Goal: Task Accomplishment & Management: Complete application form

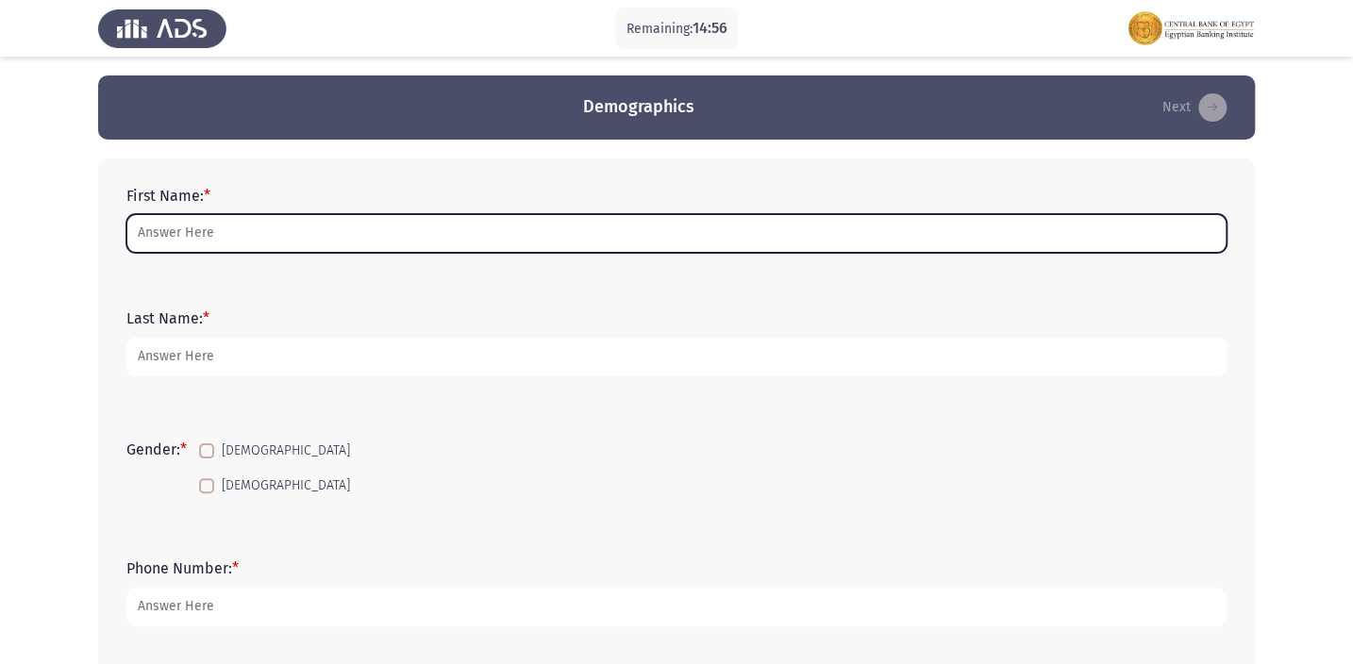
click at [548, 252] on input "First Name: *" at bounding box center [676, 233] width 1101 height 39
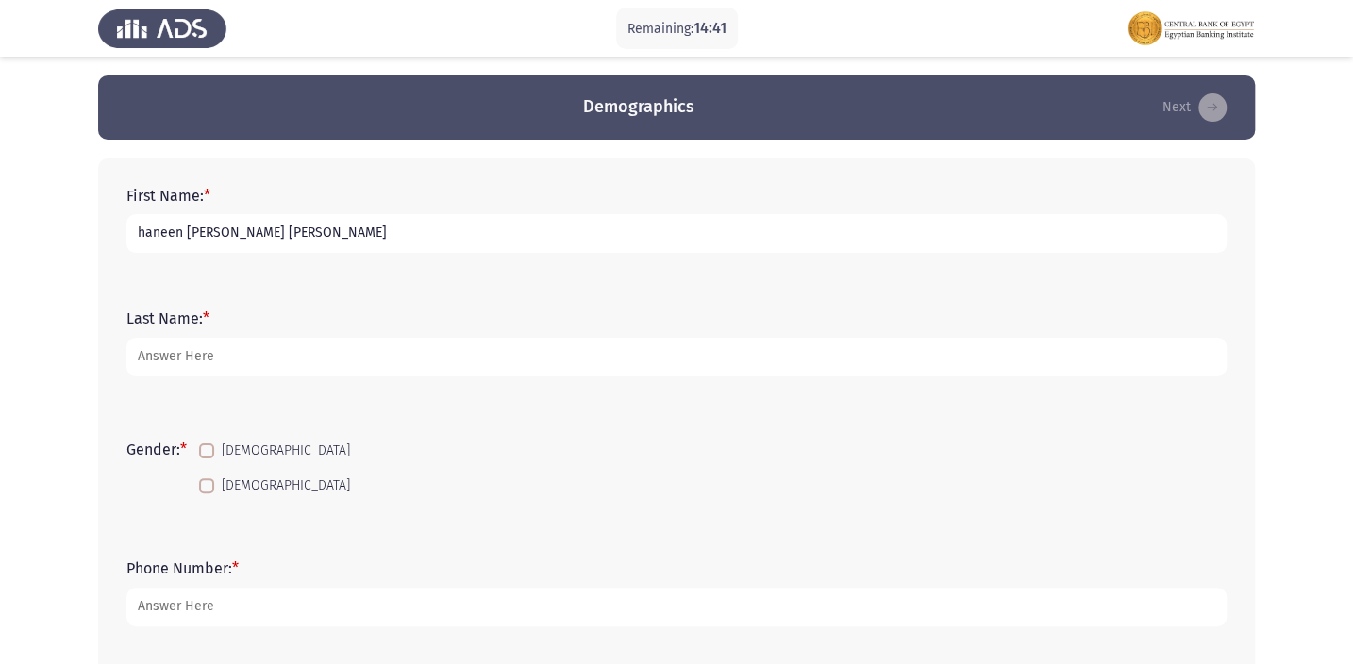
type input "haneen [PERSON_NAME] [PERSON_NAME]"
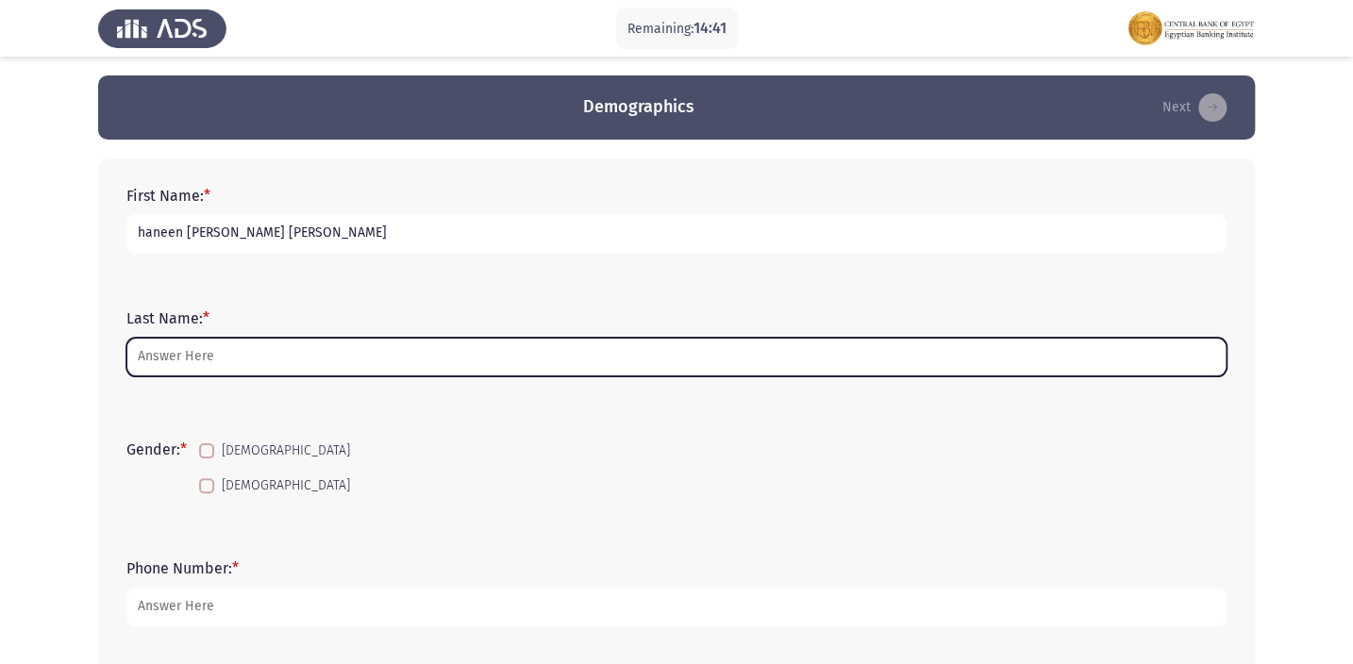
click at [355, 362] on input "Last Name: *" at bounding box center [676, 357] width 1101 height 39
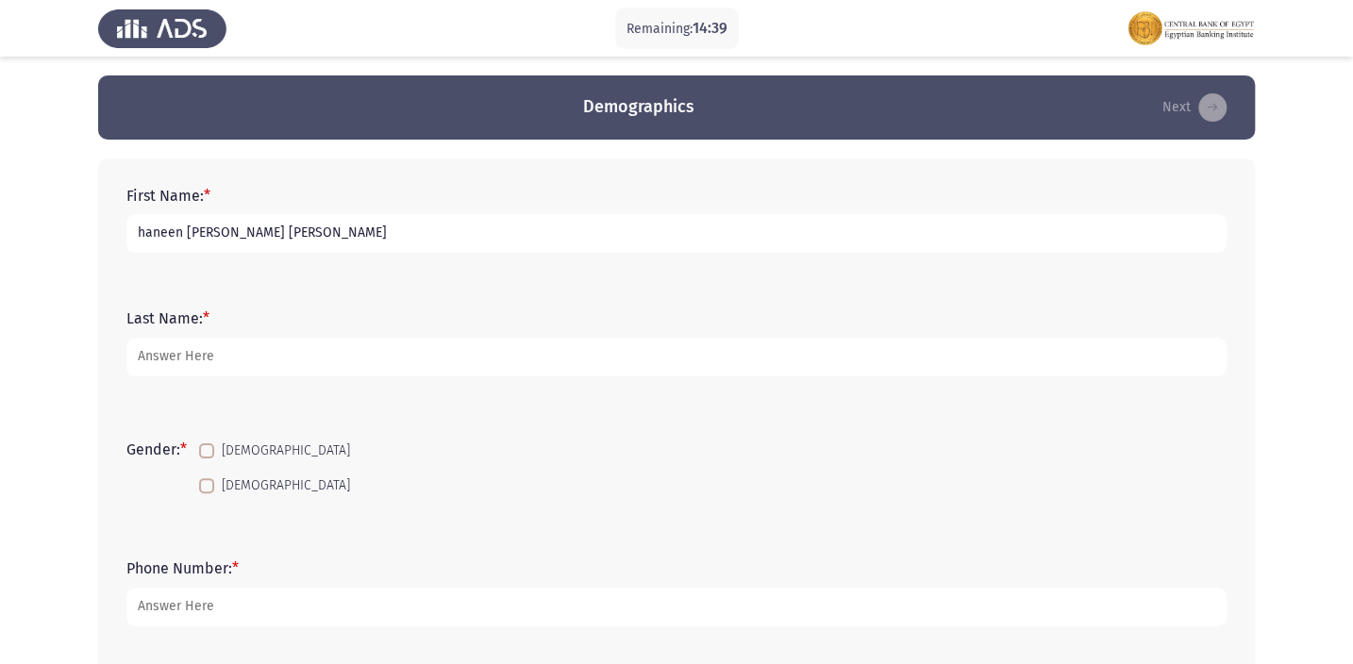
click at [425, 235] on input "haneen [PERSON_NAME] [PERSON_NAME]" at bounding box center [676, 233] width 1101 height 39
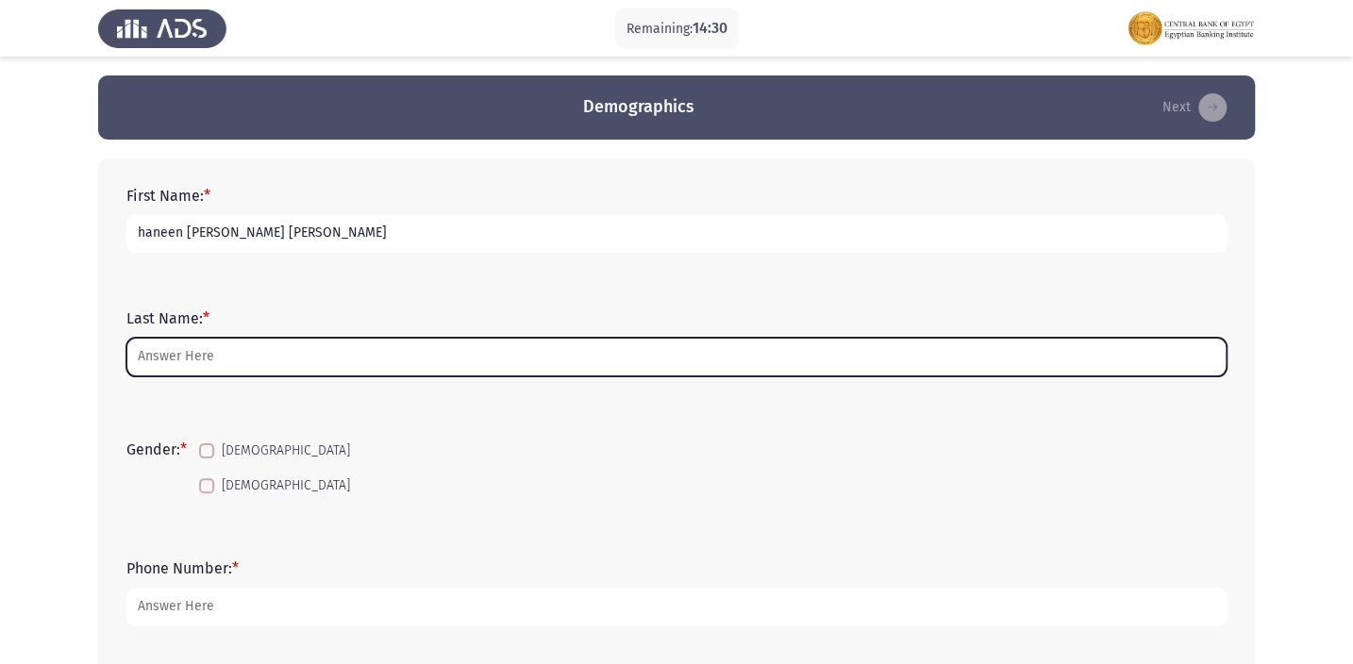
click at [241, 365] on input "Last Name: *" at bounding box center [676, 357] width 1101 height 39
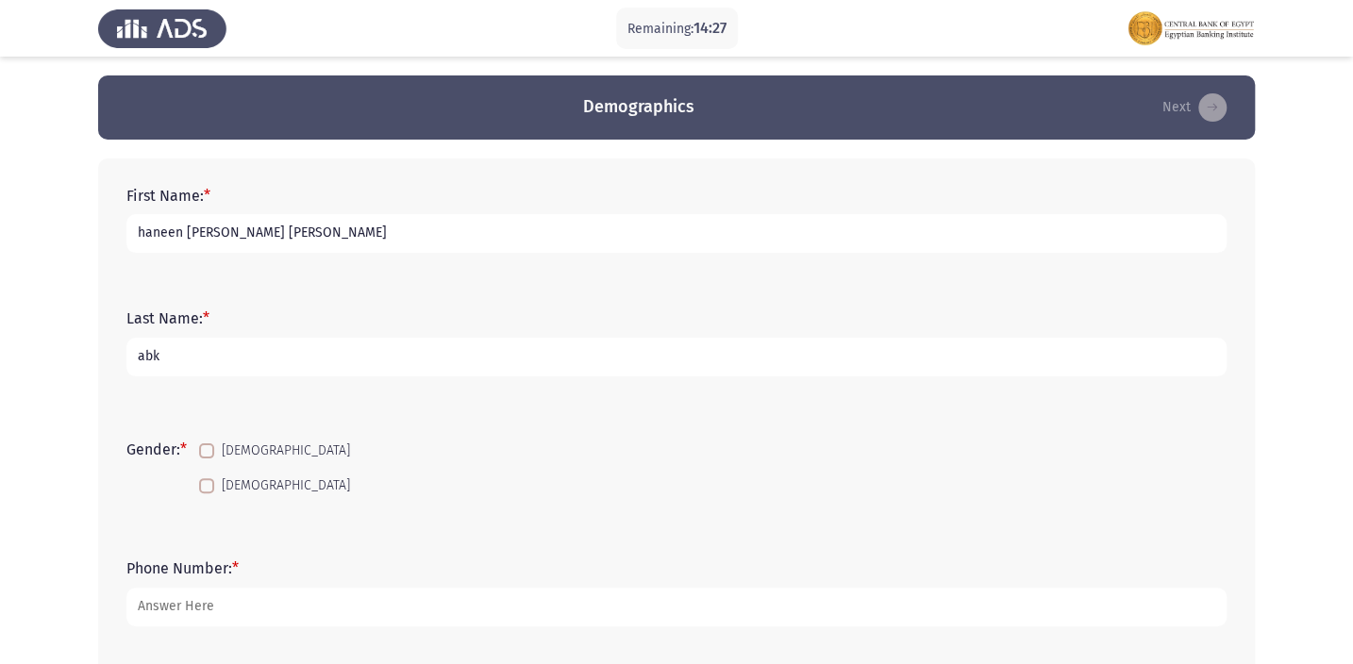
type input "abk"
click at [260, 480] on span "[DEMOGRAPHIC_DATA]" at bounding box center [286, 486] width 128 height 23
click at [207, 494] on input "[DEMOGRAPHIC_DATA]" at bounding box center [206, 494] width 1 height 1
checkbox input "true"
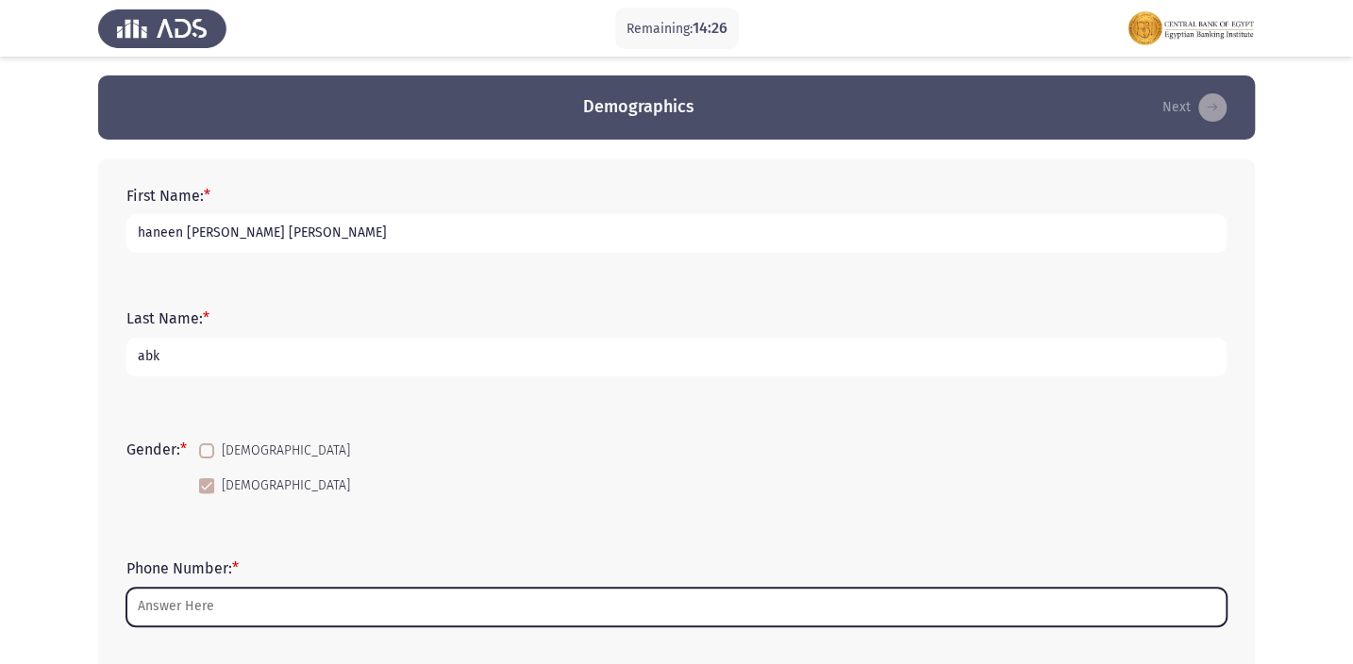
click at [216, 601] on input "Phone Number: *" at bounding box center [676, 607] width 1101 height 39
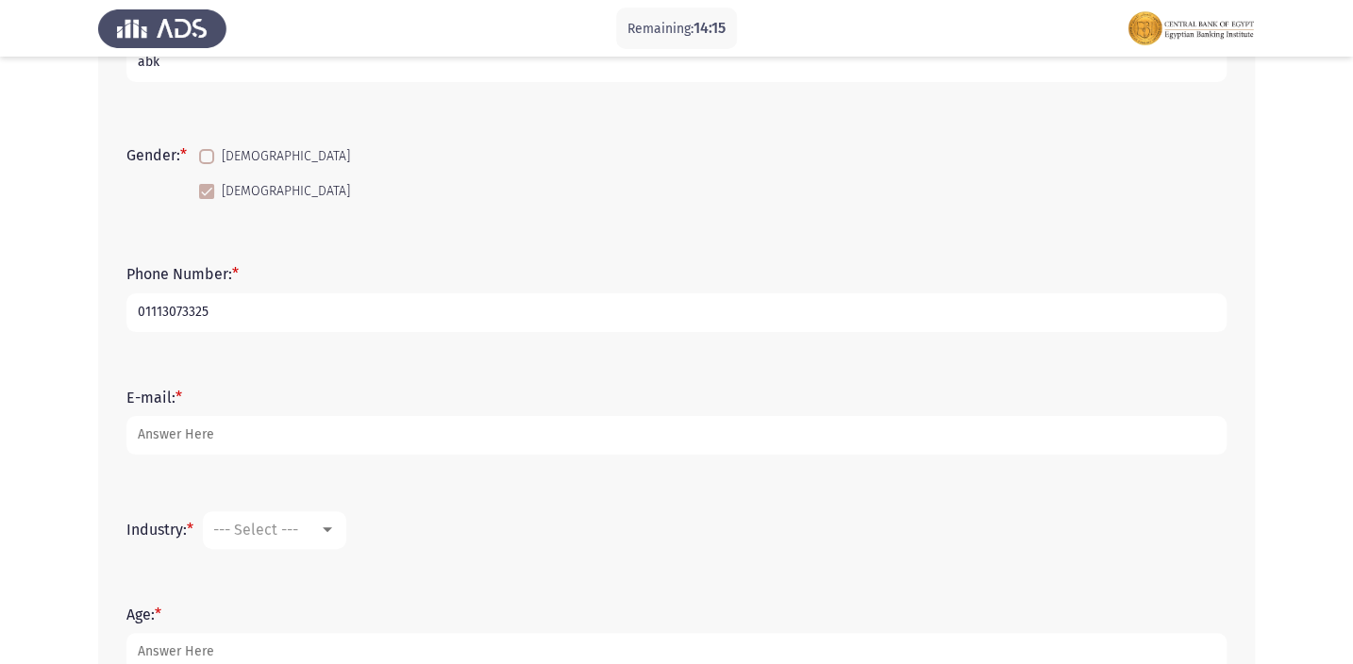
scroll to position [302, 0]
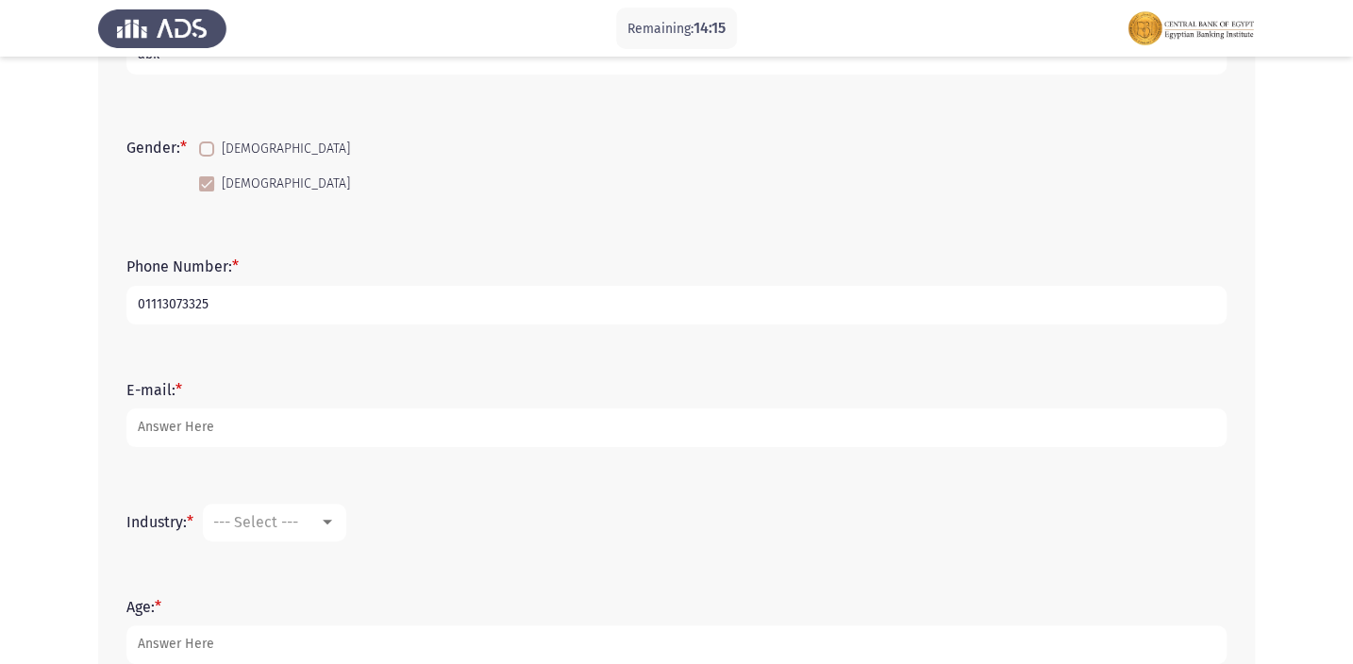
type input "01113073325"
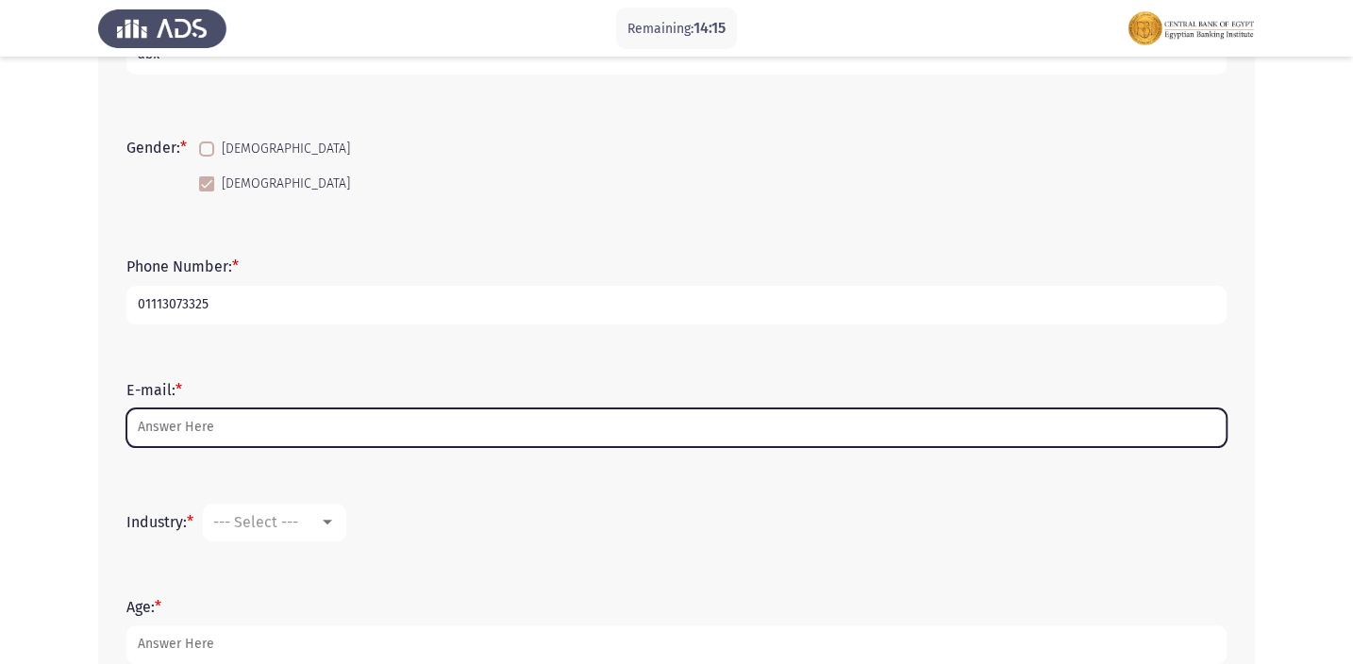
drag, startPoint x: 178, startPoint y: 420, endPoint x: 189, endPoint y: 420, distance: 10.4
click at [183, 421] on input "E-mail: *" at bounding box center [676, 428] width 1101 height 39
type input "[EMAIL_ADDRESS][DOMAIN_NAME]"
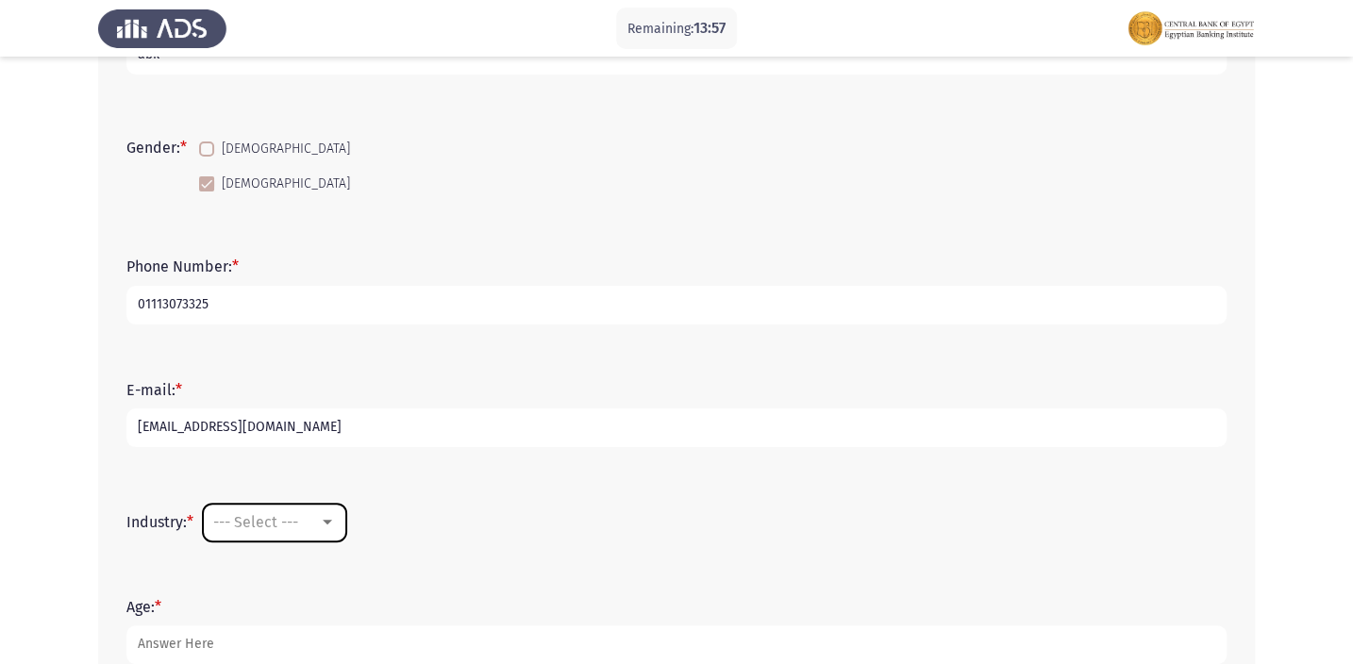
click at [293, 517] on span "--- Select ---" at bounding box center [255, 522] width 85 height 18
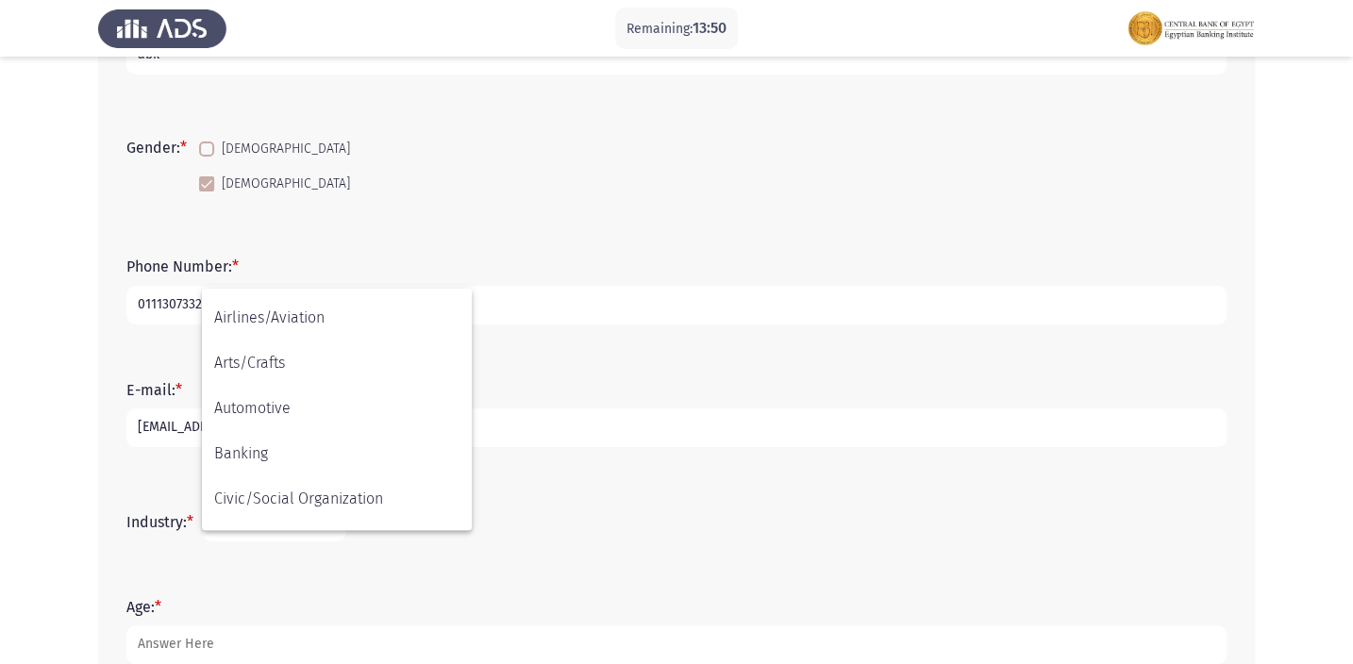
scroll to position [99, 0]
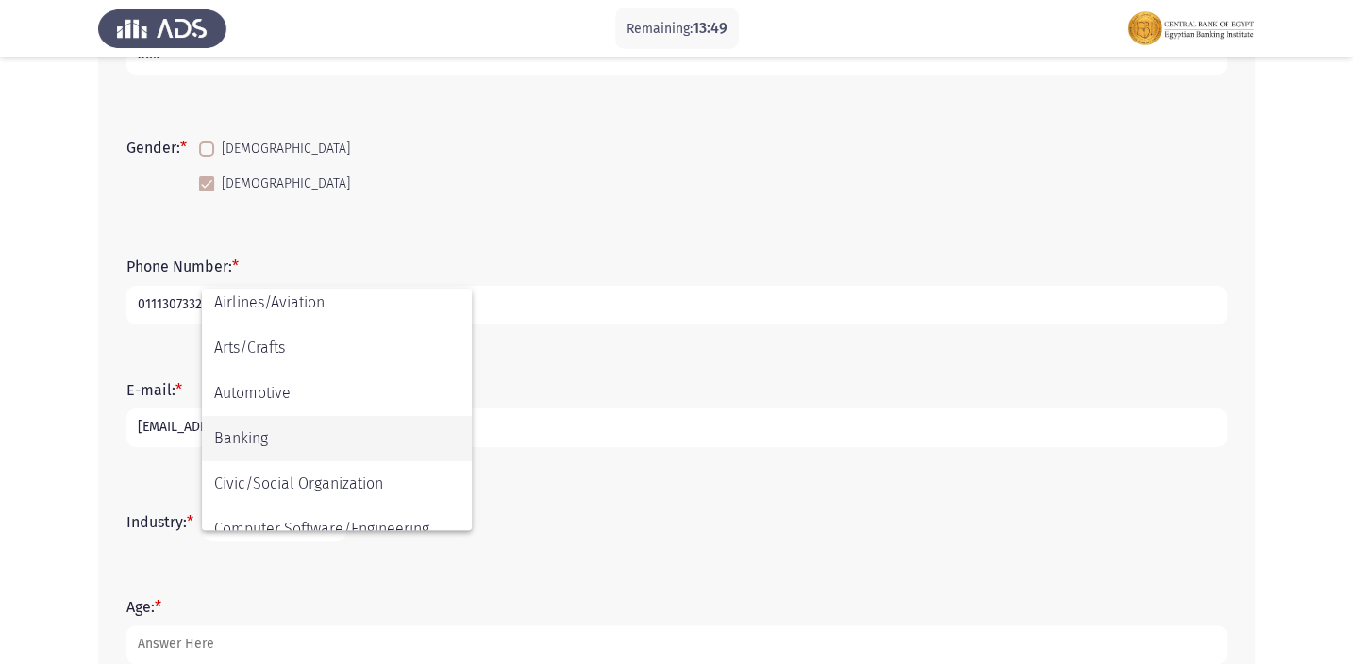
click at [329, 433] on span "Banking" at bounding box center [336, 438] width 245 height 45
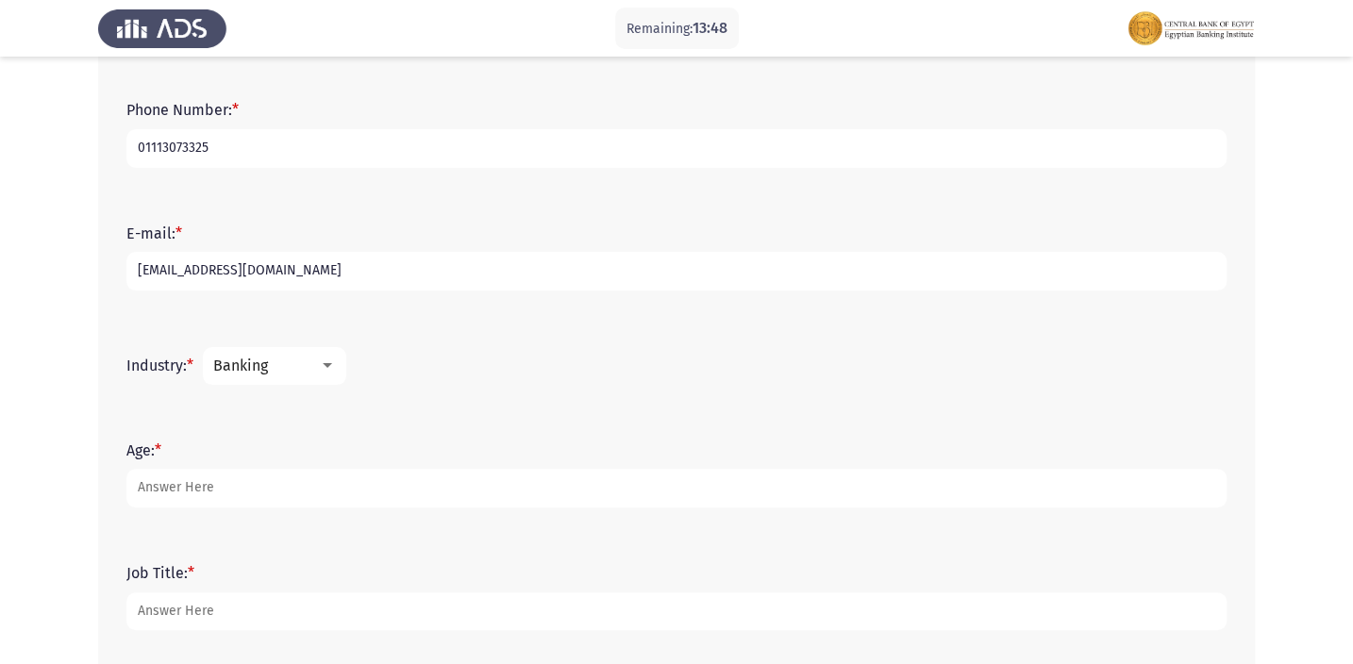
scroll to position [473, 0]
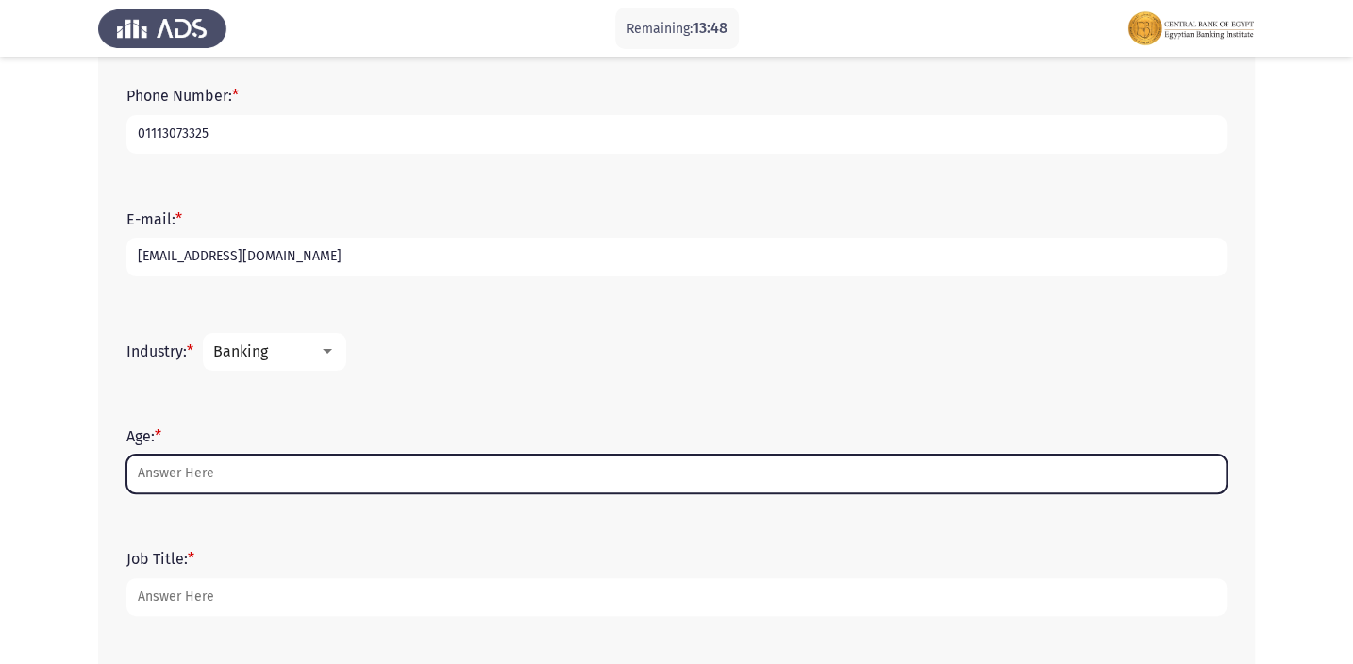
click at [300, 460] on input "Age: *" at bounding box center [676, 474] width 1101 height 39
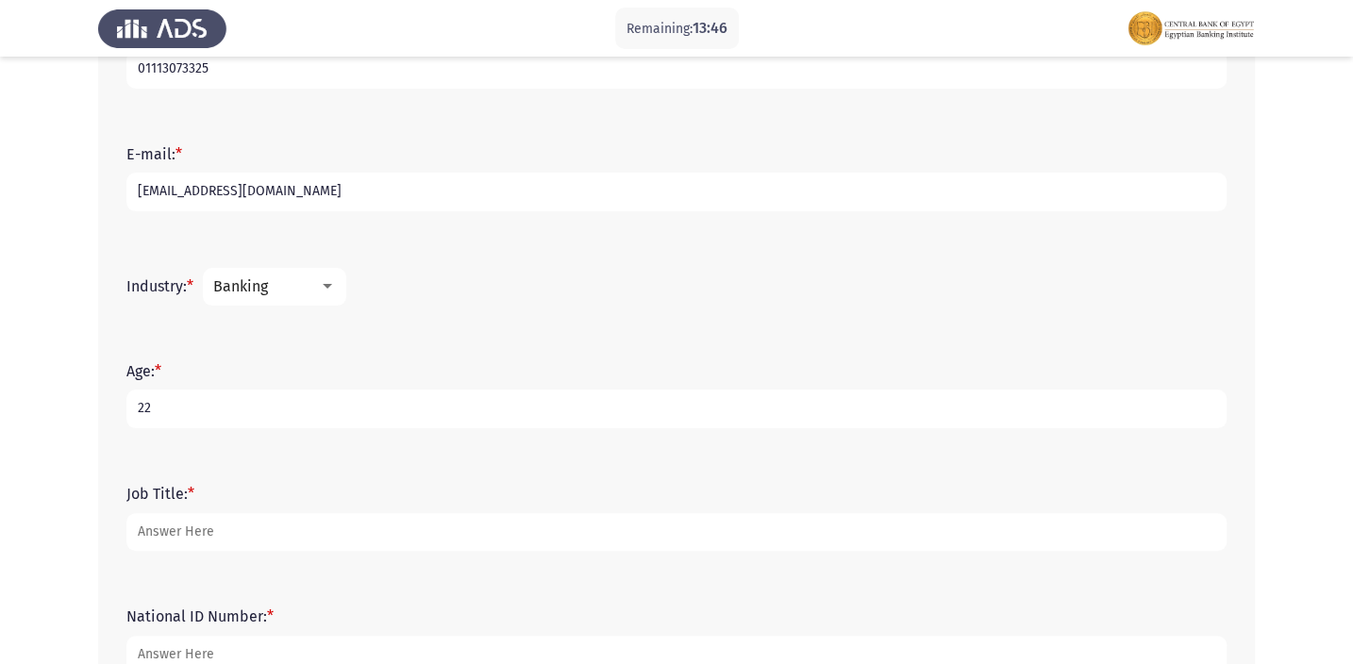
scroll to position [645, 0]
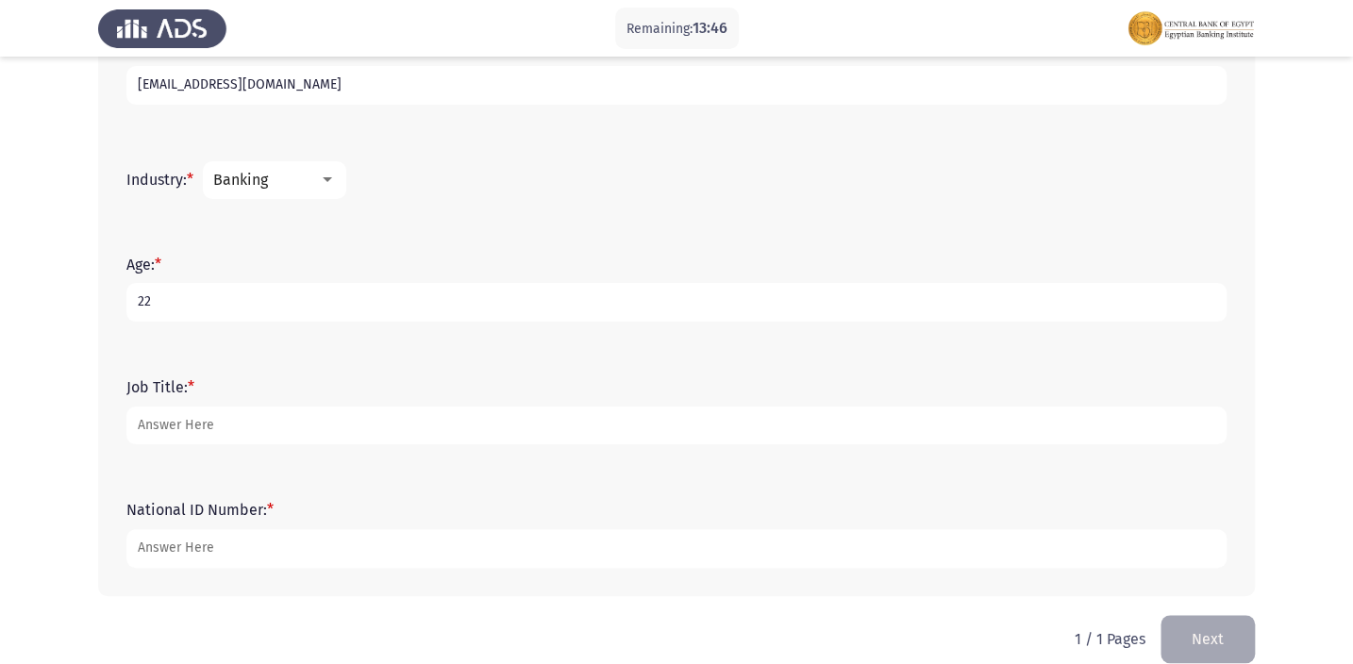
type input "22"
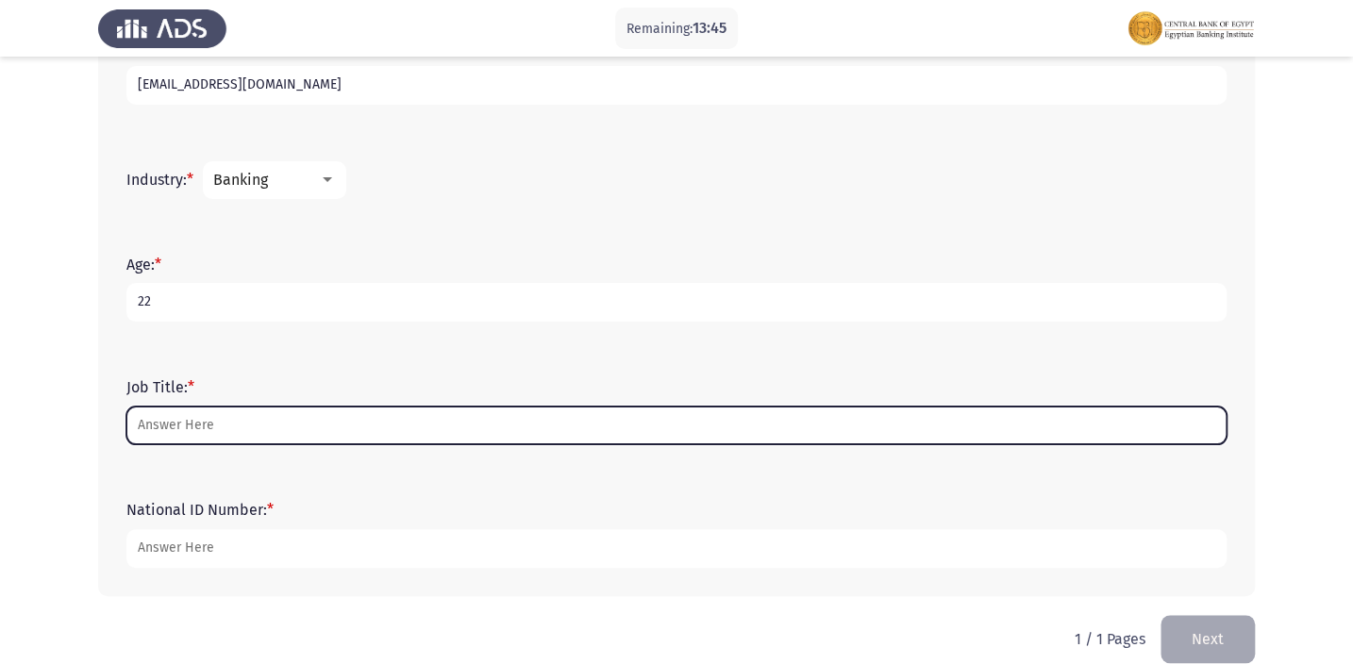
click at [275, 420] on input "Job Title: *" at bounding box center [676, 426] width 1101 height 39
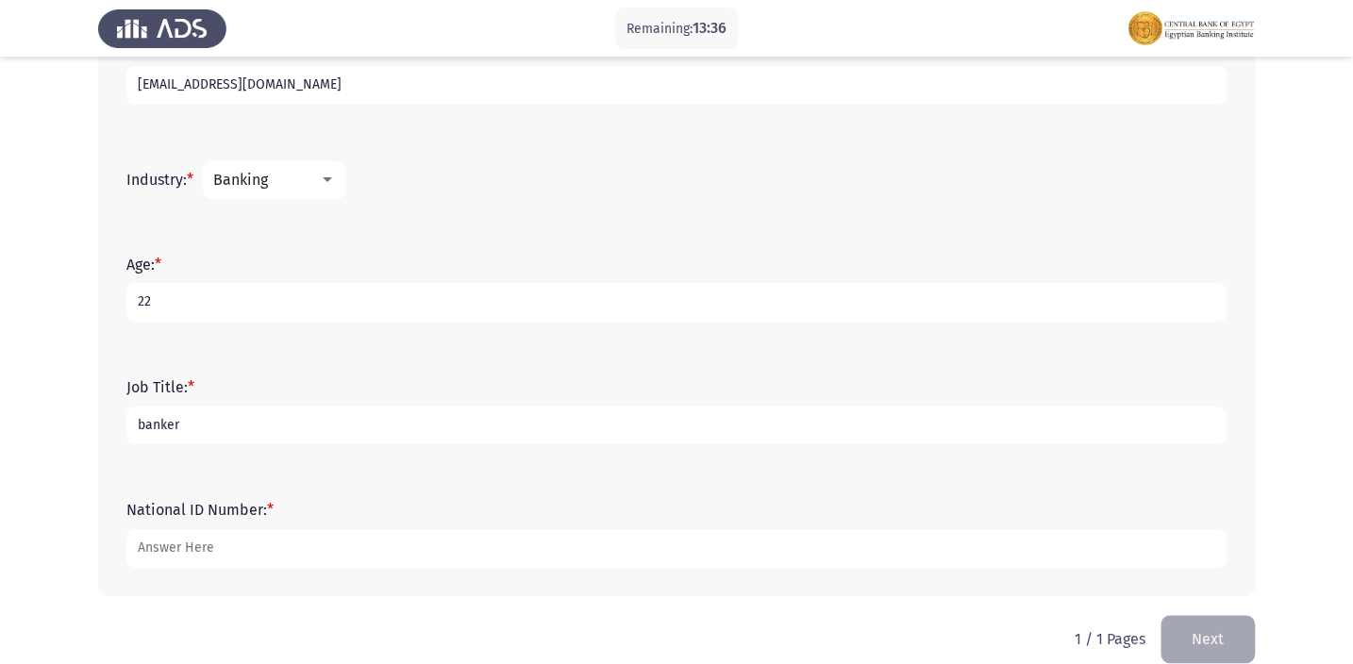
type input "banker"
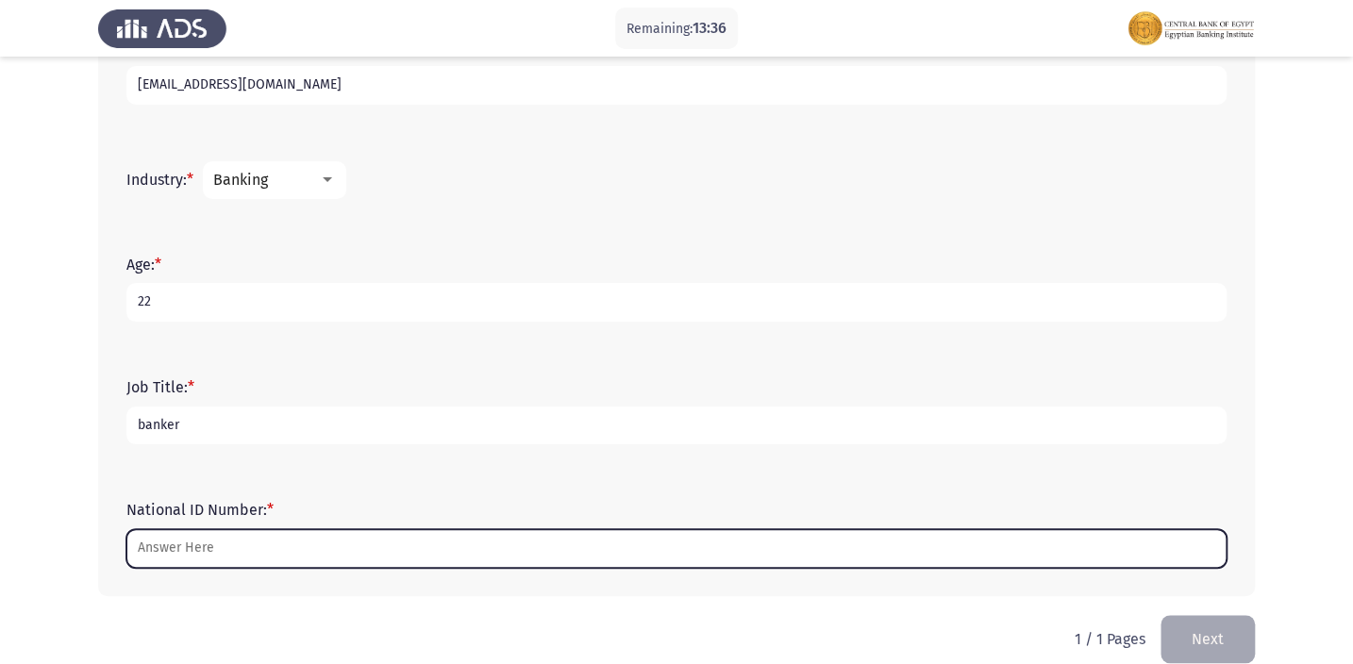
click at [157, 559] on input "National ID Number: *" at bounding box center [676, 548] width 1101 height 39
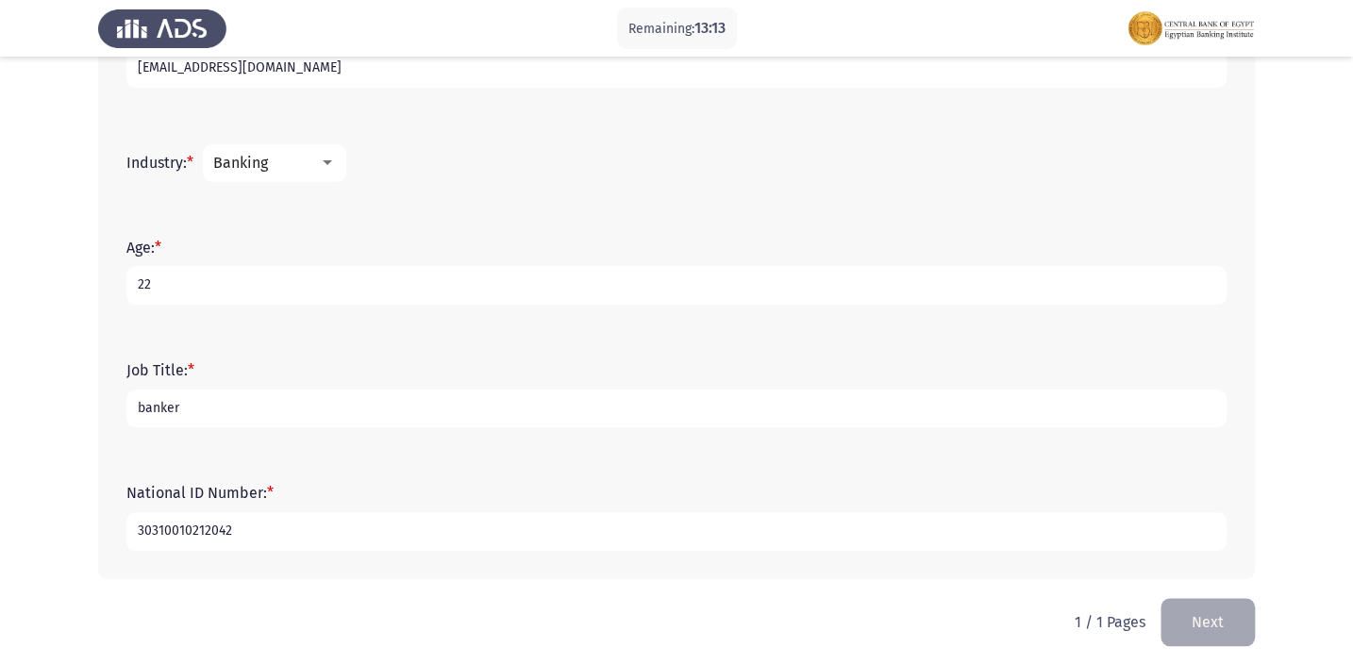
scroll to position [670, 0]
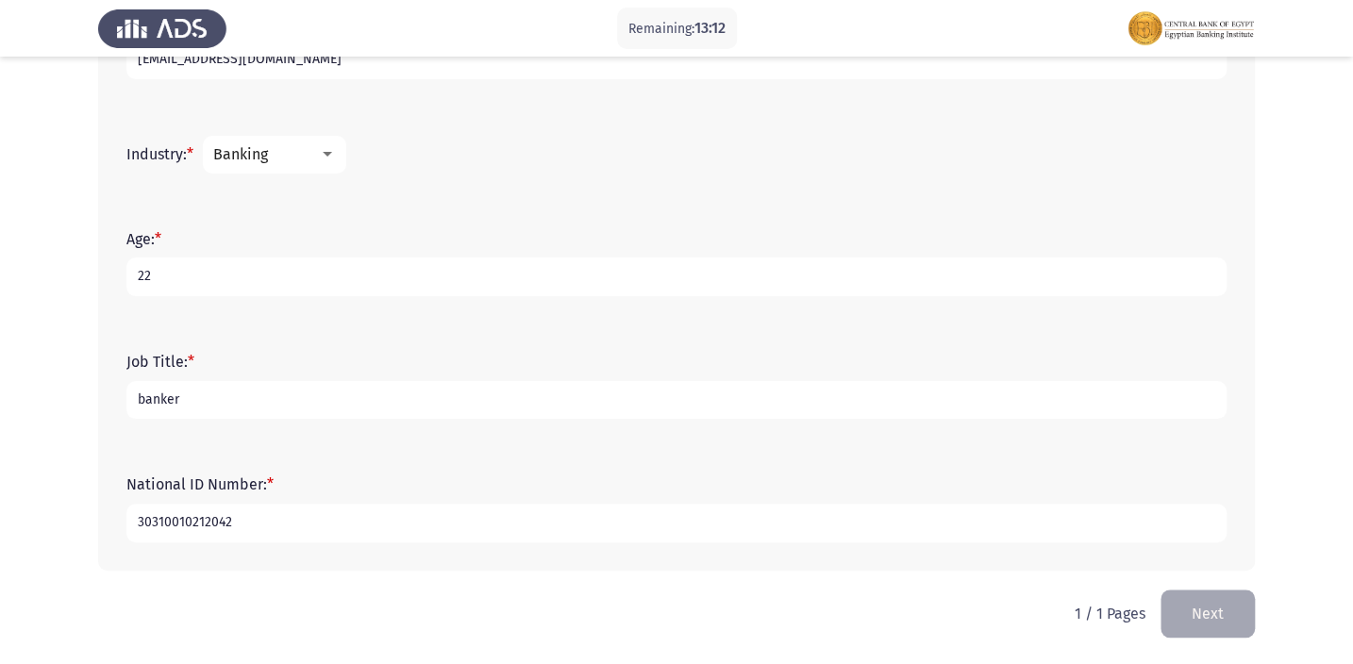
type input "30310010212042"
click at [1227, 609] on button "Next" at bounding box center [1208, 614] width 94 height 48
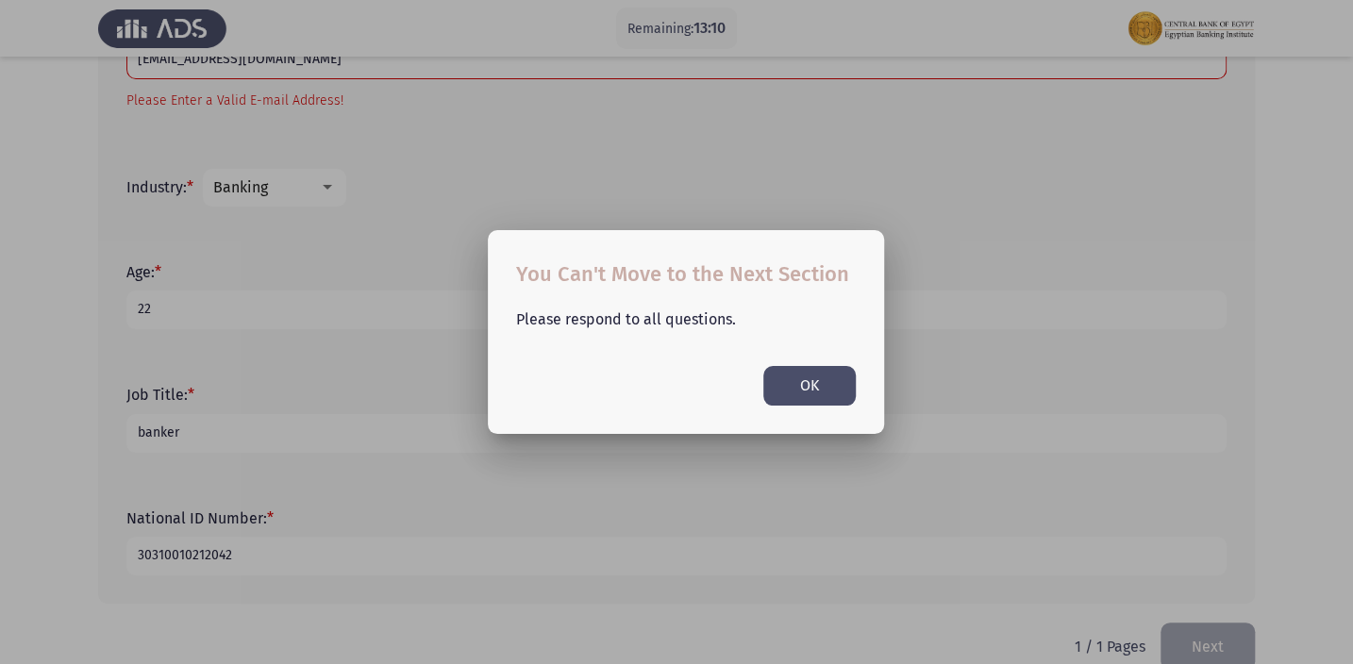
click at [815, 378] on button "OK" at bounding box center [810, 385] width 92 height 39
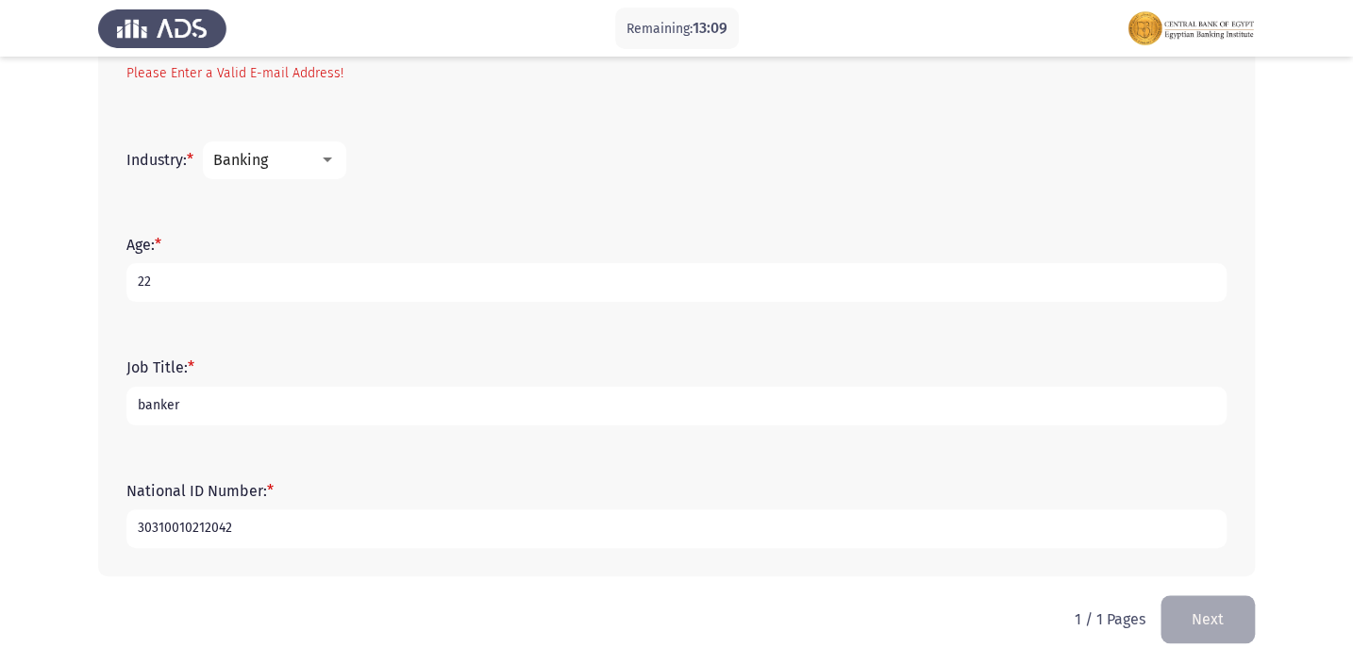
scroll to position [703, 0]
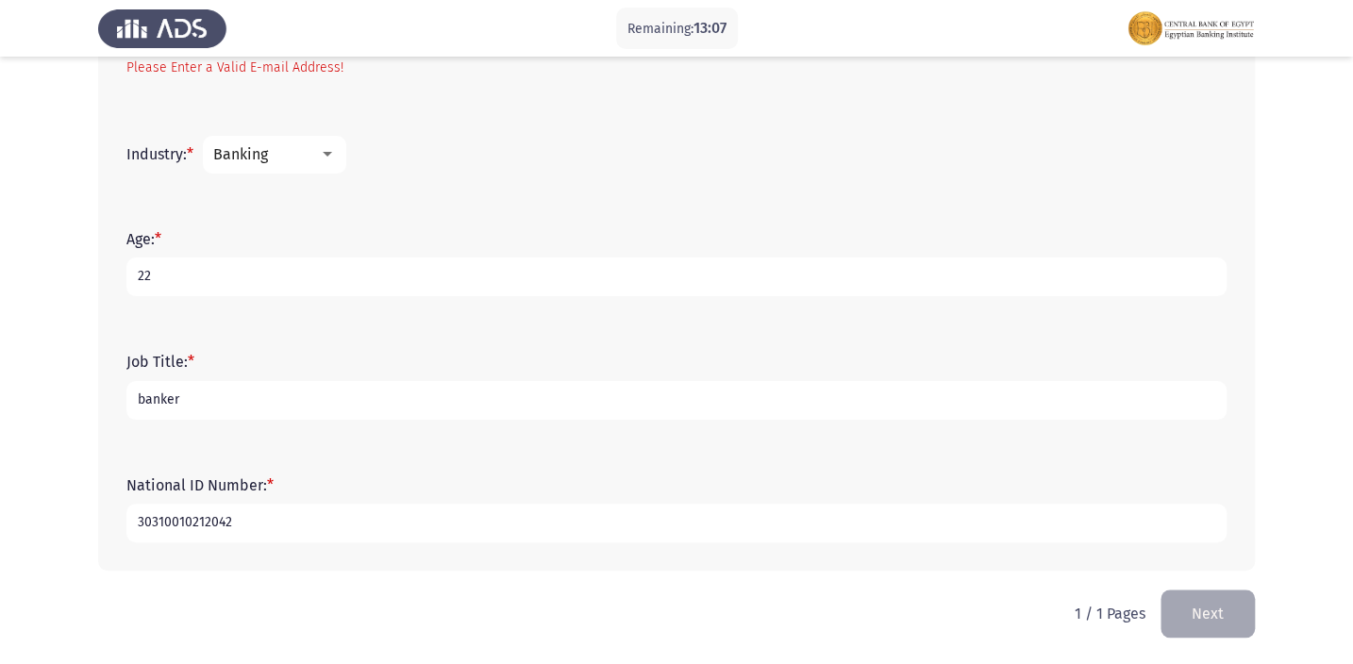
click at [1209, 614] on button "Next" at bounding box center [1208, 614] width 94 height 48
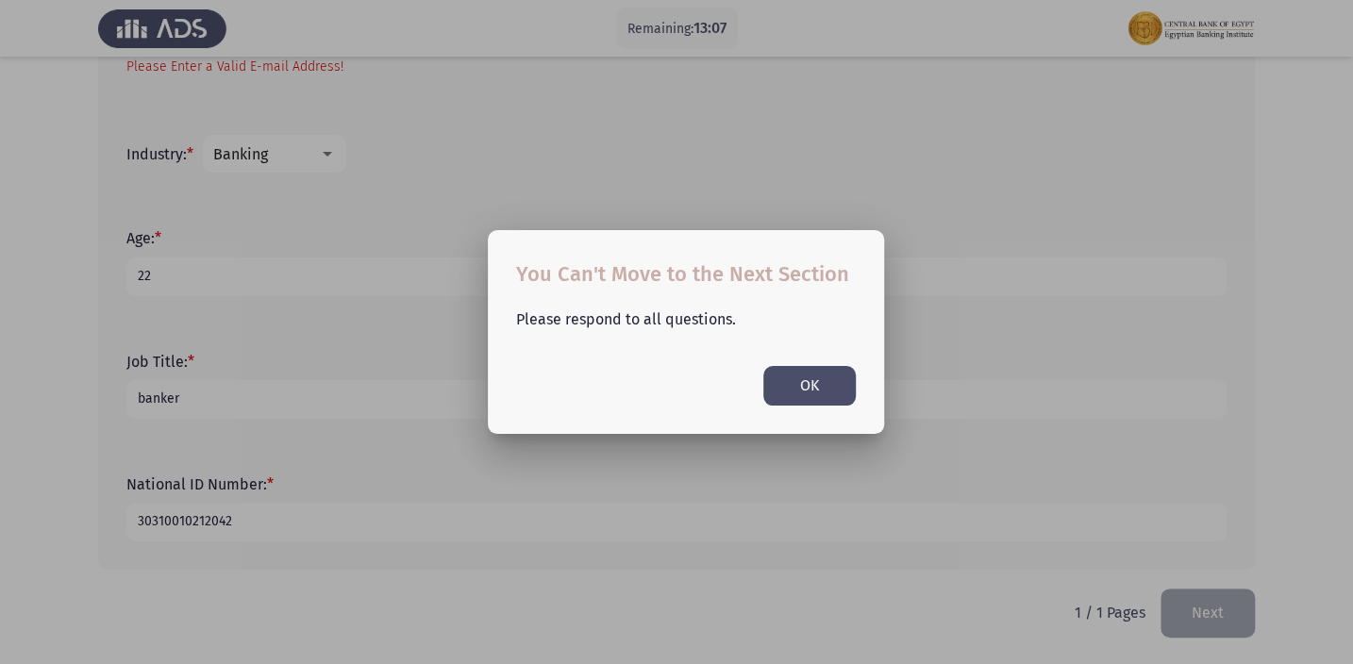
scroll to position [0, 0]
click at [849, 379] on button "OK" at bounding box center [810, 385] width 92 height 39
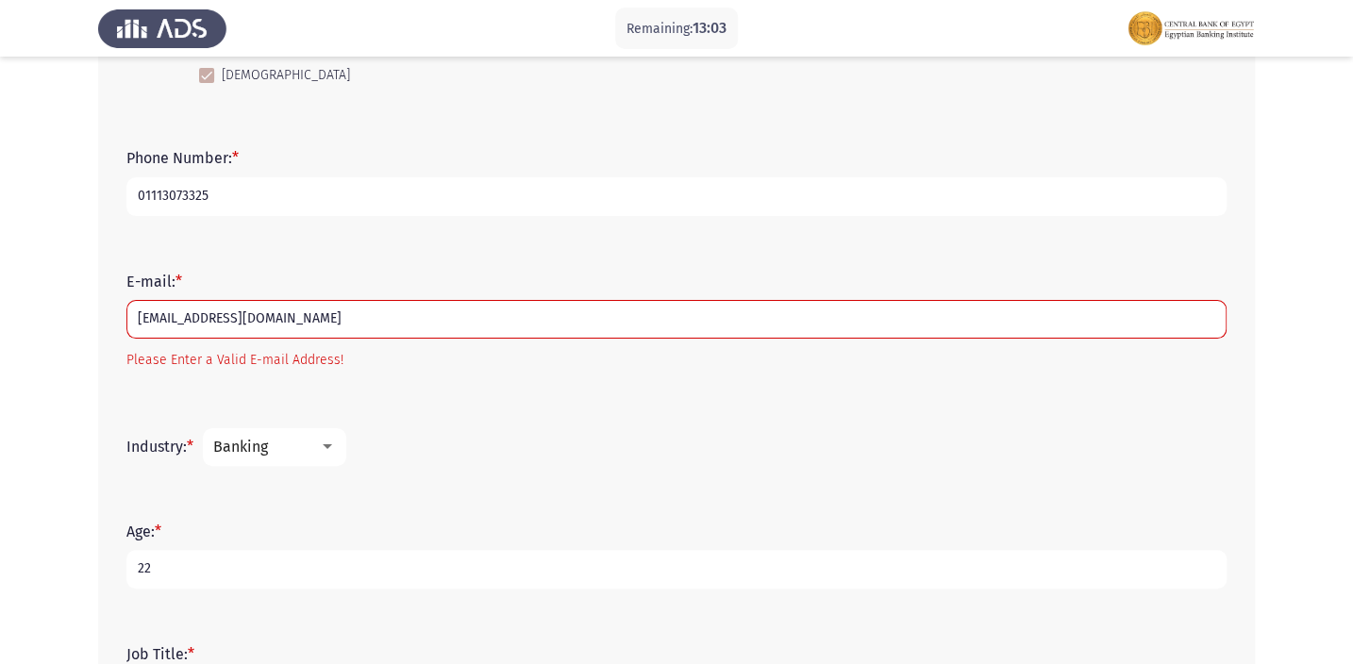
scroll to position [397, 0]
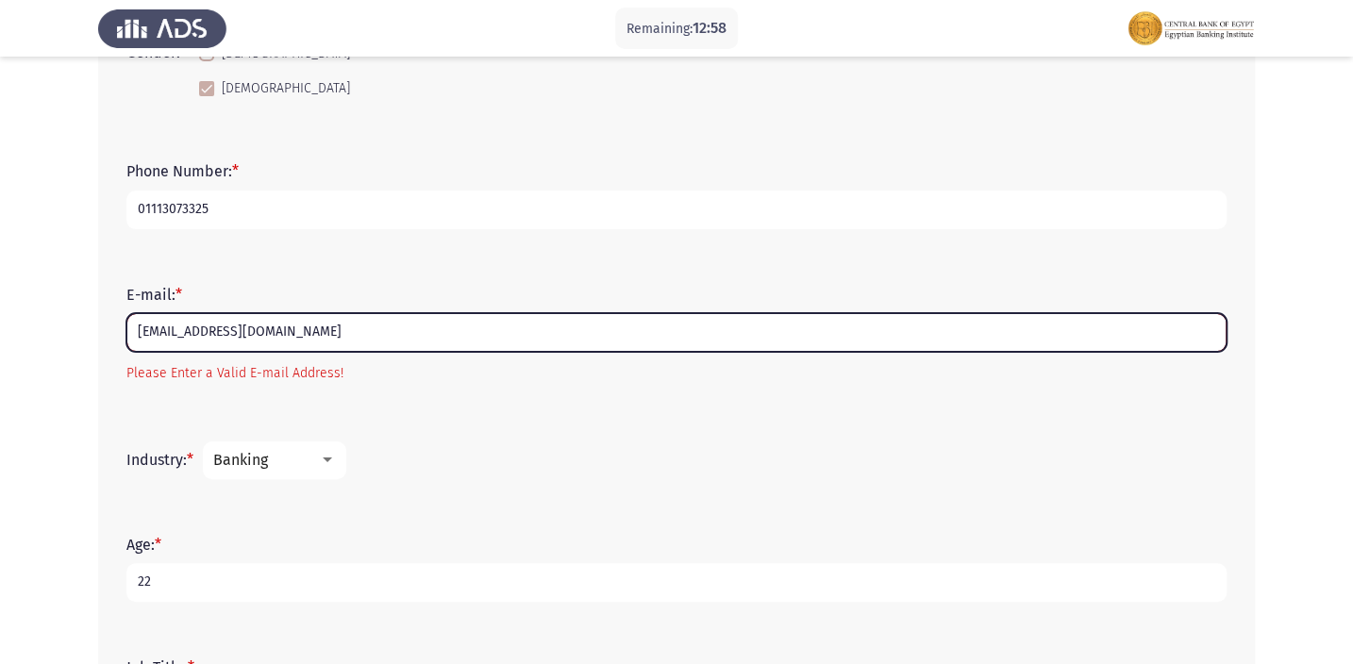
click at [376, 338] on input "[EMAIL_ADDRESS][DOMAIN_NAME]" at bounding box center [676, 332] width 1101 height 39
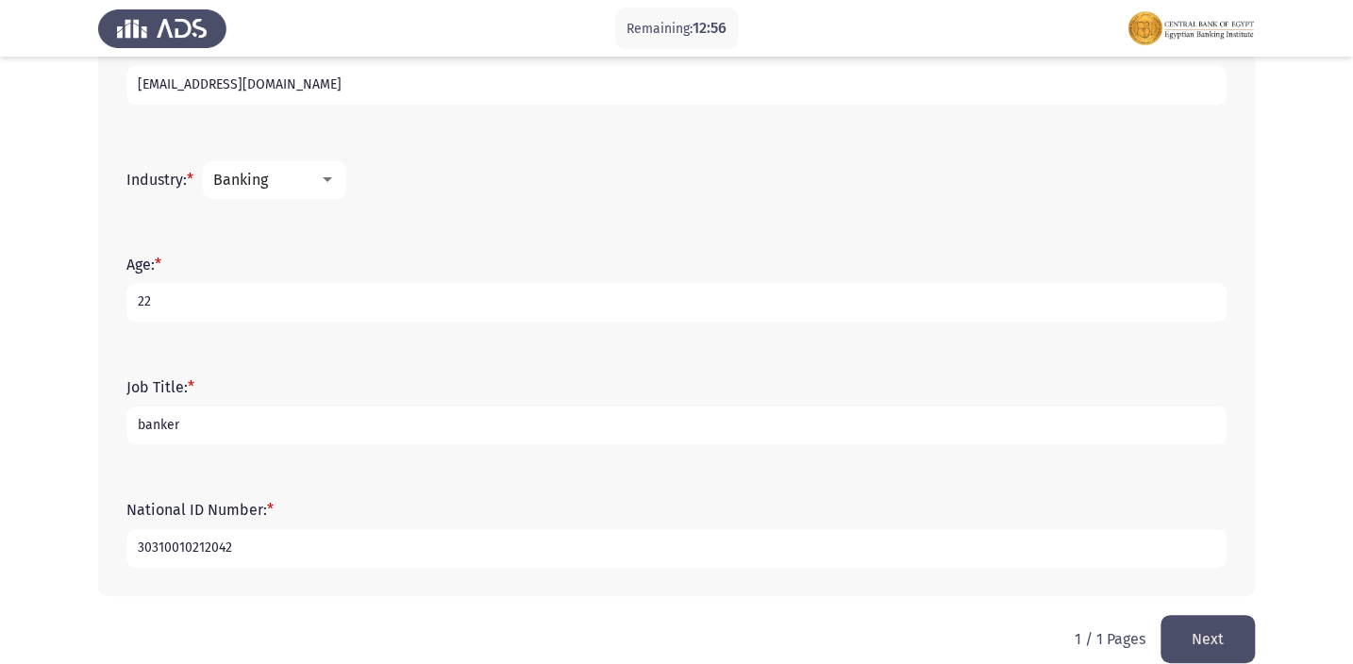
scroll to position [655, 0]
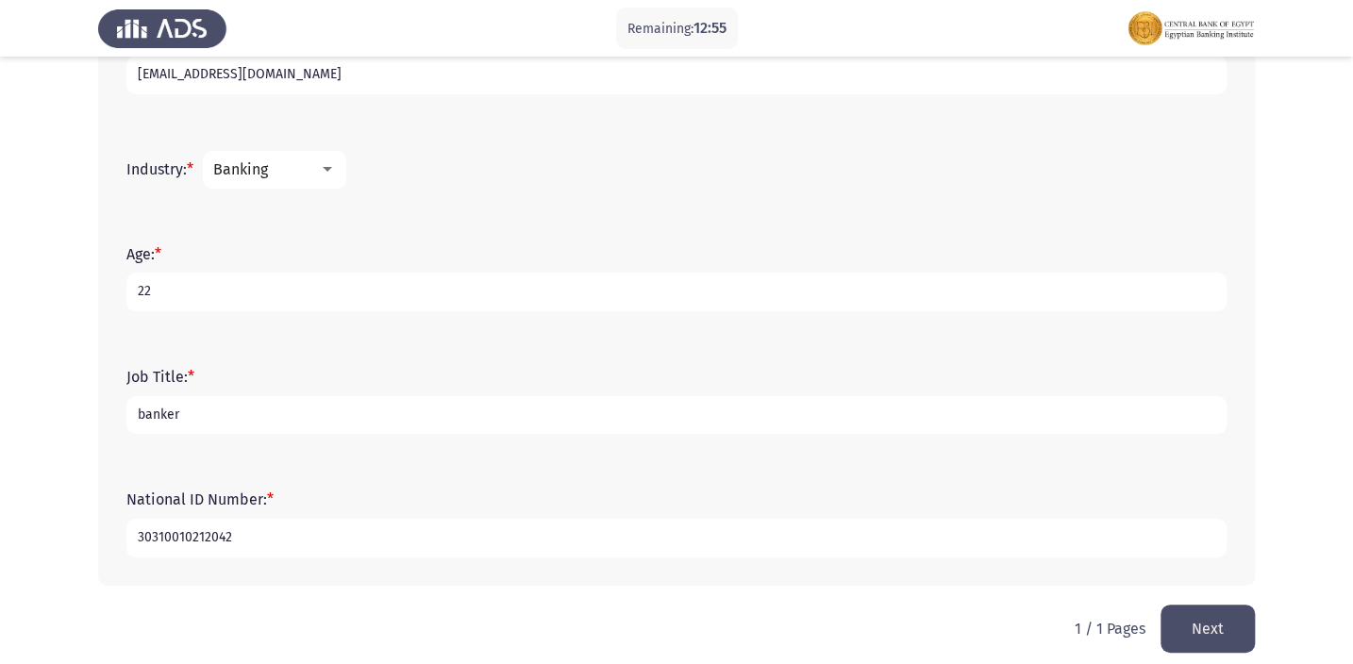
type input "[EMAIL_ADDRESS][DOMAIN_NAME]"
click at [1168, 630] on button "Next" at bounding box center [1208, 629] width 94 height 48
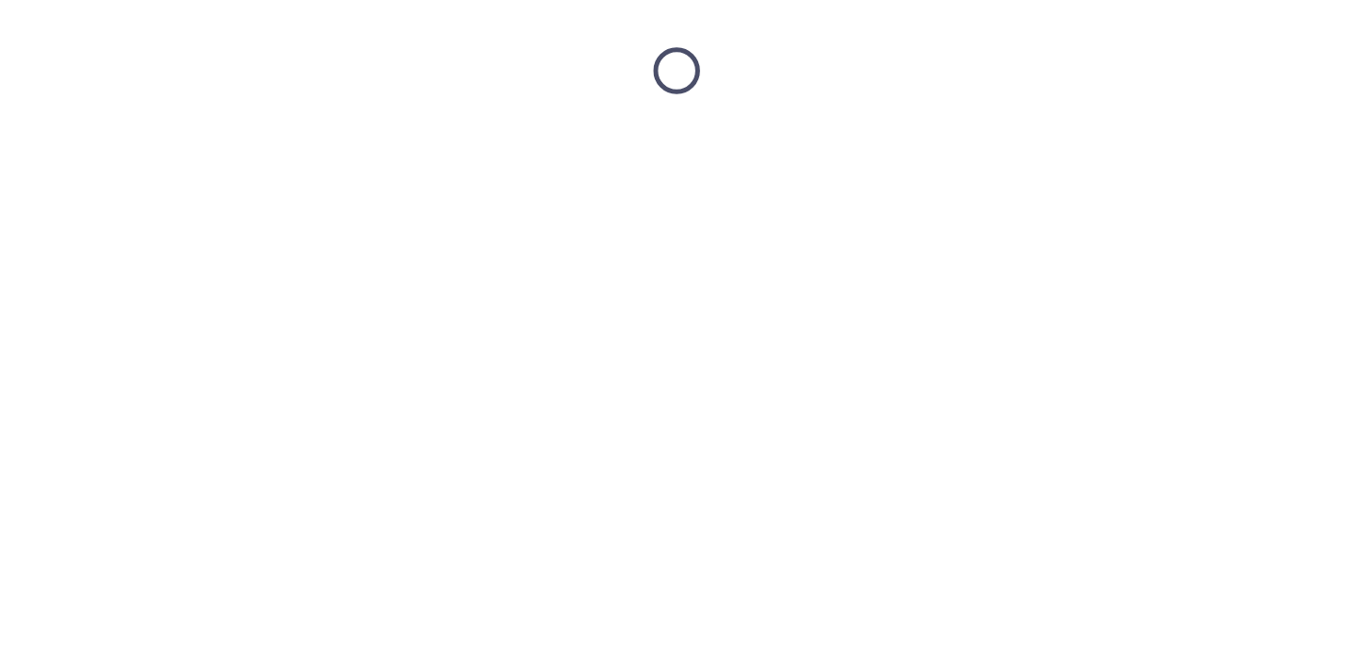
scroll to position [0, 0]
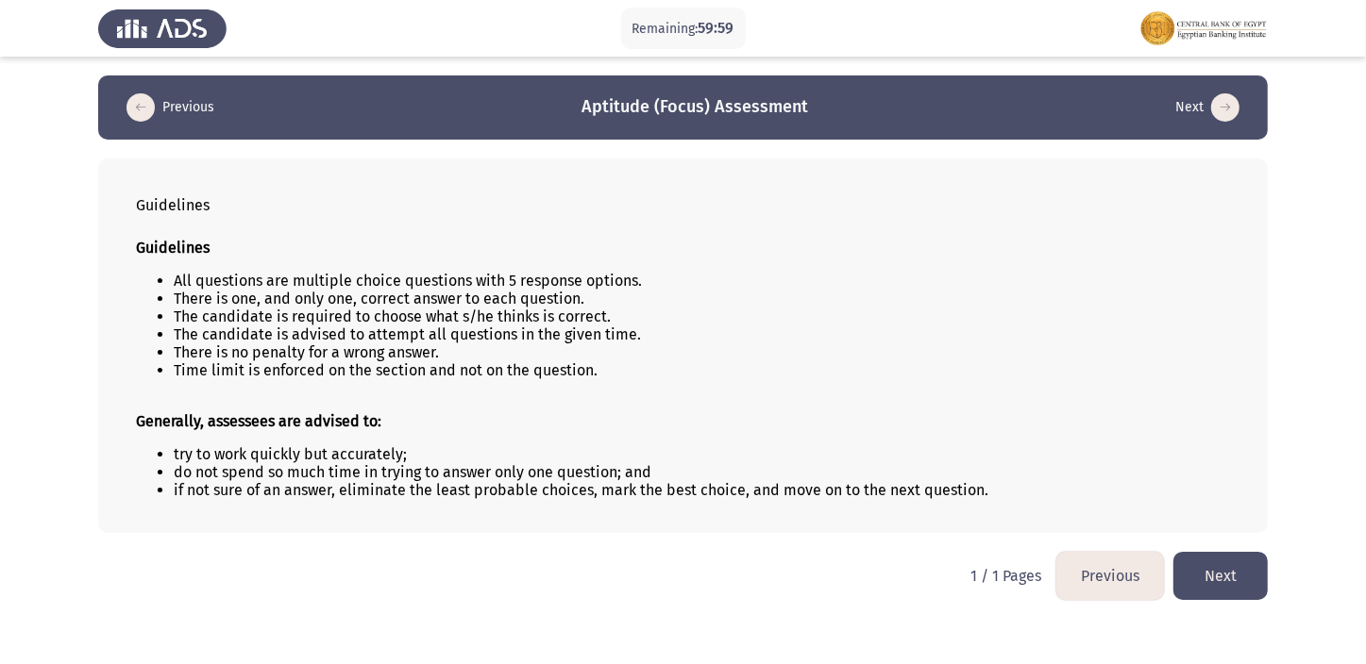
click at [1249, 584] on button "Next" at bounding box center [1220, 576] width 94 height 48
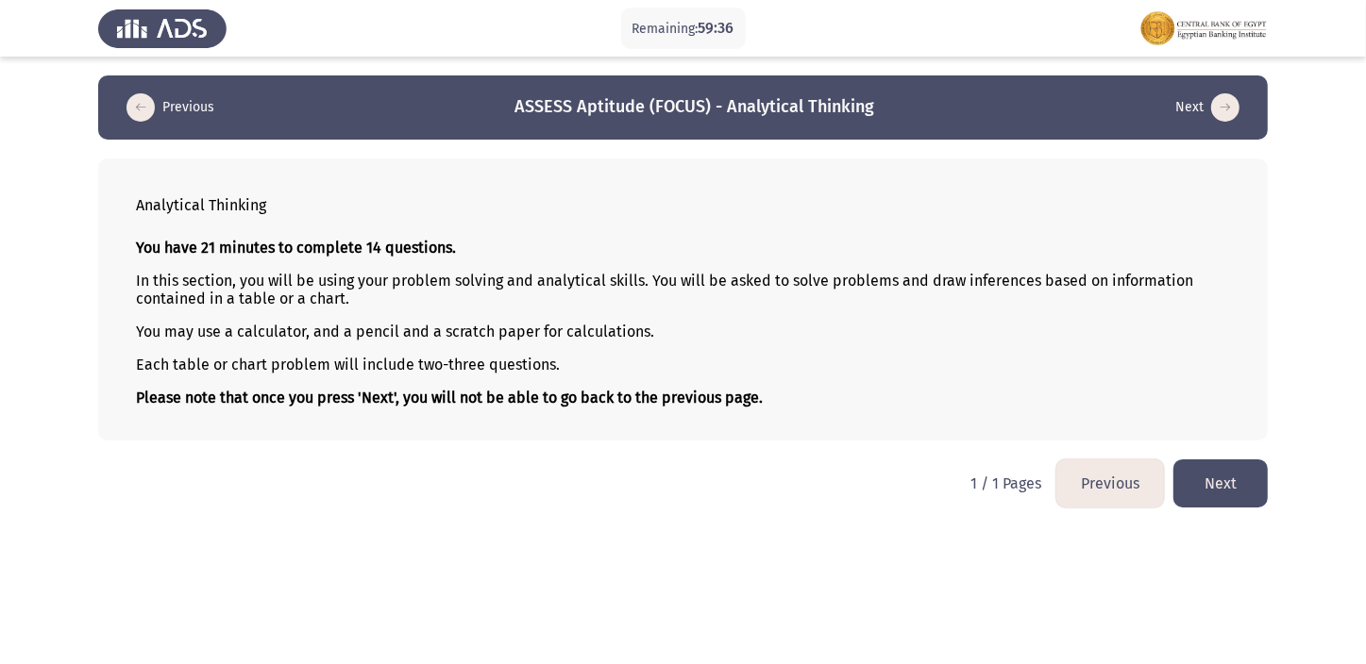
click at [1232, 479] on button "Next" at bounding box center [1220, 484] width 94 height 48
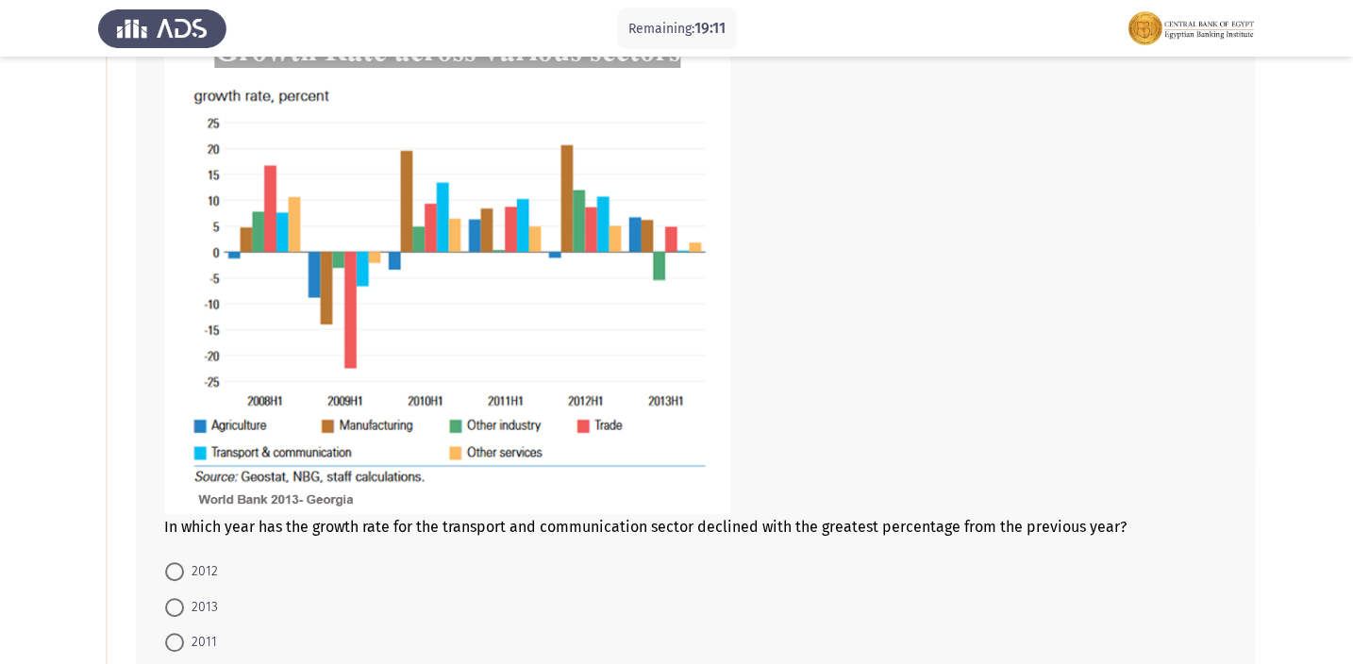
scroll to position [257, 0]
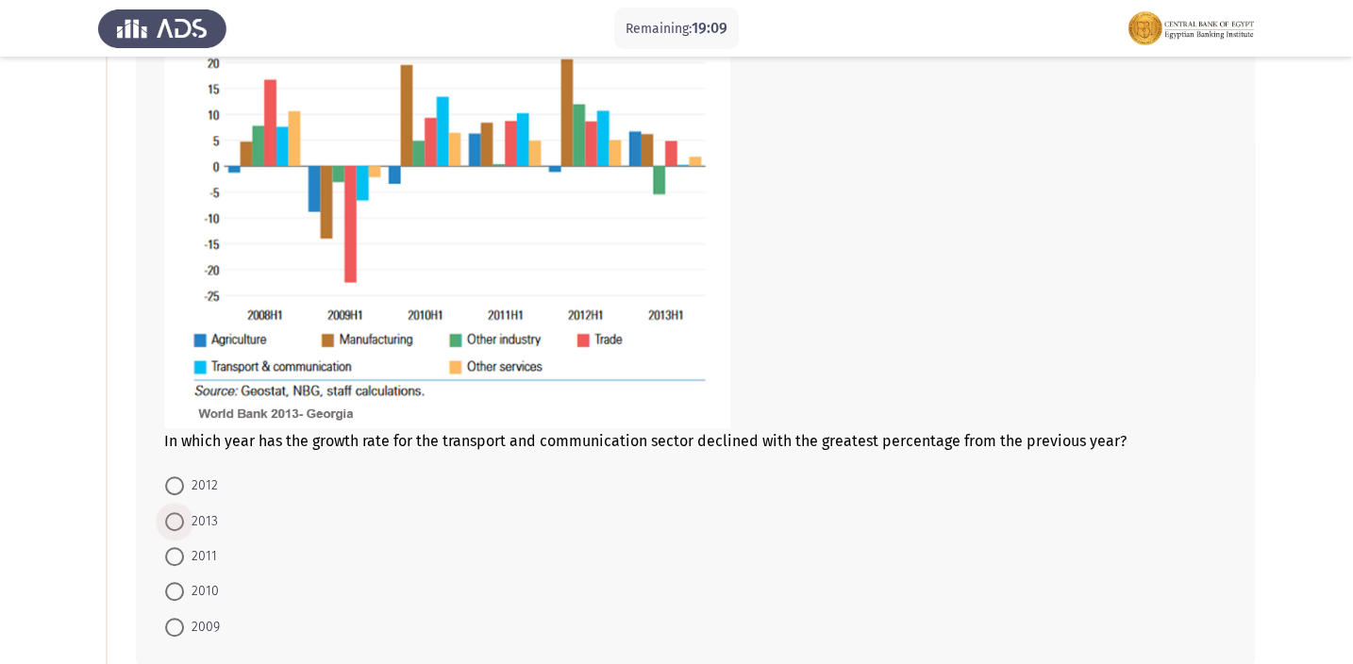
click at [182, 525] on span at bounding box center [174, 522] width 19 height 19
click at [182, 525] on input "2013" at bounding box center [174, 522] width 19 height 19
radio input "true"
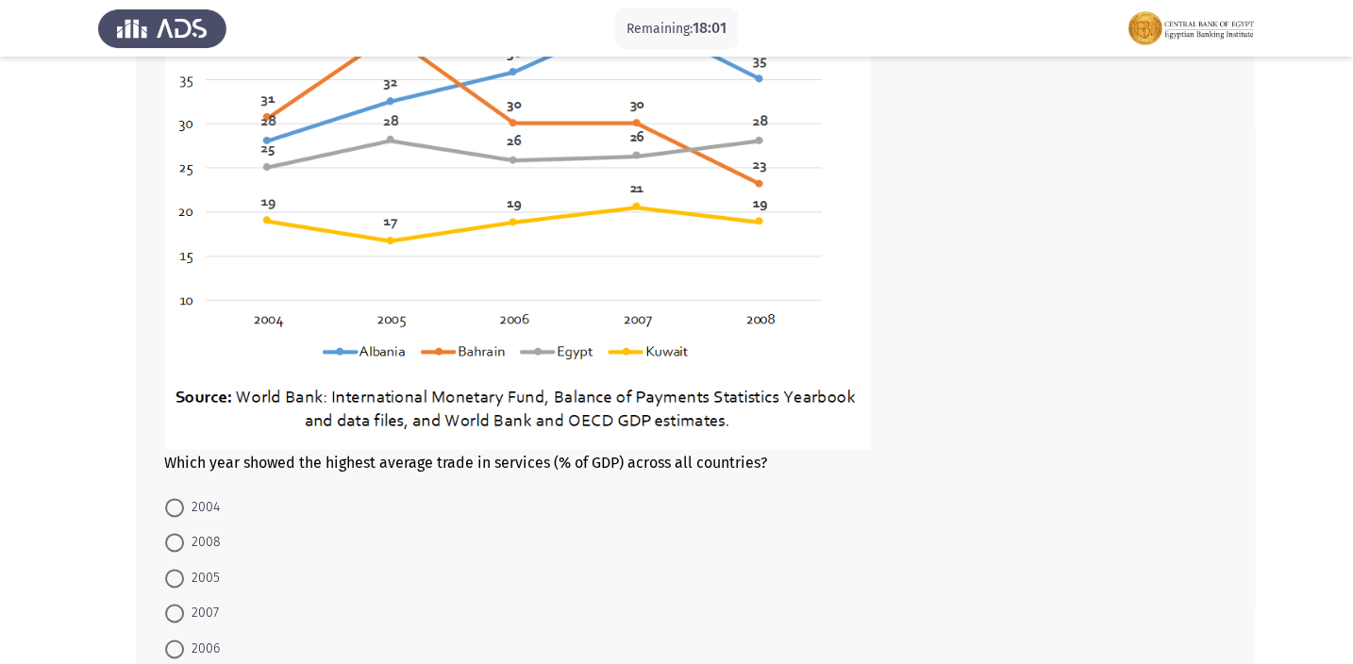
scroll to position [1115, 0]
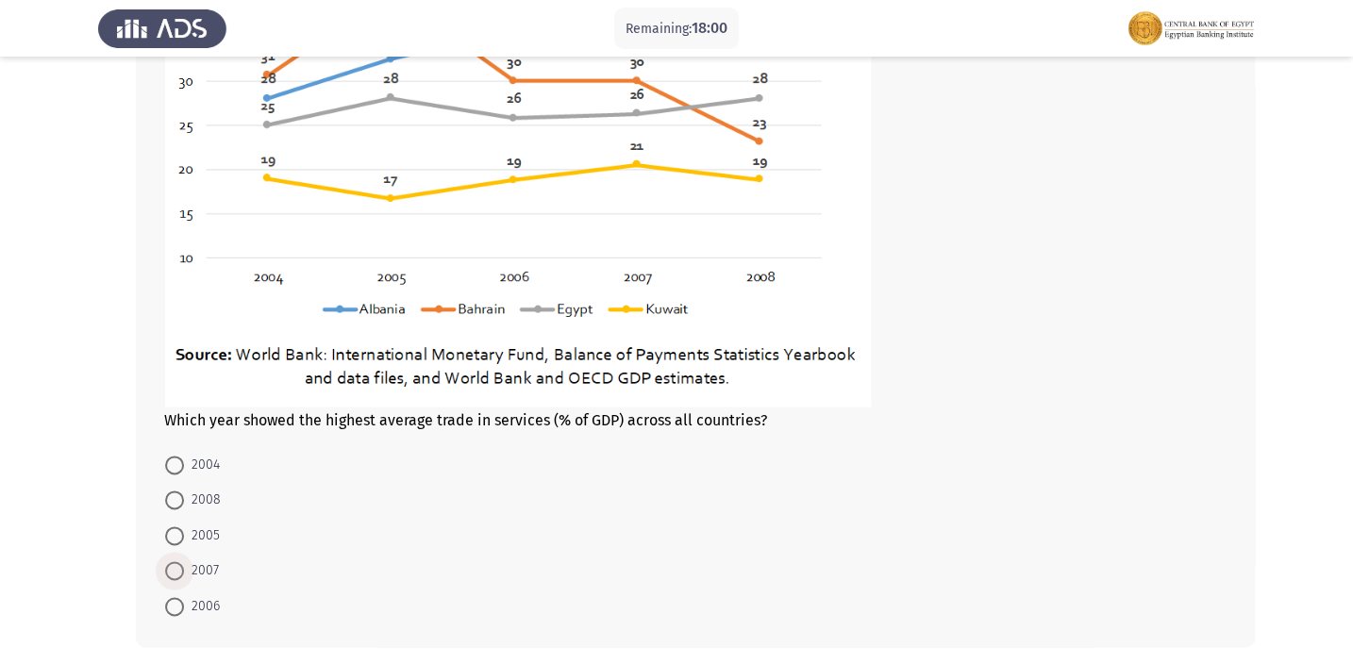
click at [172, 565] on span at bounding box center [174, 571] width 19 height 19
click at [172, 565] on input "2007" at bounding box center [174, 571] width 19 height 19
radio input "true"
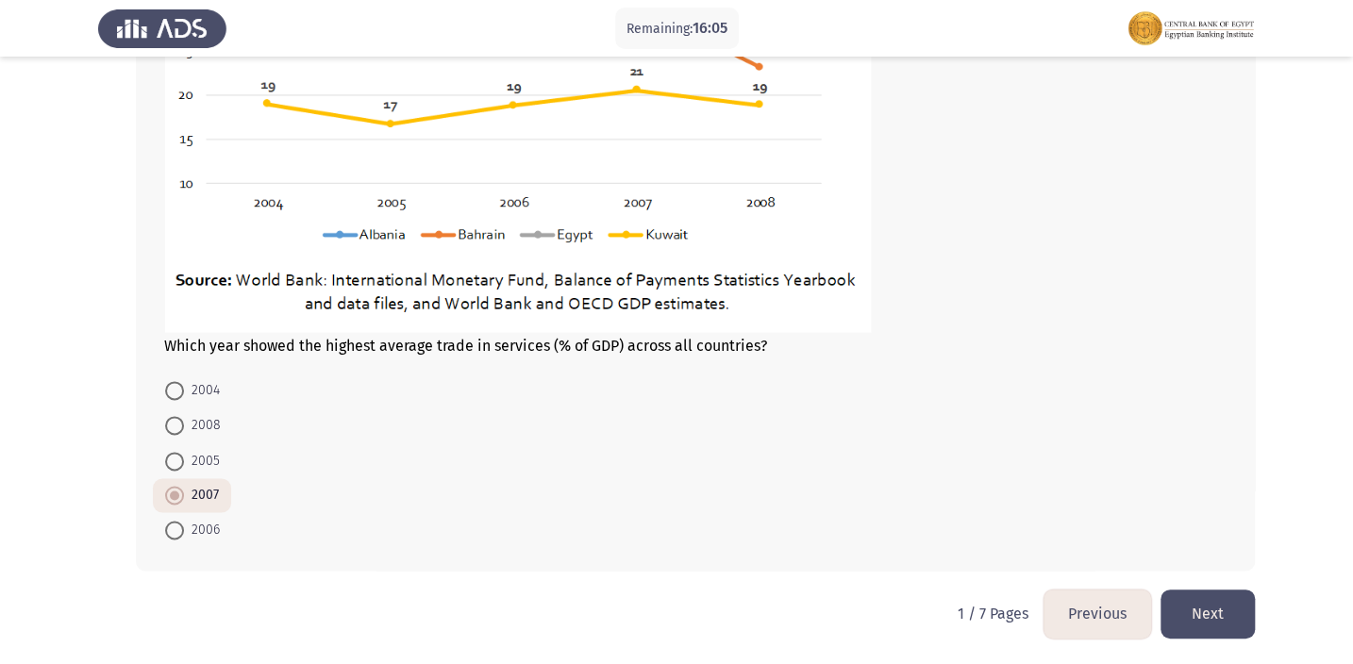
scroll to position [1189, 0]
click at [1231, 613] on button "Next" at bounding box center [1208, 614] width 94 height 48
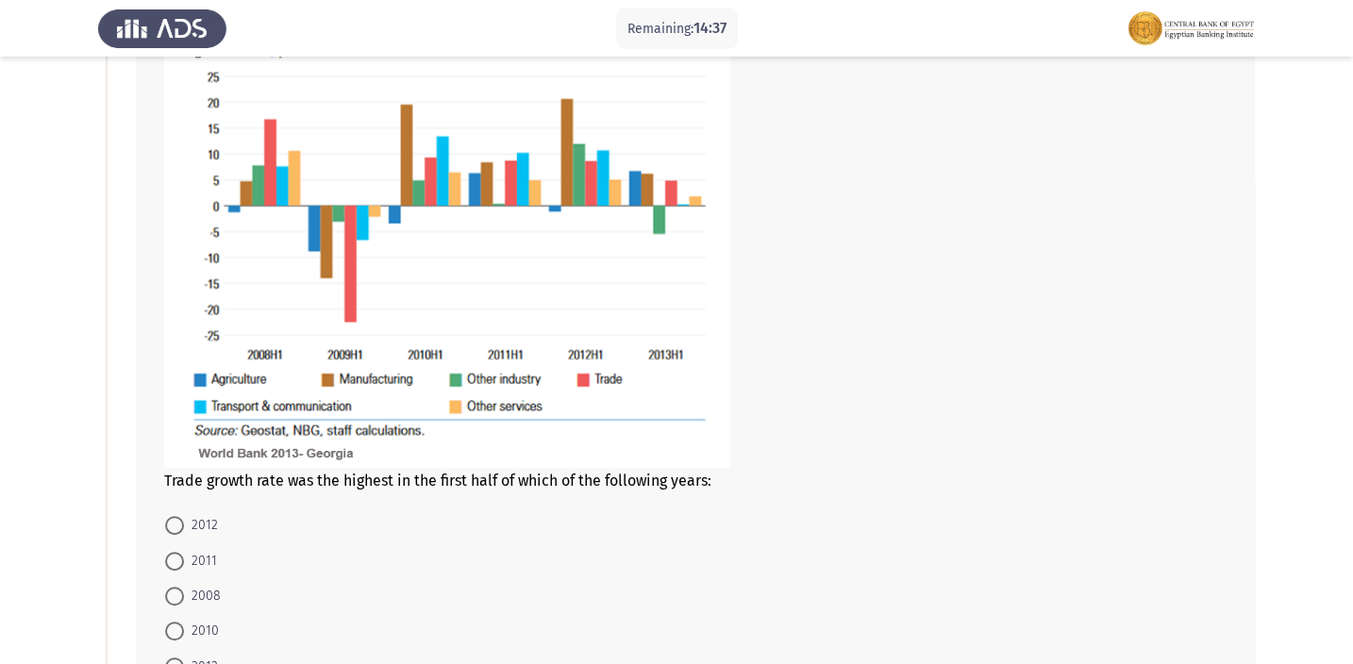
scroll to position [257, 0]
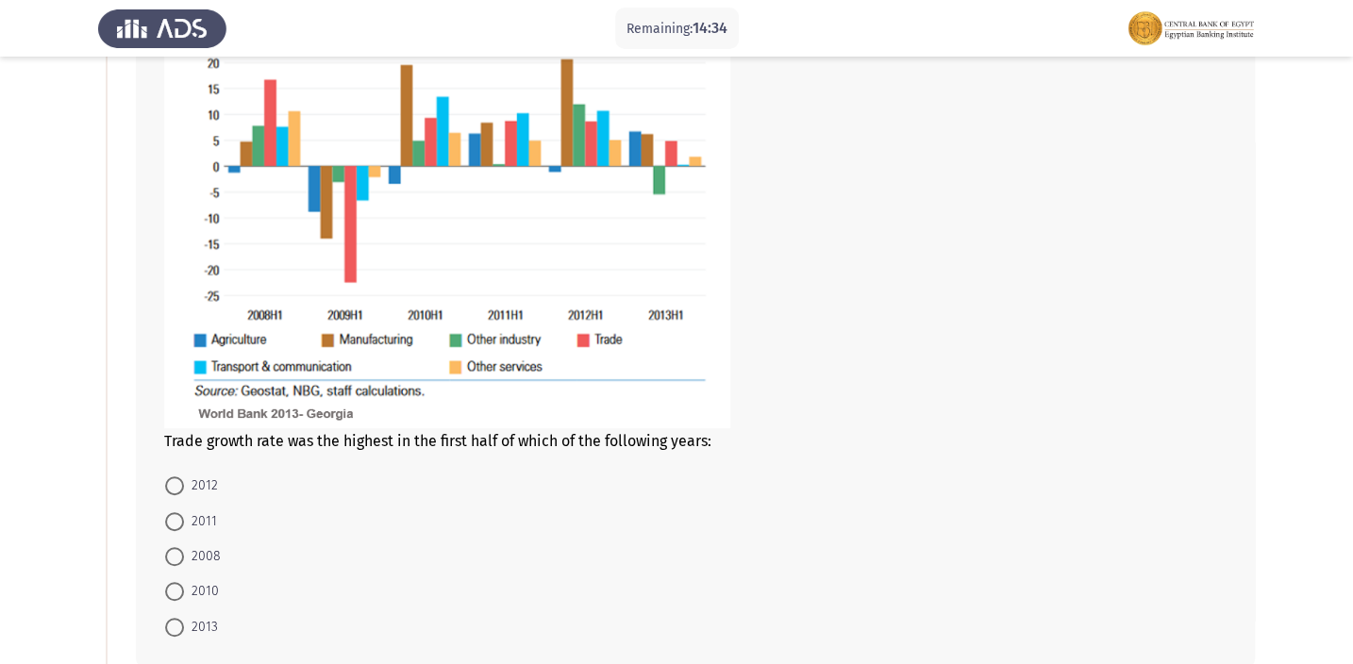
click at [173, 489] on span at bounding box center [174, 486] width 19 height 19
click at [173, 489] on input "2012" at bounding box center [174, 486] width 19 height 19
radio input "true"
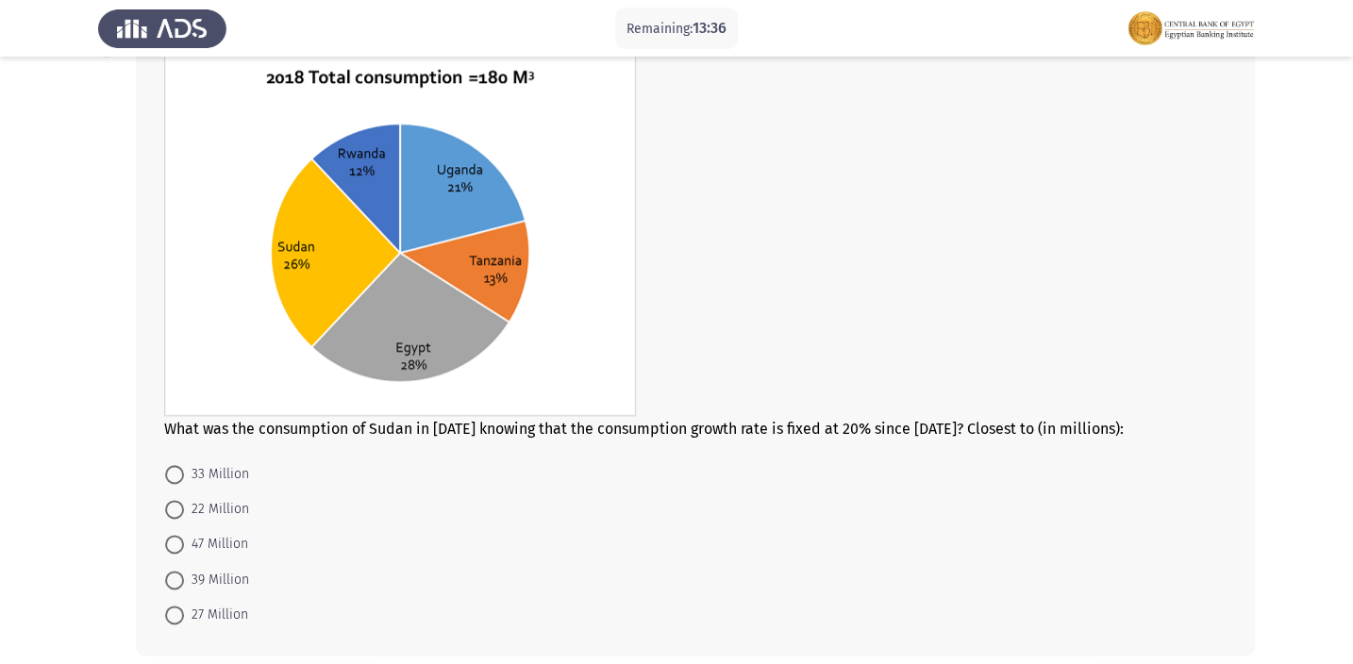
scroll to position [929, 0]
click at [245, 179] on img at bounding box center [400, 236] width 472 height 361
click at [178, 548] on span at bounding box center [174, 545] width 19 height 19
click at [178, 548] on input "47 Million" at bounding box center [174, 545] width 19 height 19
radio input "true"
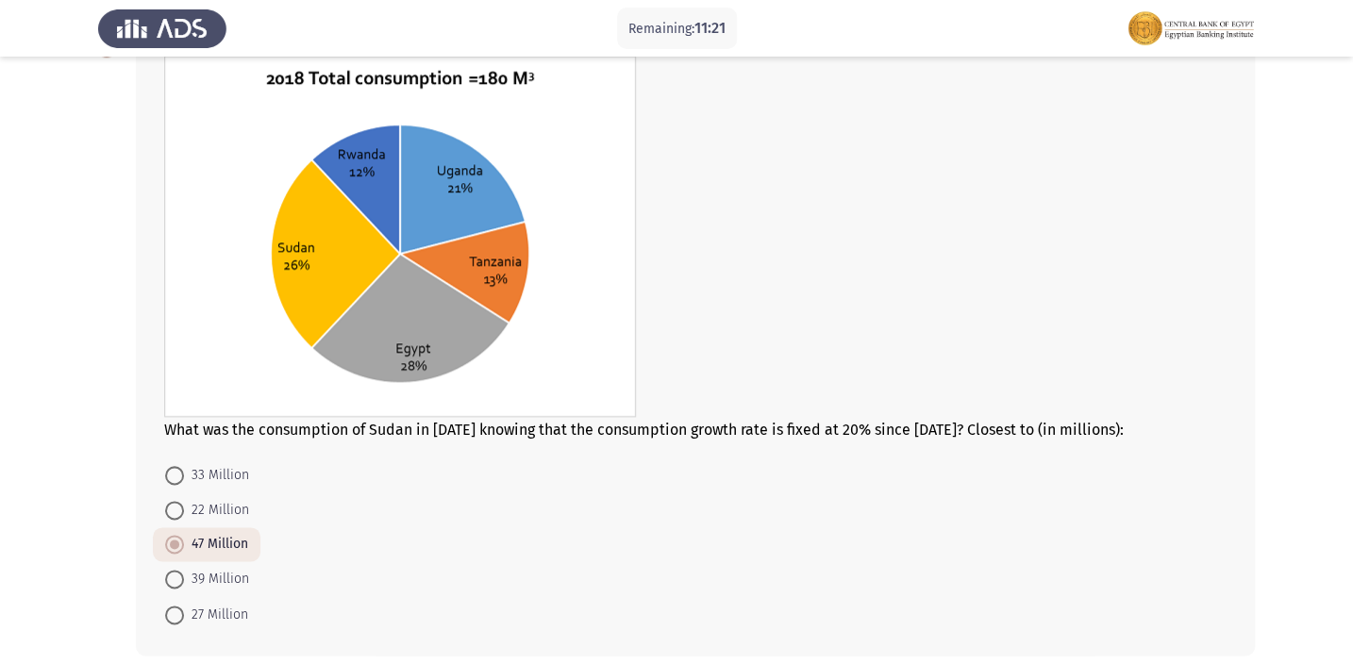
scroll to position [1014, 0]
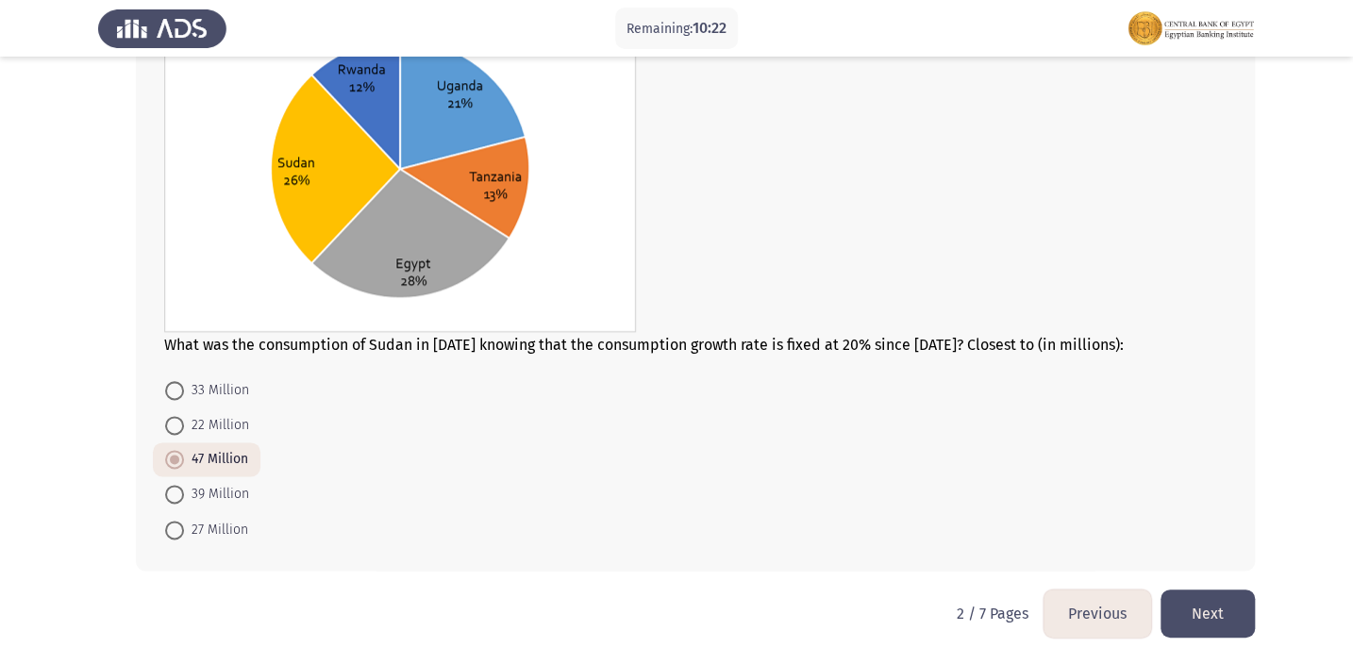
click at [480, 477] on form "33 Million 22 Million 47 Million 39 Million 27 Million" at bounding box center [695, 459] width 1063 height 175
click at [1199, 602] on button "Next" at bounding box center [1208, 614] width 94 height 48
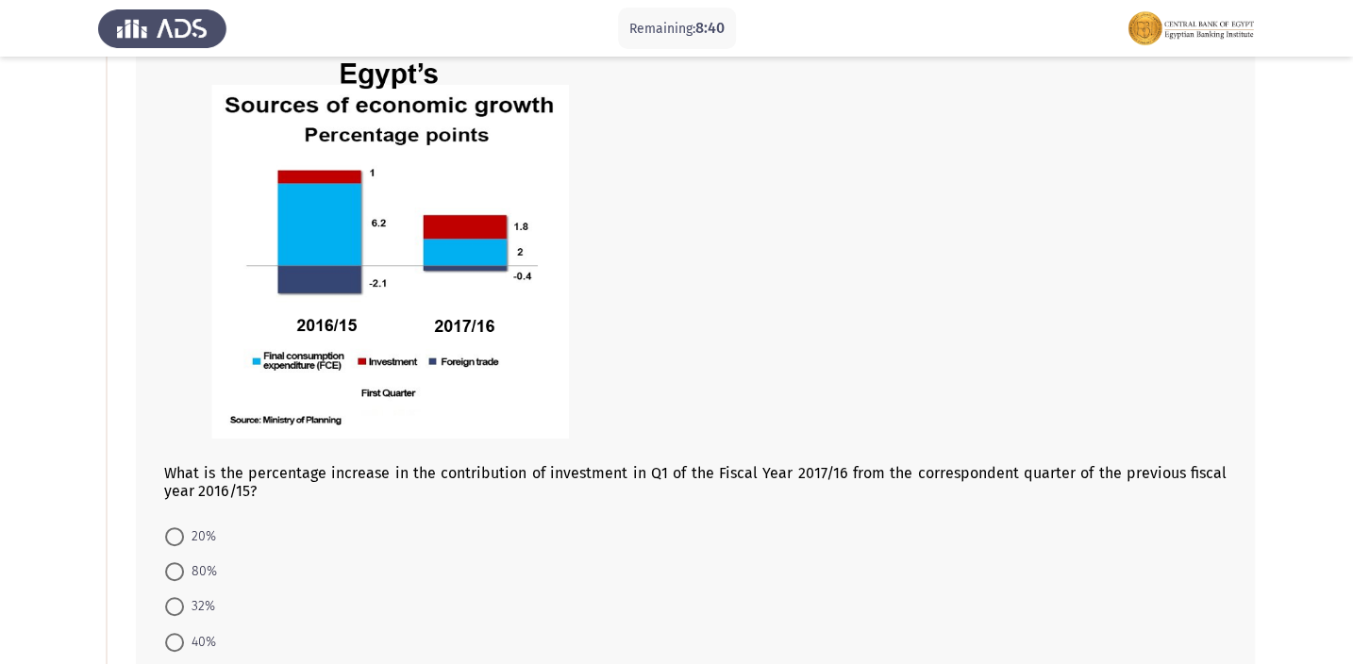
scroll to position [171, 0]
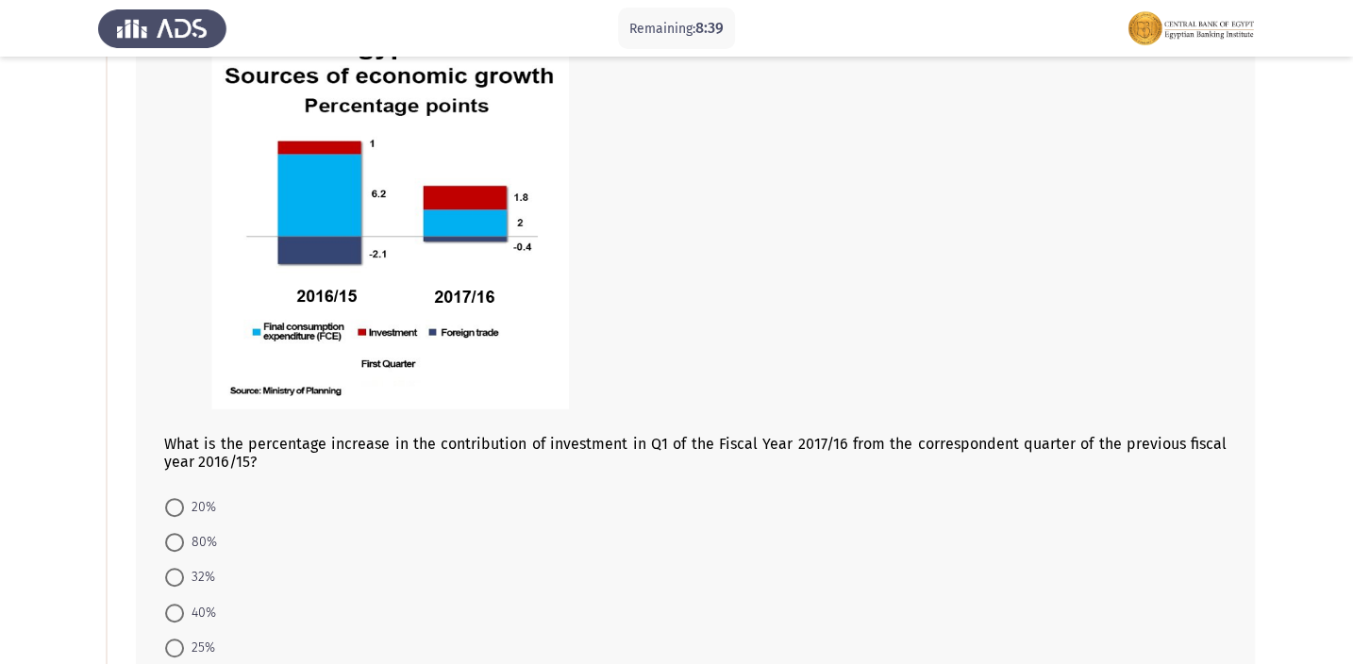
click at [175, 543] on span at bounding box center [174, 542] width 19 height 19
click at [175, 543] on input "80%" at bounding box center [174, 542] width 19 height 19
radio input "true"
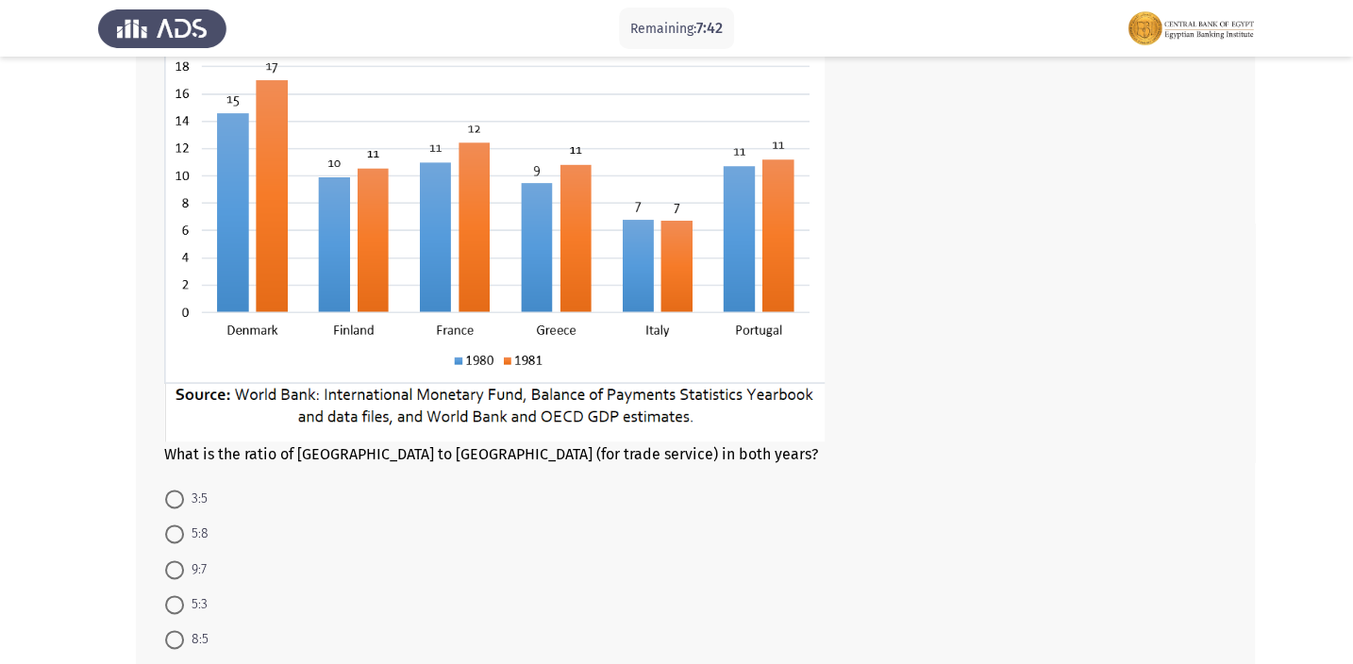
scroll to position [944, 0]
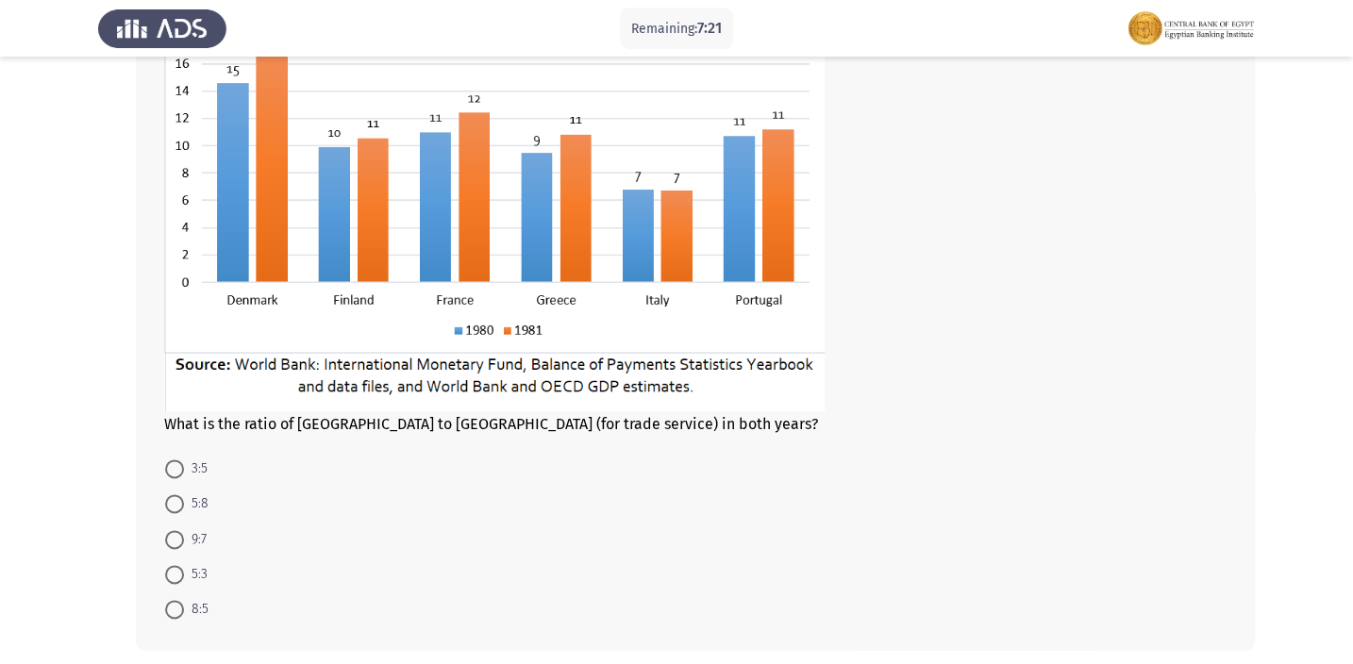
click at [182, 469] on span at bounding box center [174, 469] width 19 height 19
click at [182, 469] on input "3:5" at bounding box center [174, 469] width 19 height 19
radio input "true"
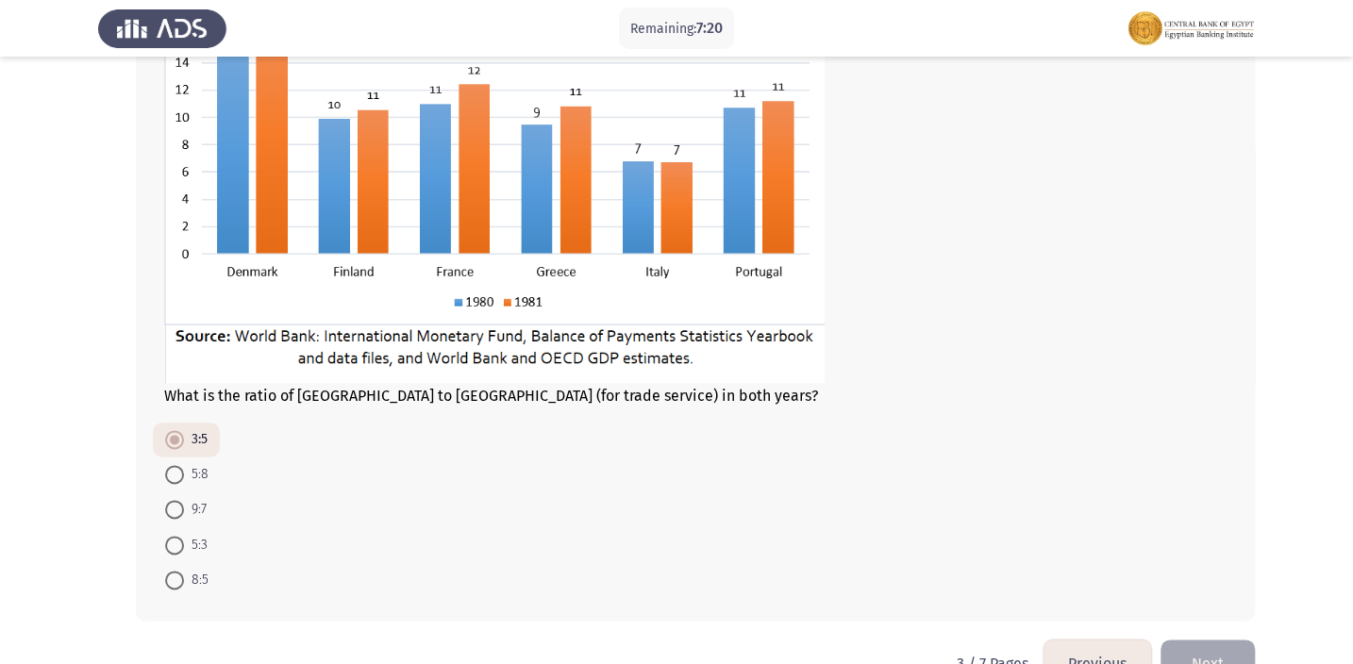
scroll to position [1022, 0]
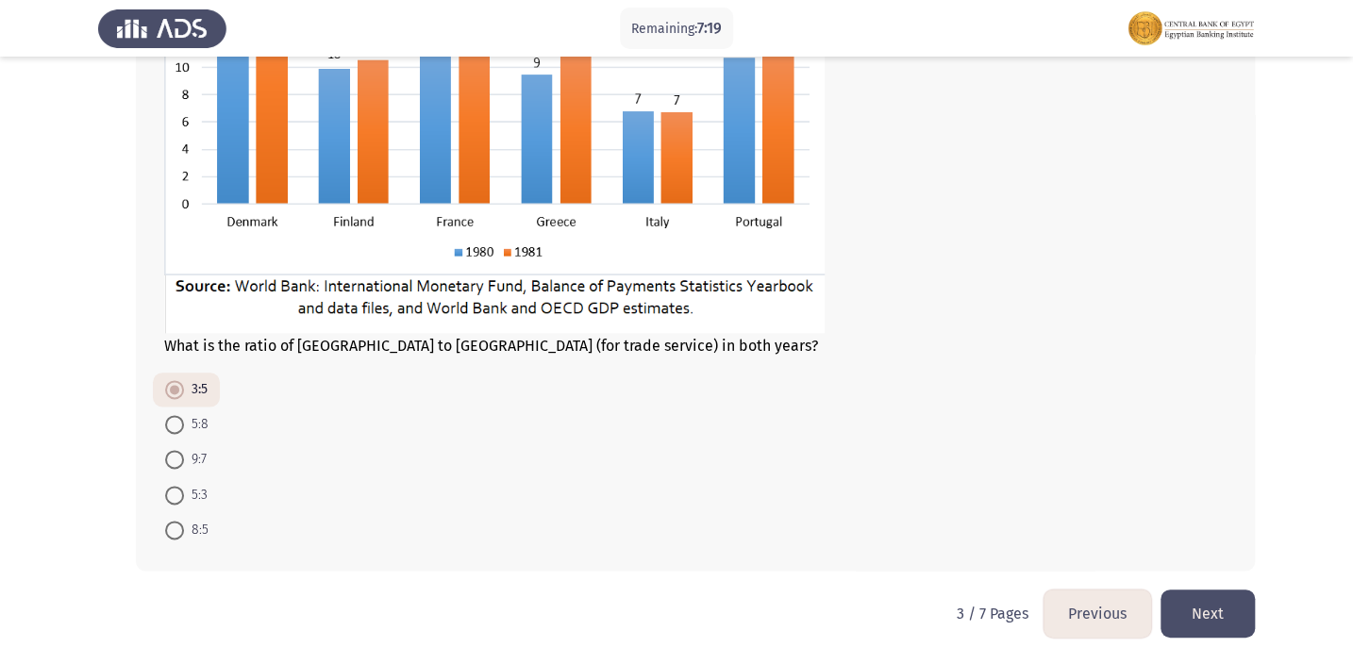
click at [1199, 604] on button "Next" at bounding box center [1208, 614] width 94 height 48
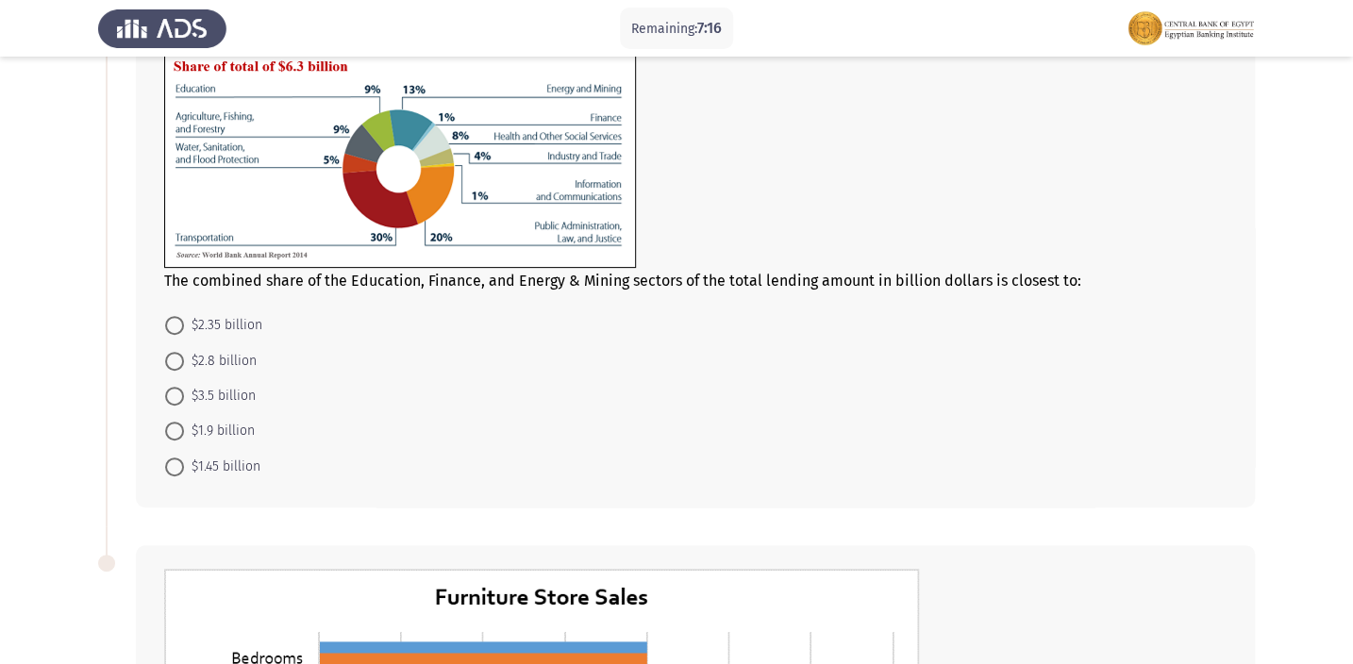
scroll to position [85, 0]
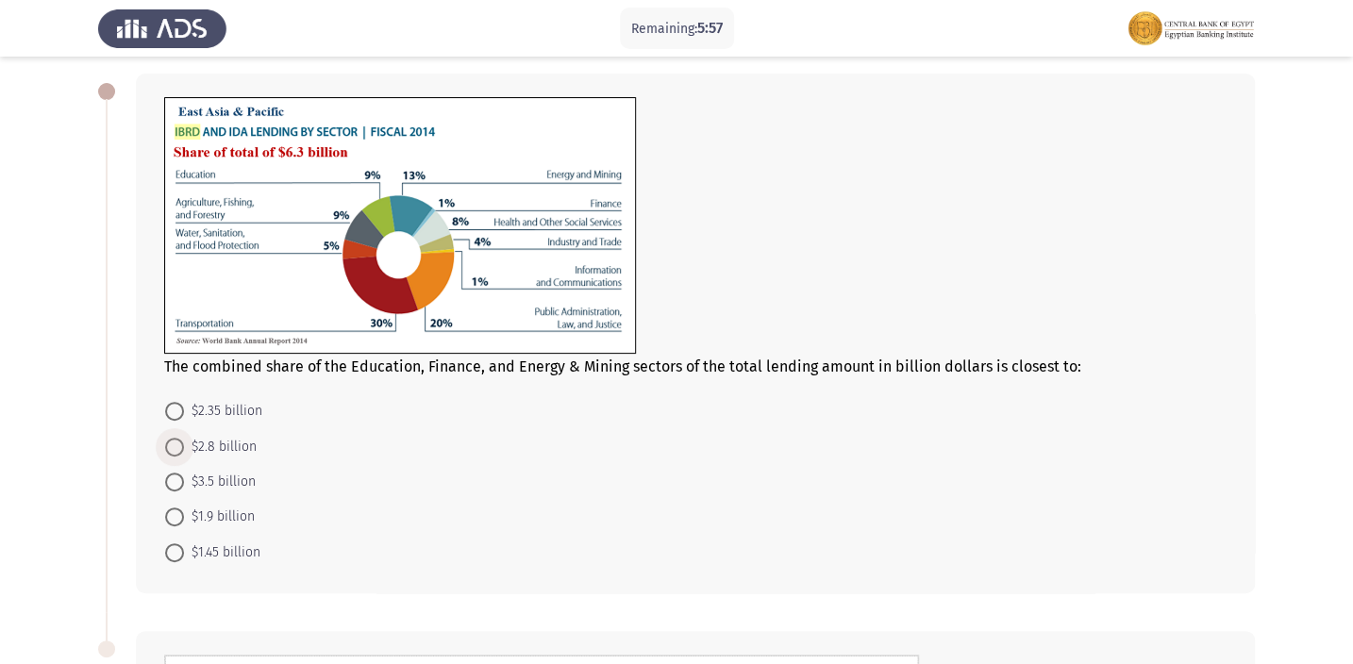
click at [179, 443] on span at bounding box center [174, 447] width 19 height 19
click at [179, 443] on input "$2.8 billion" at bounding box center [174, 447] width 19 height 19
radio input "true"
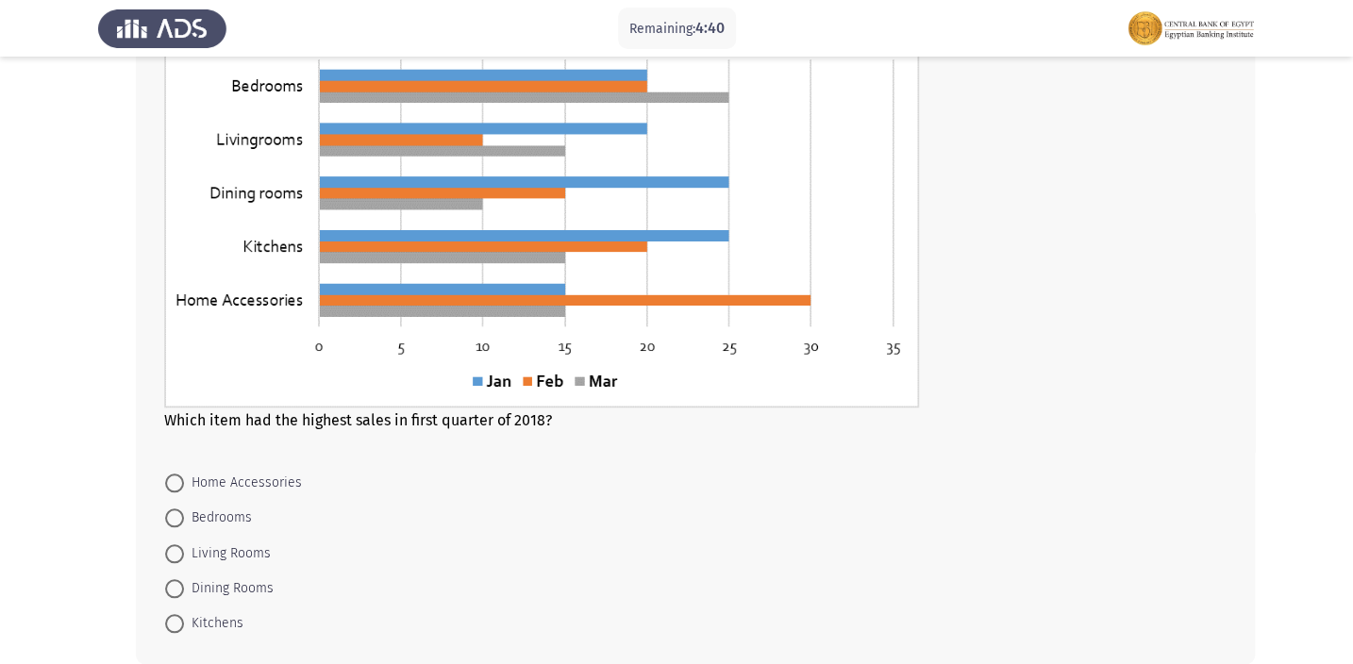
scroll to position [772, 0]
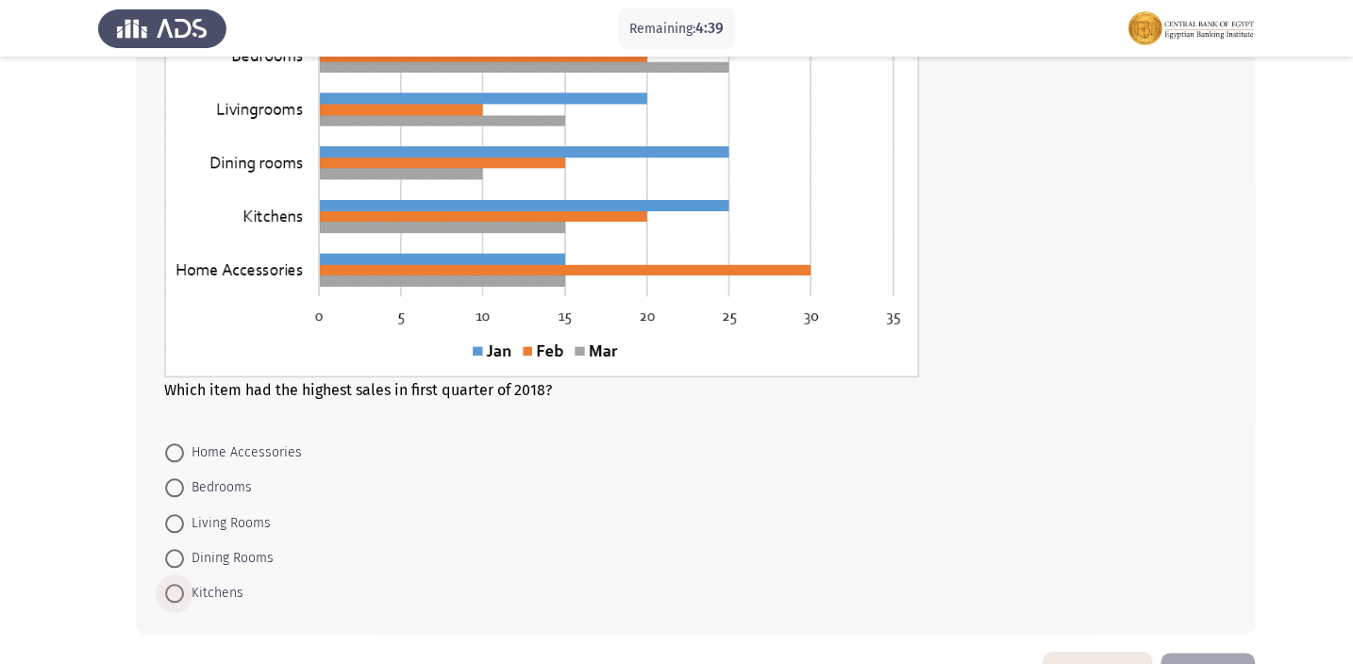
click at [184, 586] on span "Kitchens" at bounding box center [213, 593] width 59 height 23
click at [184, 586] on input "Kitchens" at bounding box center [174, 593] width 19 height 19
radio input "true"
click at [179, 492] on span at bounding box center [174, 488] width 19 height 19
click at [179, 492] on input "Bedrooms" at bounding box center [174, 488] width 19 height 19
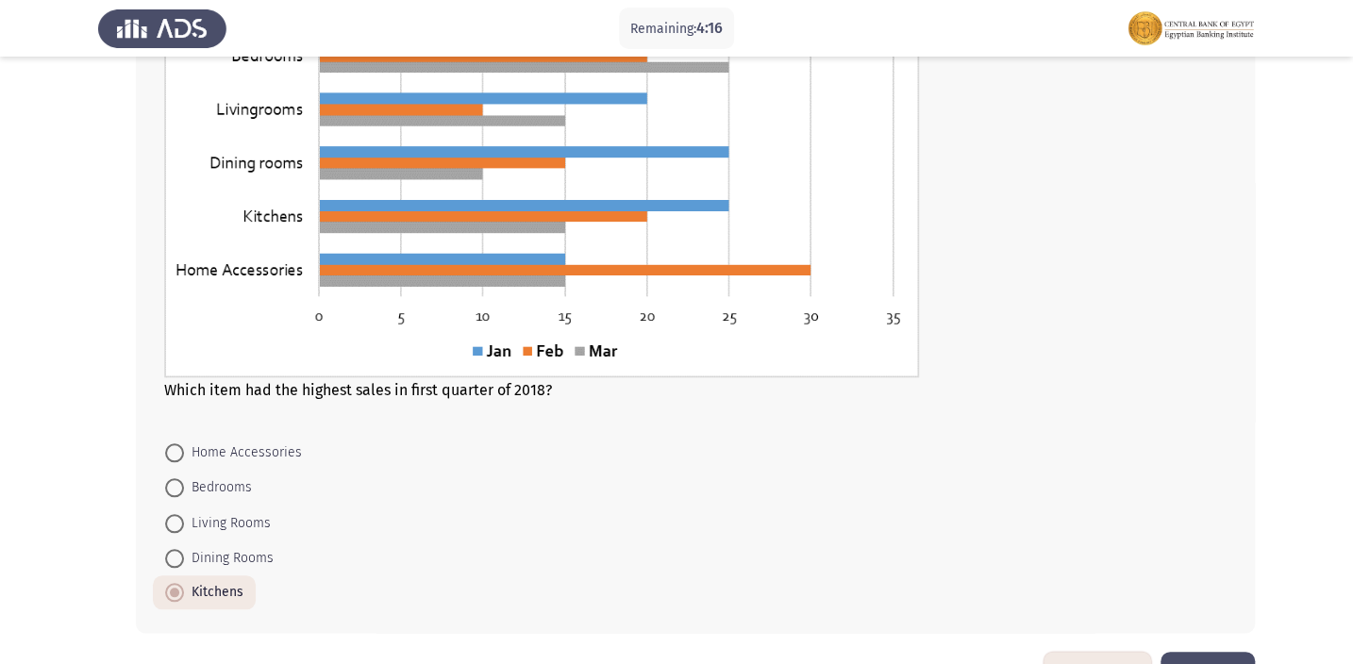
radio input "true"
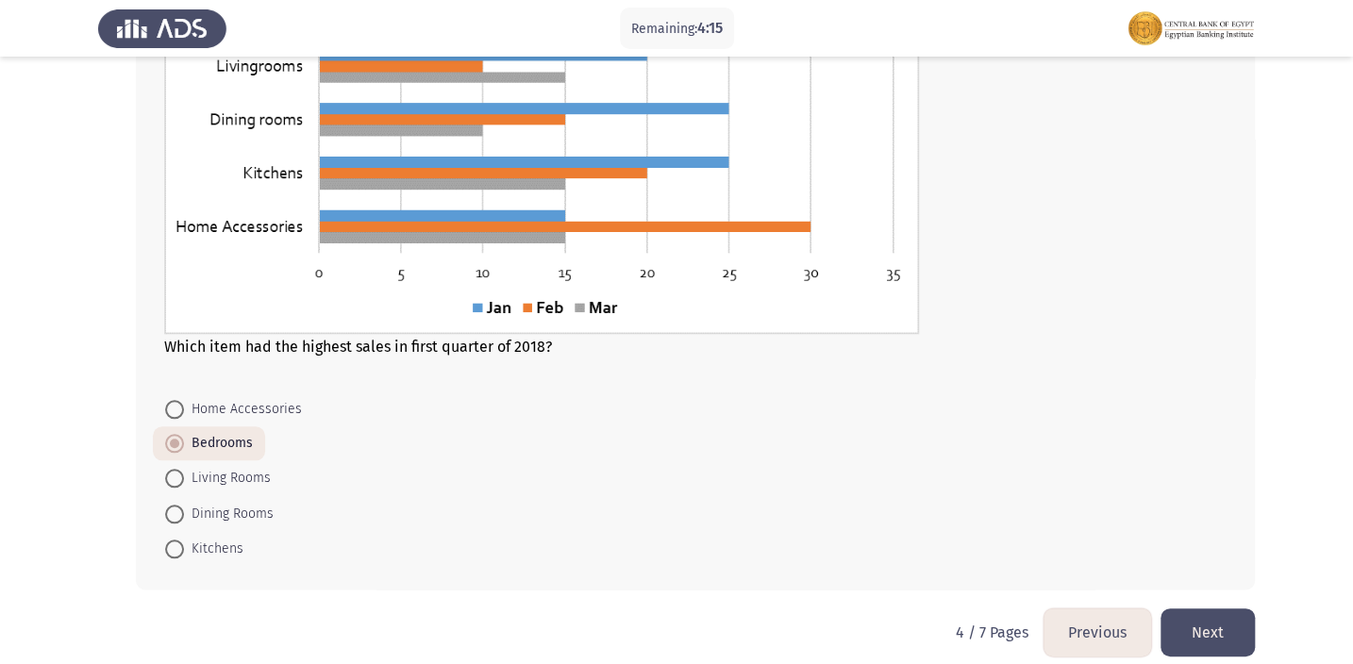
scroll to position [834, 0]
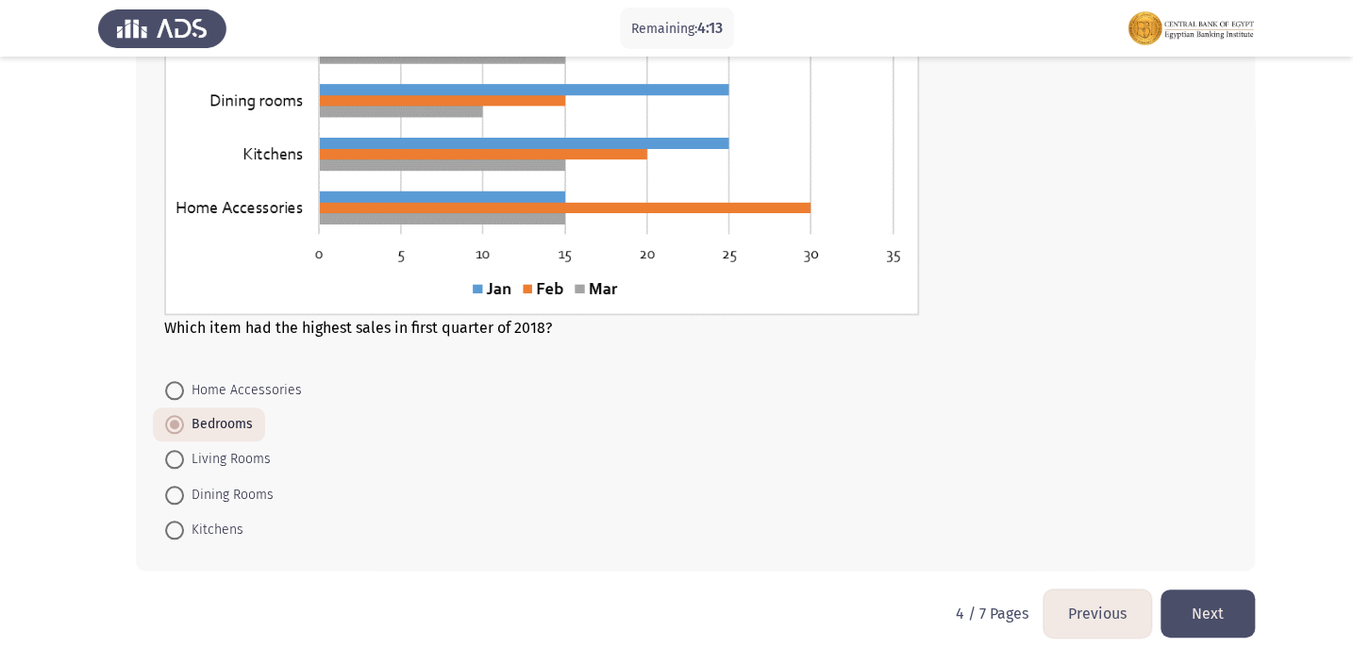
click at [1225, 605] on button "Next" at bounding box center [1208, 614] width 94 height 48
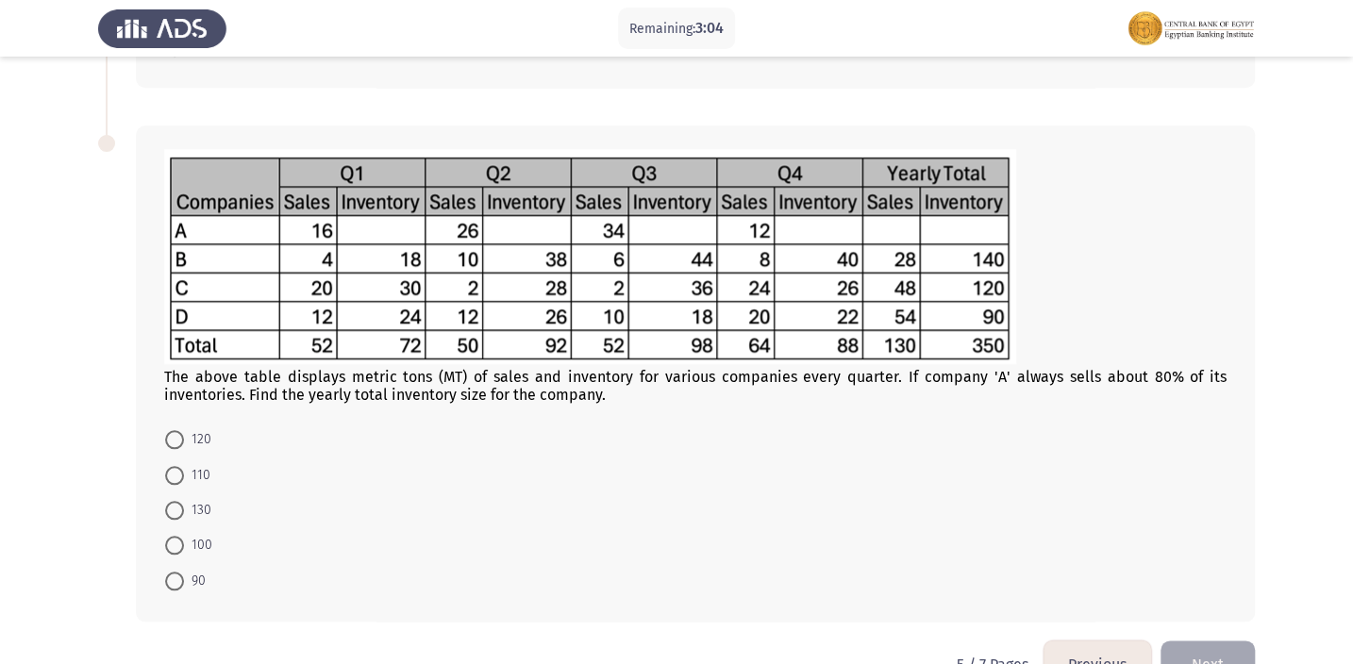
scroll to position [822, 0]
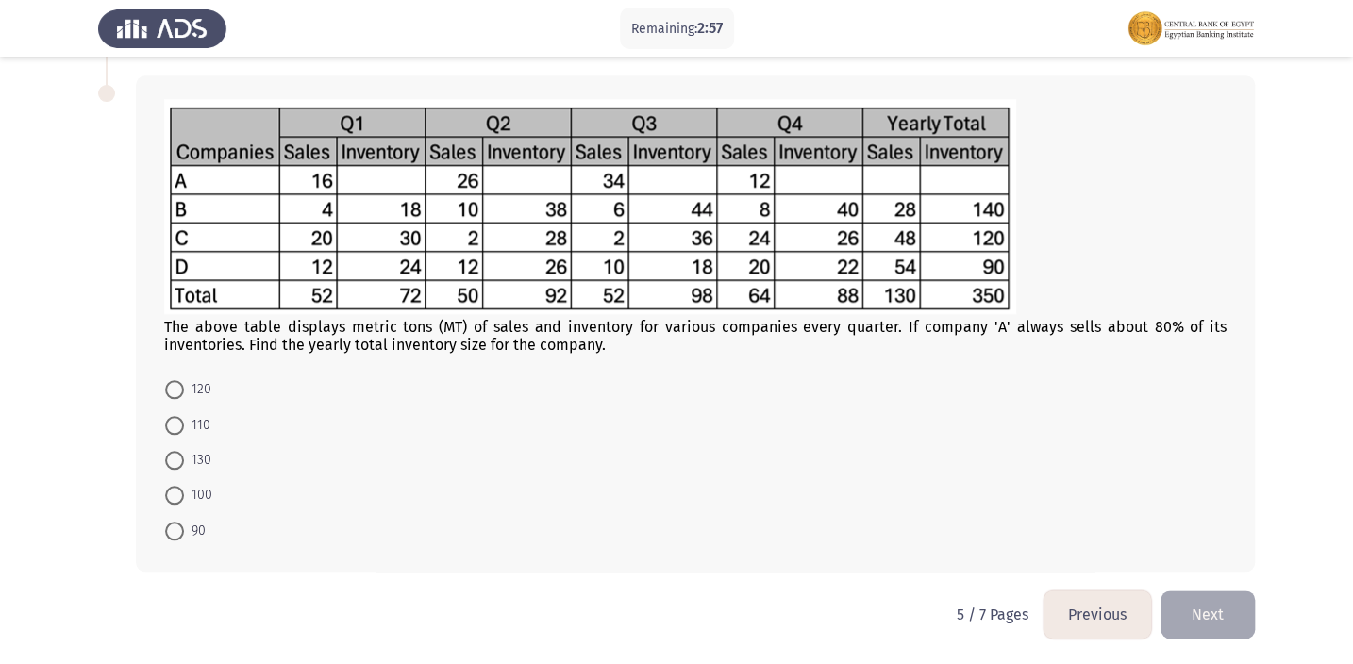
click at [176, 416] on span at bounding box center [174, 425] width 19 height 19
click at [176, 416] on input "110" at bounding box center [174, 425] width 19 height 19
radio input "true"
click at [173, 416] on span at bounding box center [174, 424] width 19 height 19
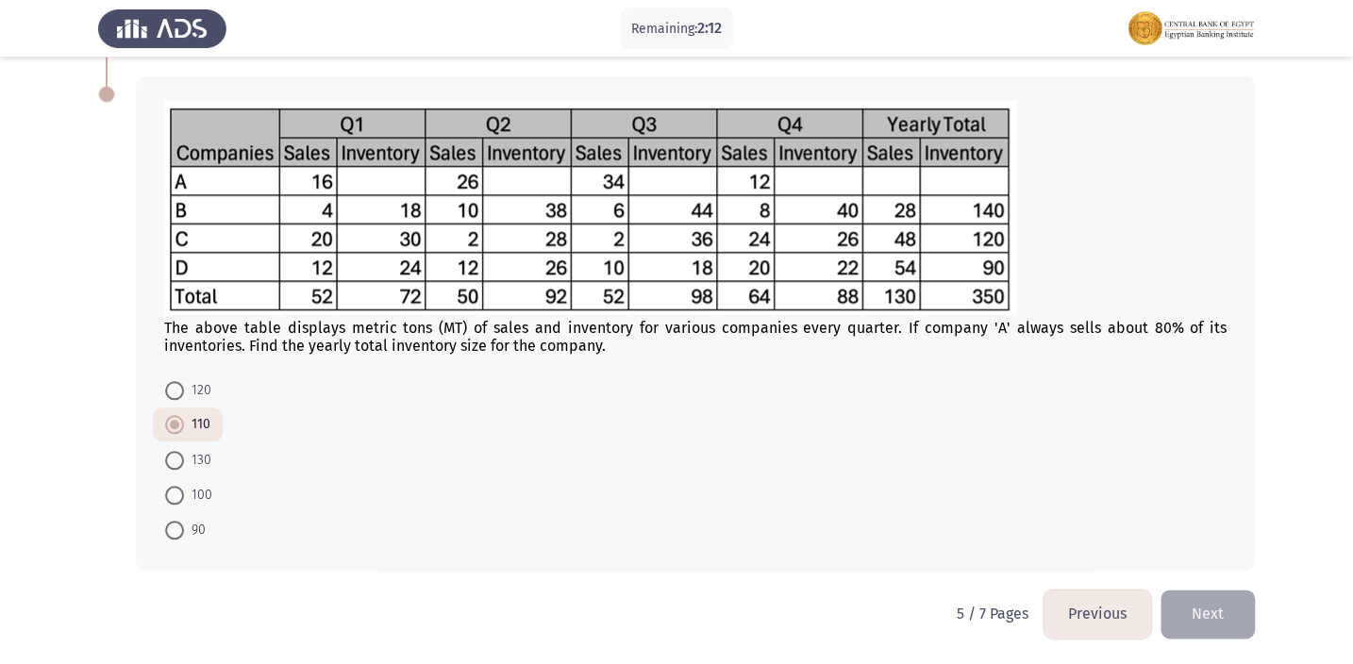
click at [173, 416] on input "110" at bounding box center [174, 424] width 19 height 19
click at [178, 395] on span at bounding box center [174, 390] width 19 height 19
click at [178, 395] on input "120" at bounding box center [174, 390] width 19 height 19
radio input "true"
click at [176, 425] on span at bounding box center [174, 424] width 19 height 19
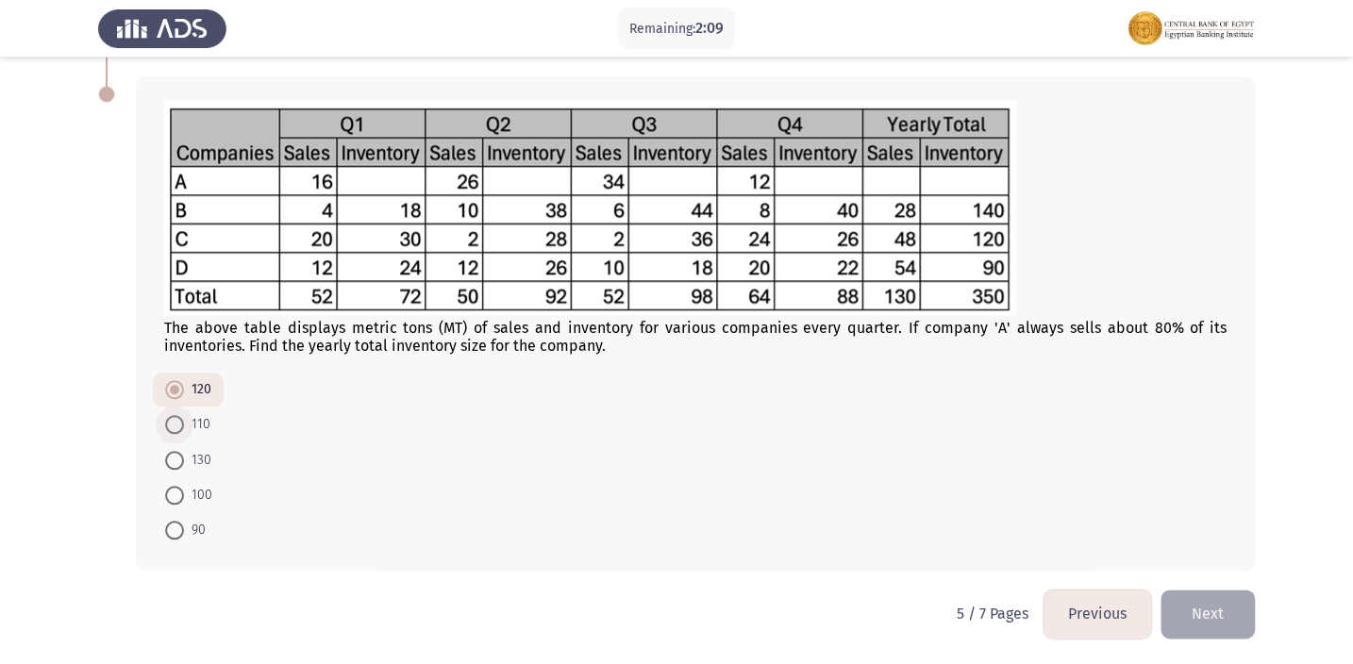
click at [176, 425] on input "110" at bounding box center [174, 424] width 19 height 19
radio input "true"
click at [1200, 593] on button "Next" at bounding box center [1208, 614] width 94 height 48
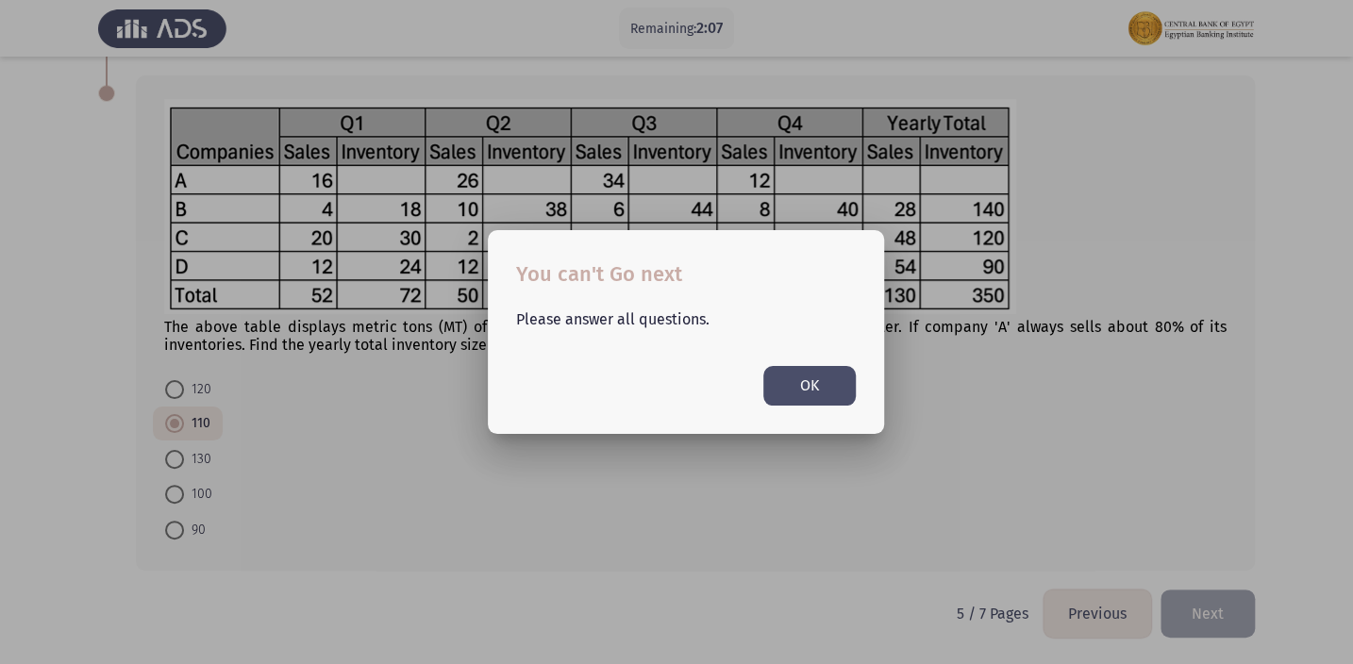
scroll to position [0, 0]
click at [793, 389] on button "OK" at bounding box center [810, 385] width 92 height 39
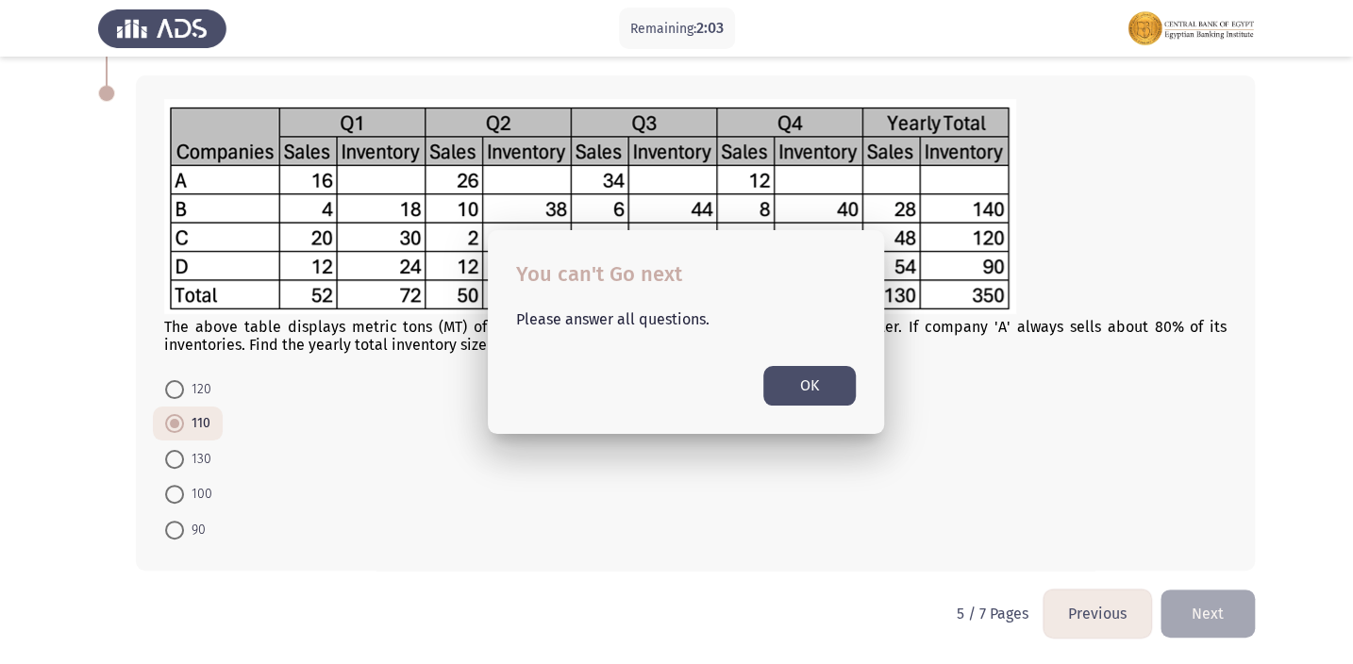
scroll to position [821, 0]
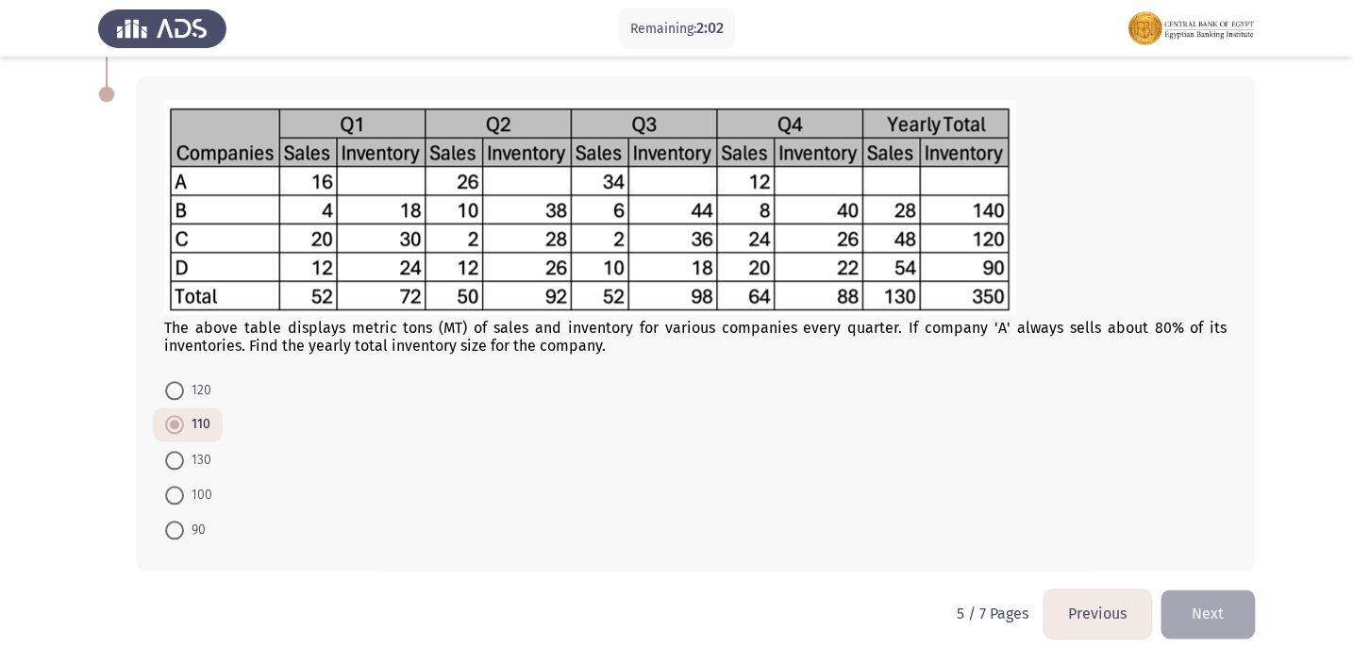
click at [1070, 609] on button "Previous" at bounding box center [1098, 614] width 108 height 48
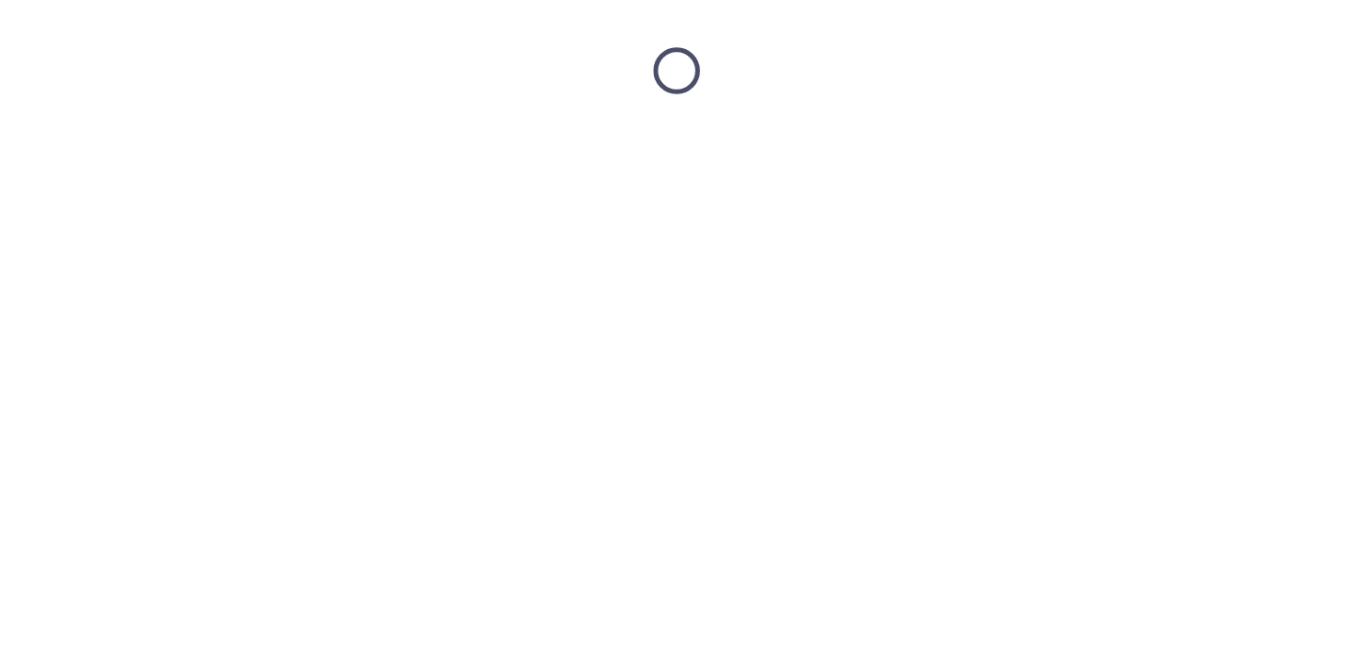
scroll to position [0, 0]
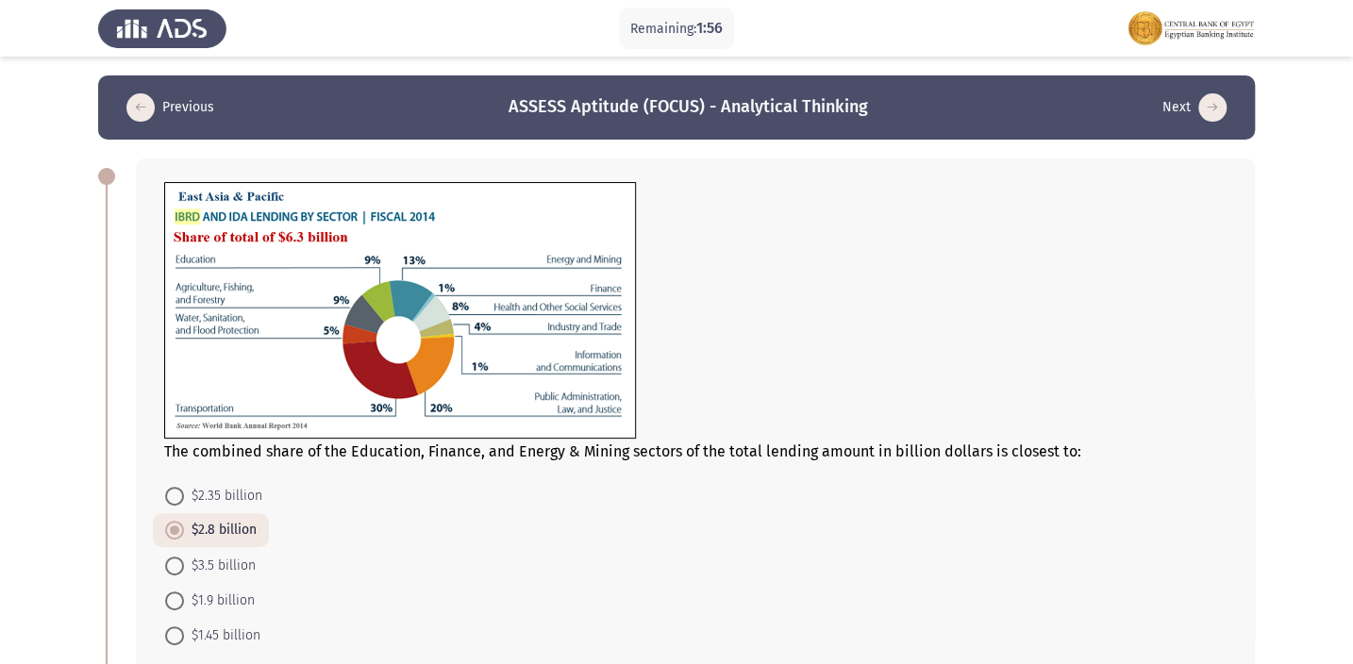
click at [134, 104] on icon "load previous page" at bounding box center [140, 107] width 28 height 28
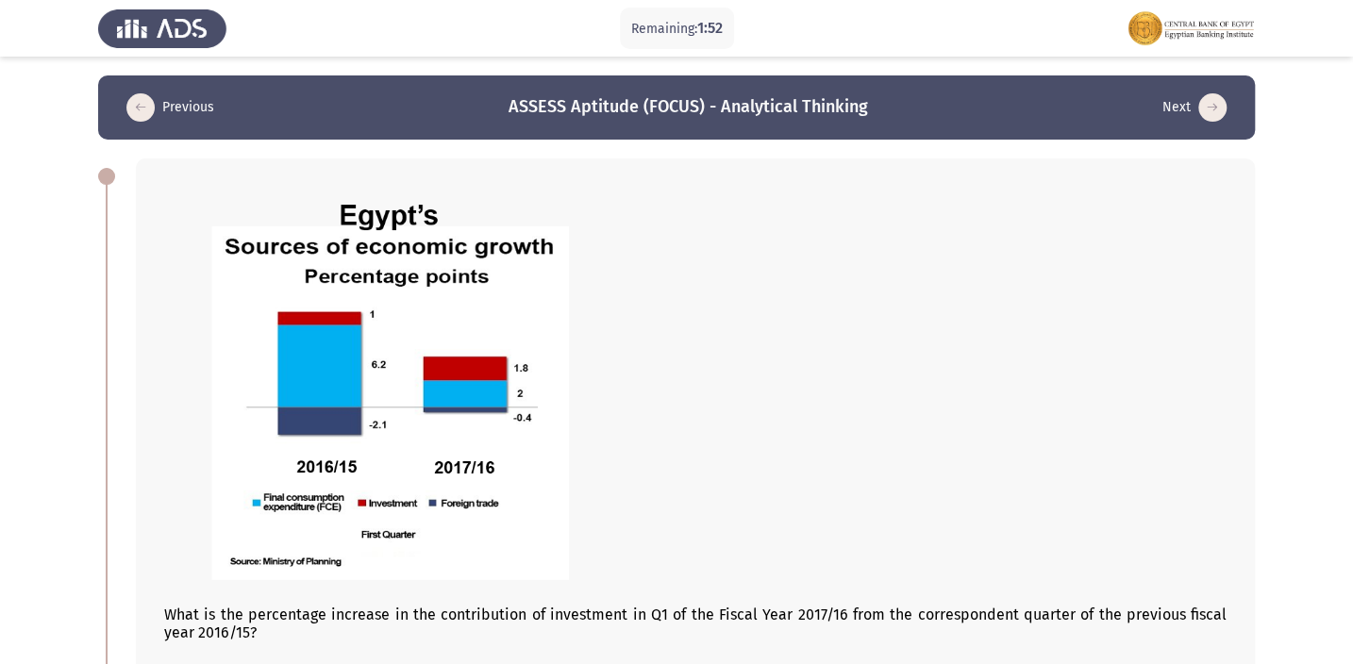
click at [151, 109] on icon "load previous page" at bounding box center [140, 107] width 28 height 28
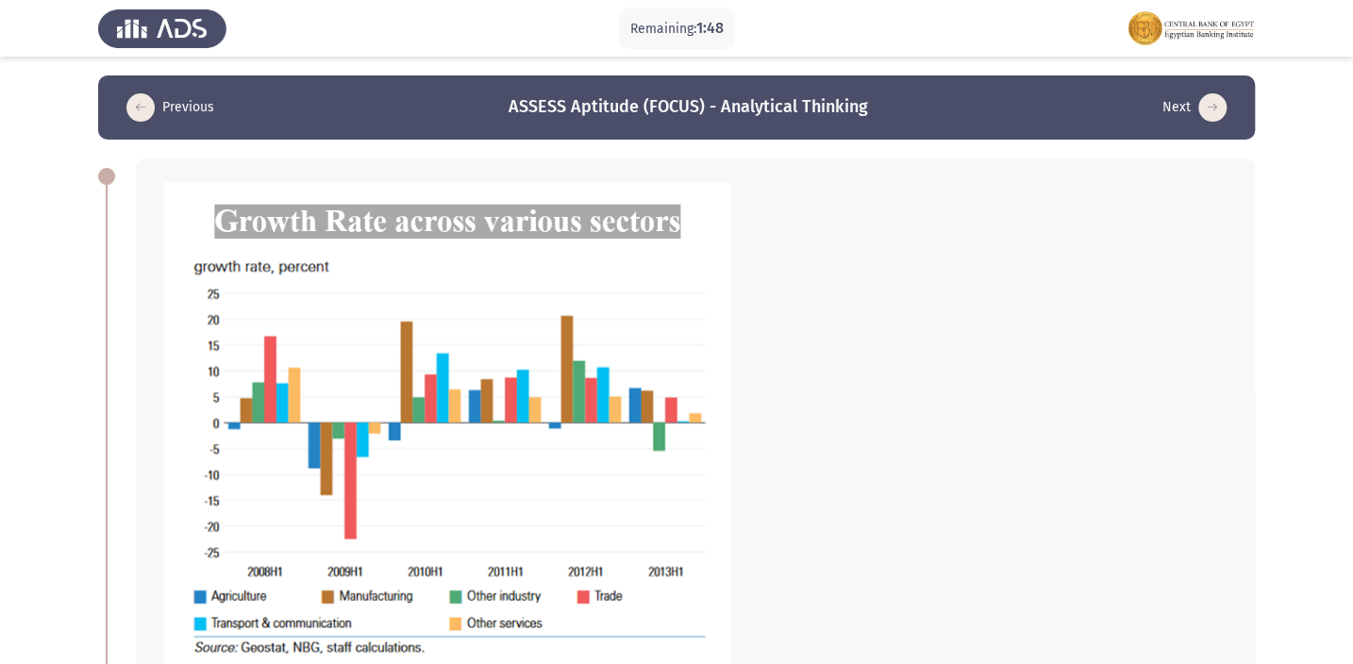
click at [1191, 100] on button "Next" at bounding box center [1195, 107] width 76 height 30
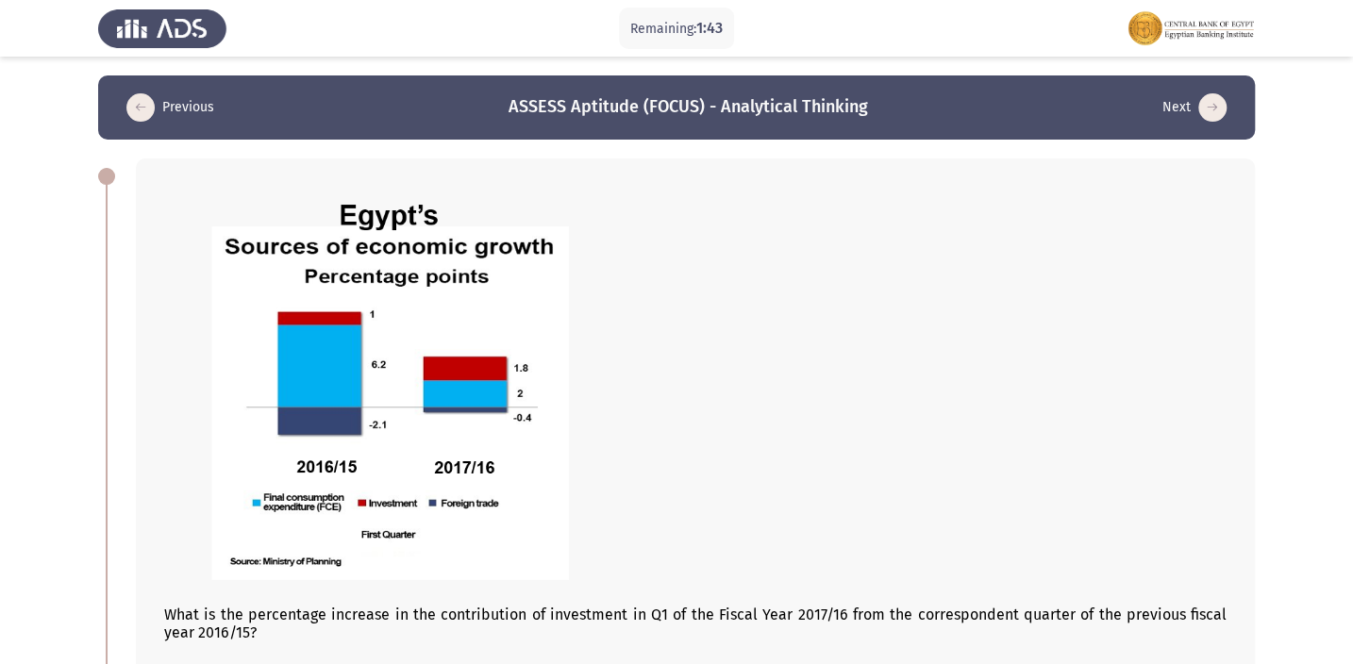
click at [1212, 110] on icon "load next page" at bounding box center [1213, 107] width 28 height 28
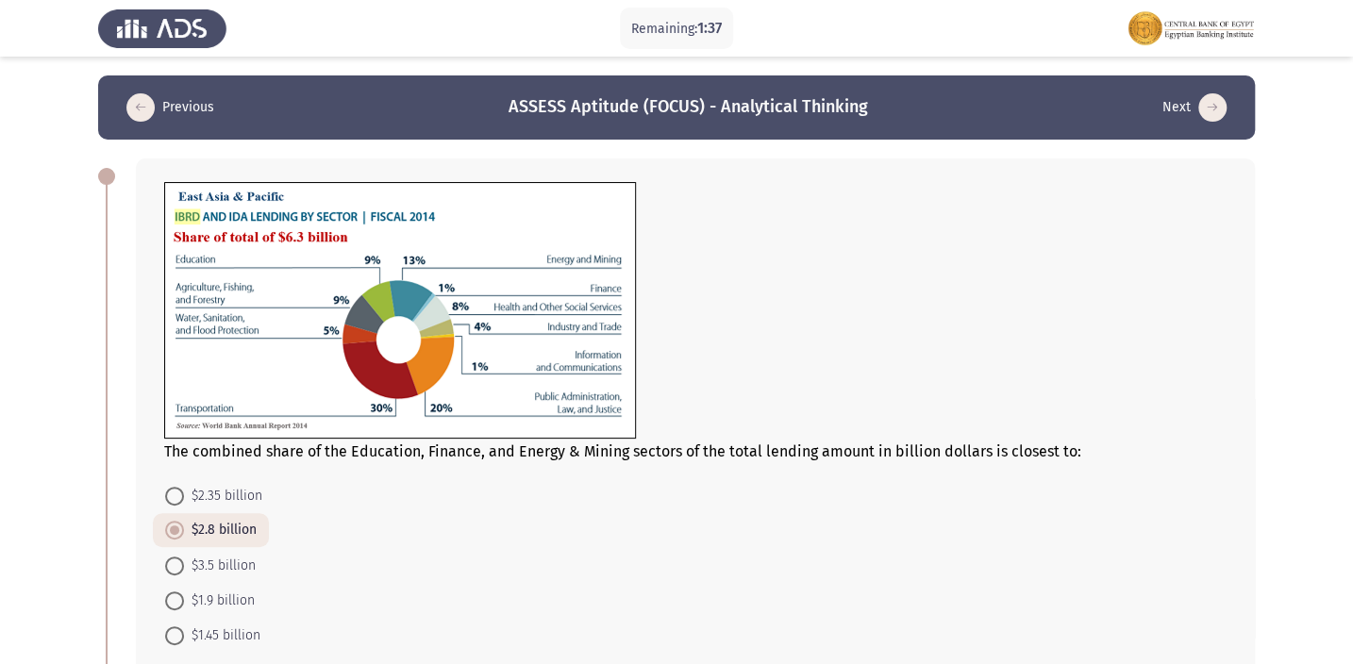
click at [1214, 110] on icon "load next page" at bounding box center [1213, 107] width 28 height 28
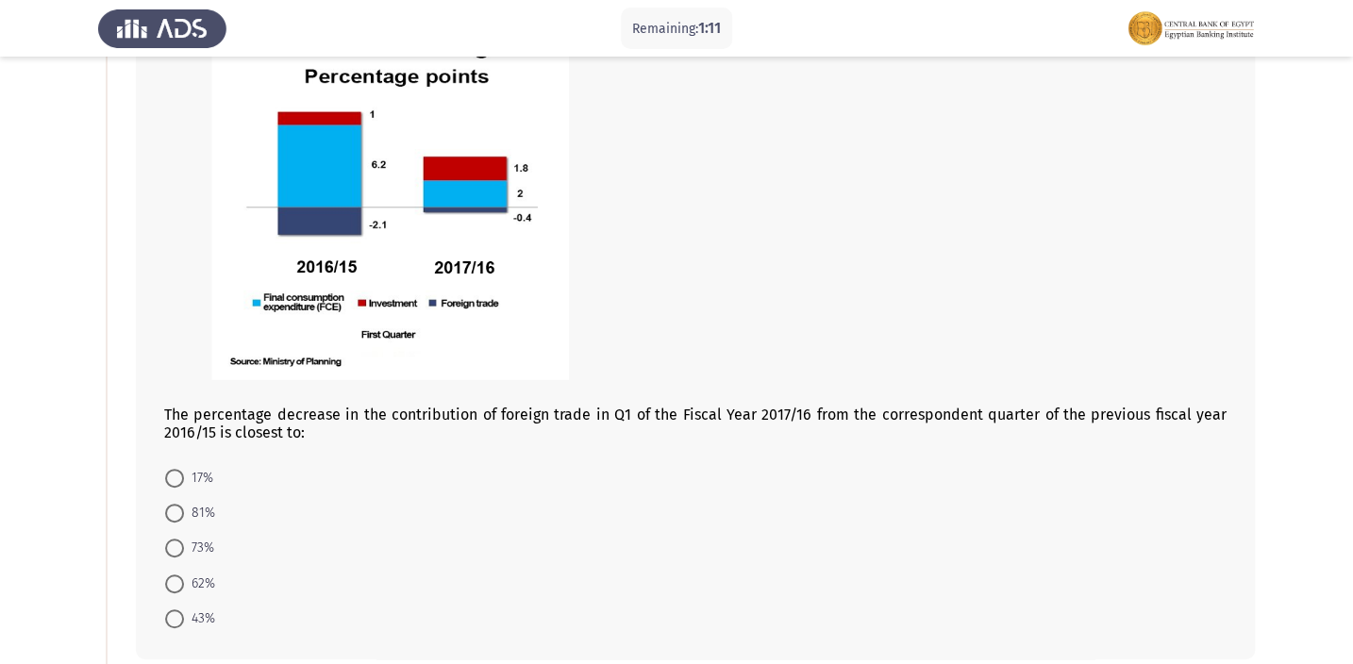
scroll to position [171, 0]
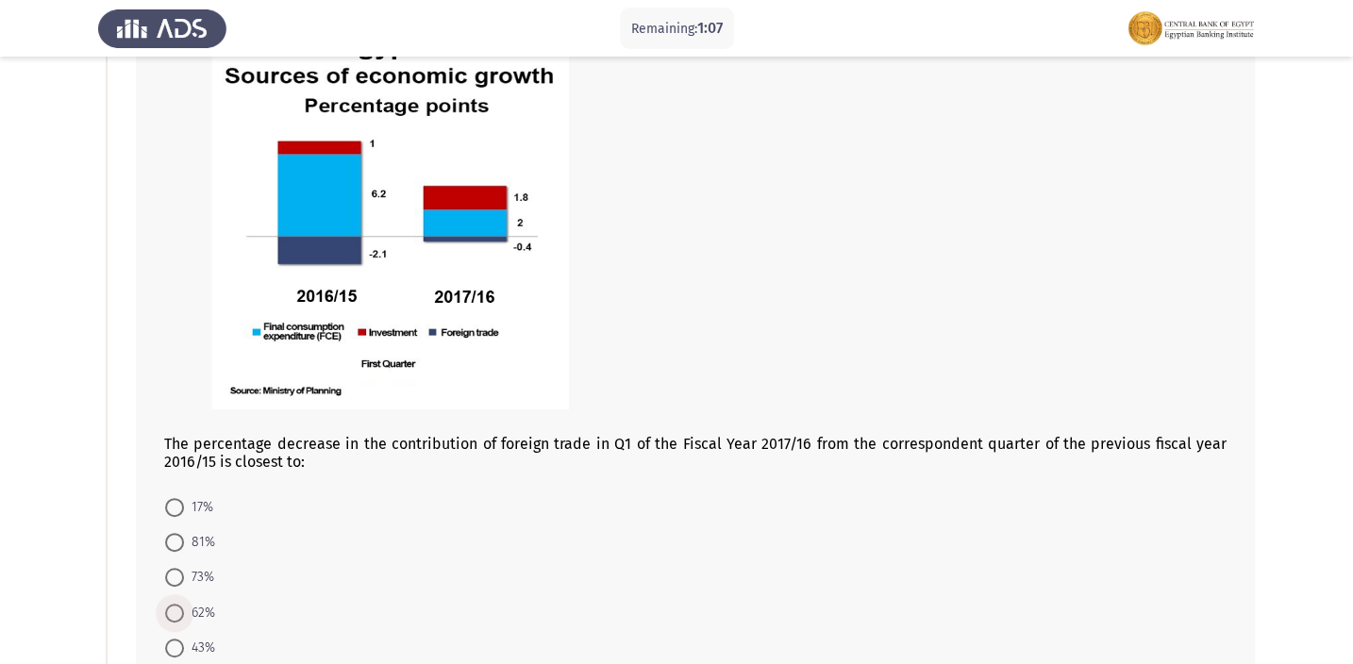
click at [175, 614] on span at bounding box center [174, 613] width 19 height 19
click at [175, 614] on input "62%" at bounding box center [174, 613] width 19 height 19
radio input "true"
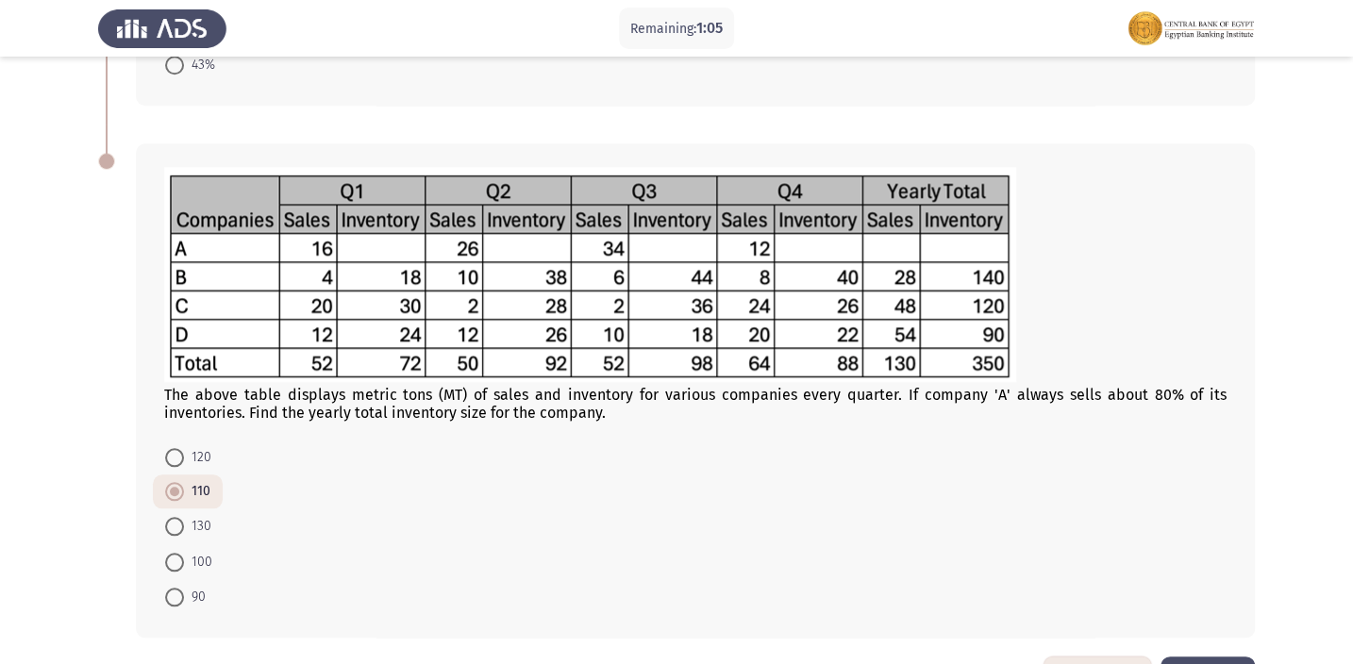
scroll to position [821, 0]
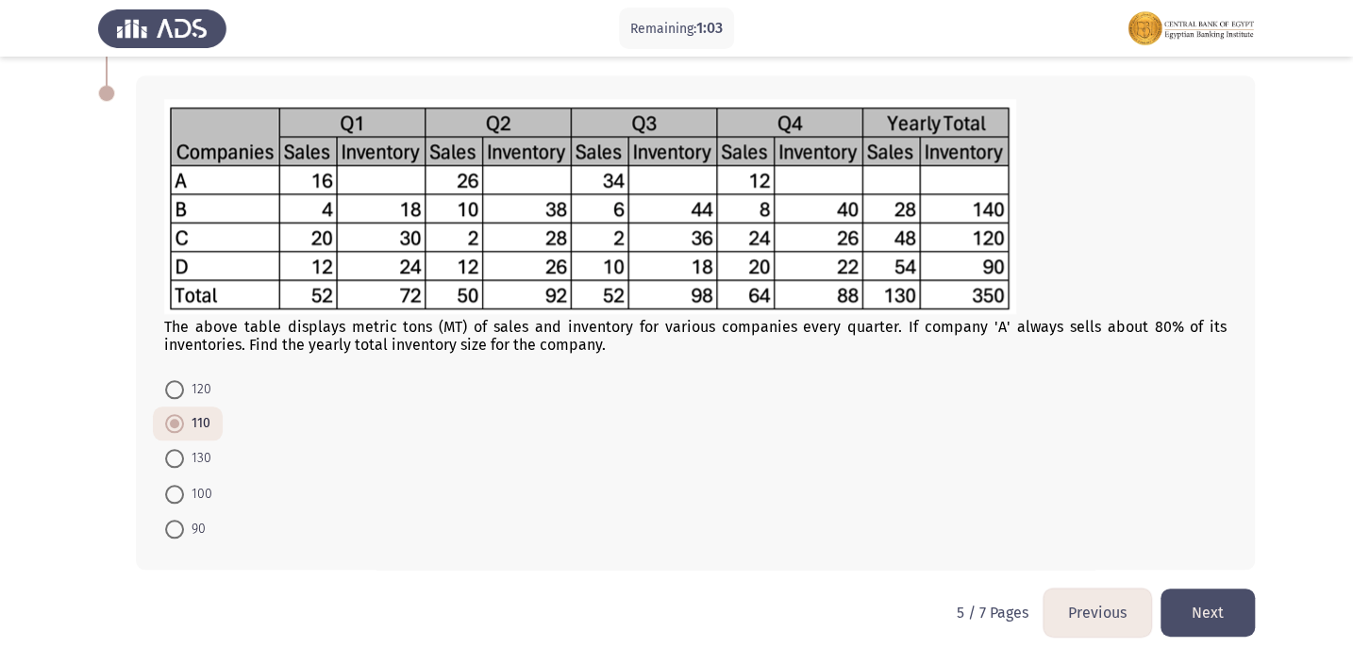
click at [1245, 614] on button "Next" at bounding box center [1208, 613] width 94 height 48
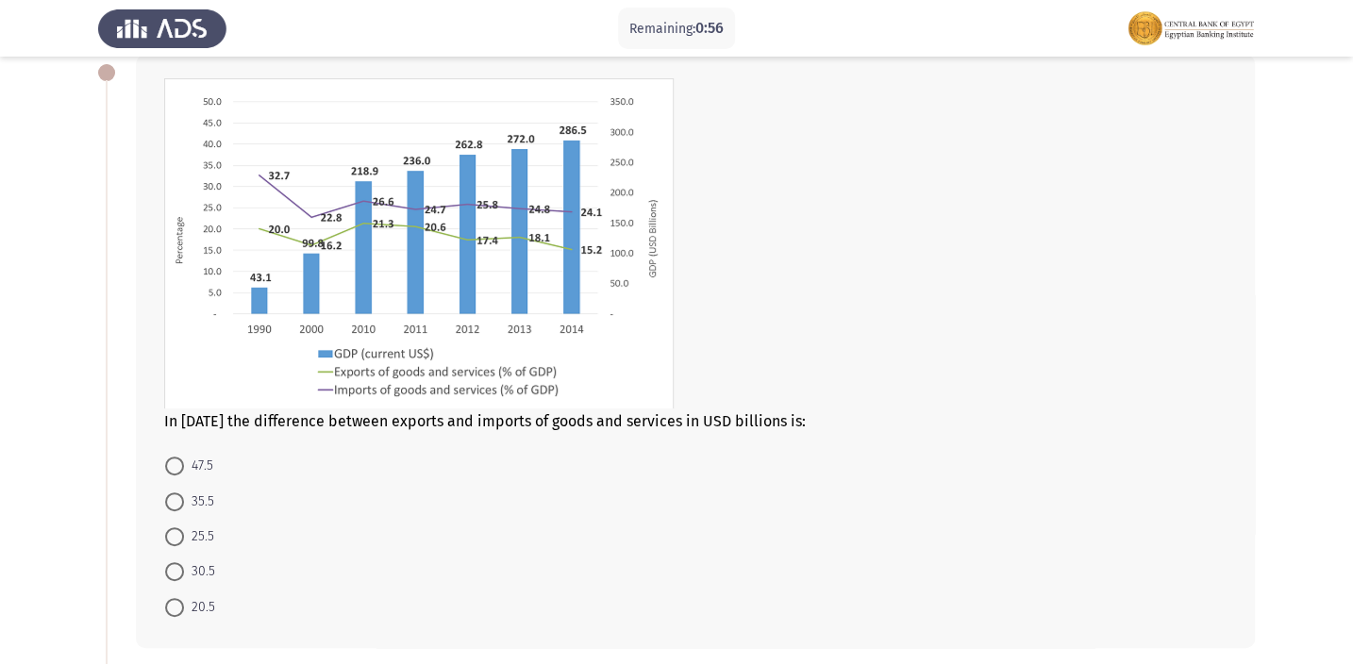
scroll to position [171, 0]
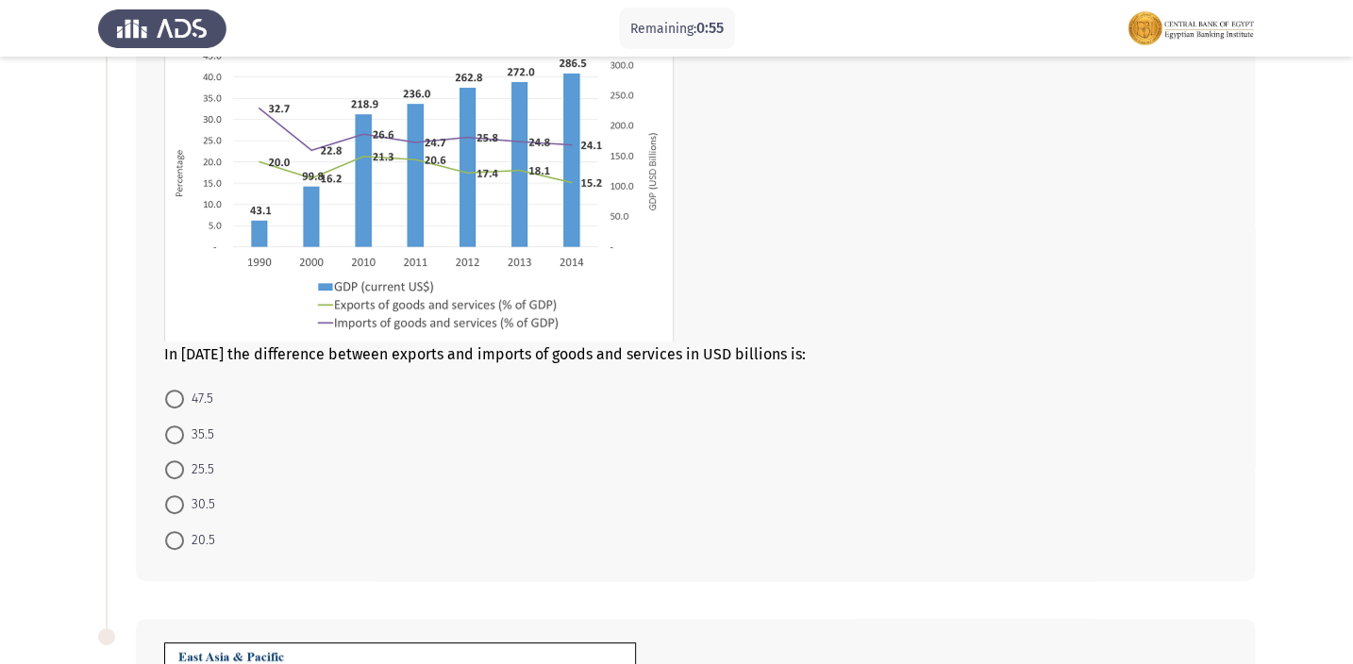
click at [174, 436] on span at bounding box center [174, 435] width 19 height 19
click at [174, 436] on input "35.5" at bounding box center [174, 435] width 19 height 19
radio input "true"
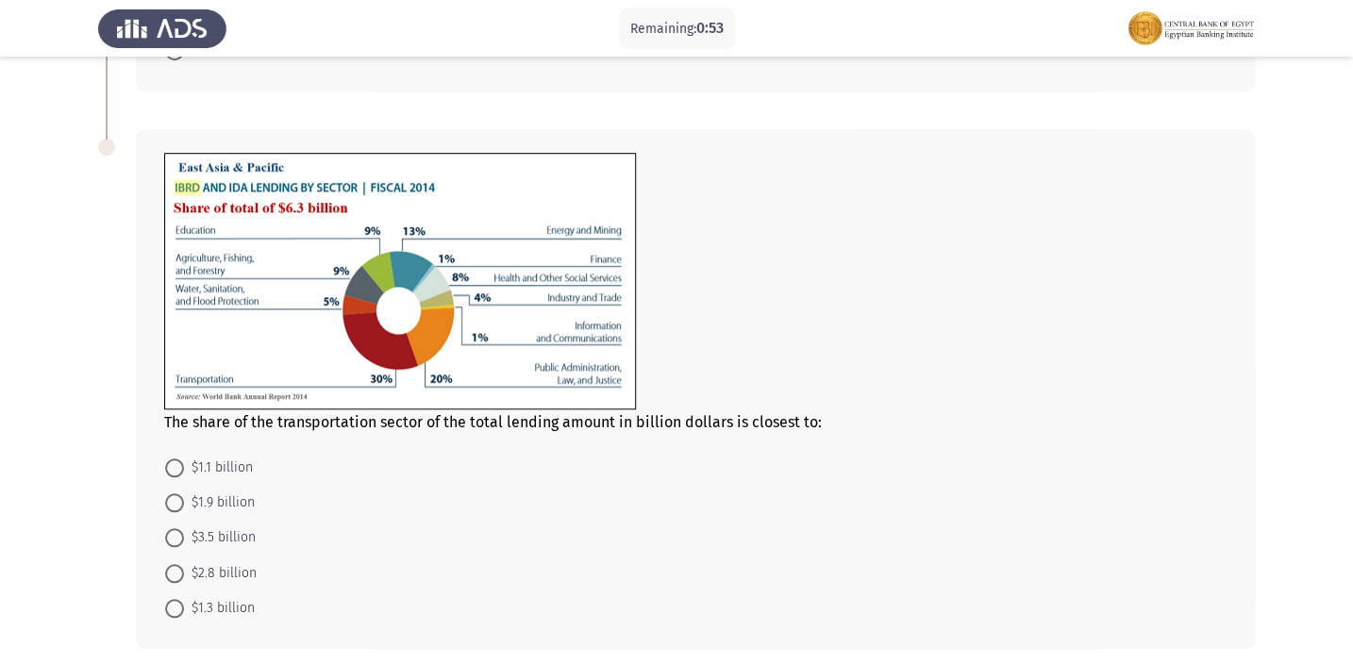
scroll to position [686, 0]
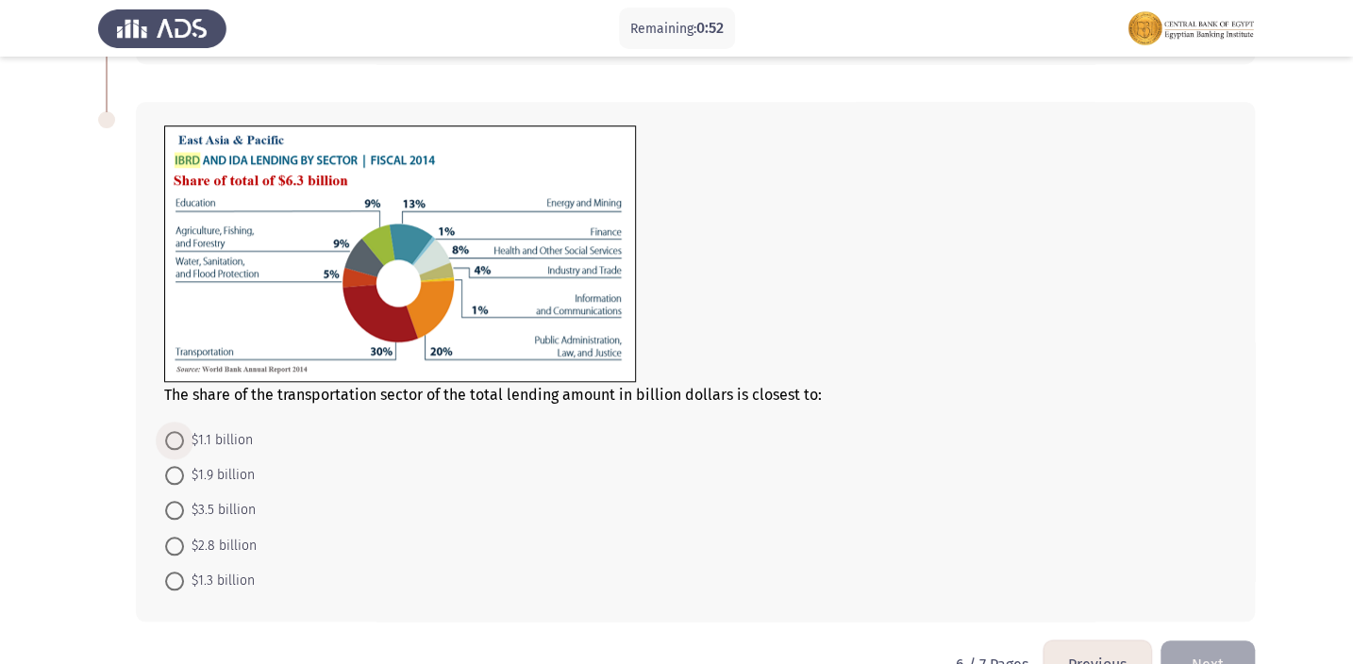
click at [170, 440] on span at bounding box center [174, 440] width 19 height 19
click at [170, 440] on input "$1.1 billion" at bounding box center [174, 440] width 19 height 19
radio input "true"
click at [1237, 645] on button "Next" at bounding box center [1208, 664] width 94 height 48
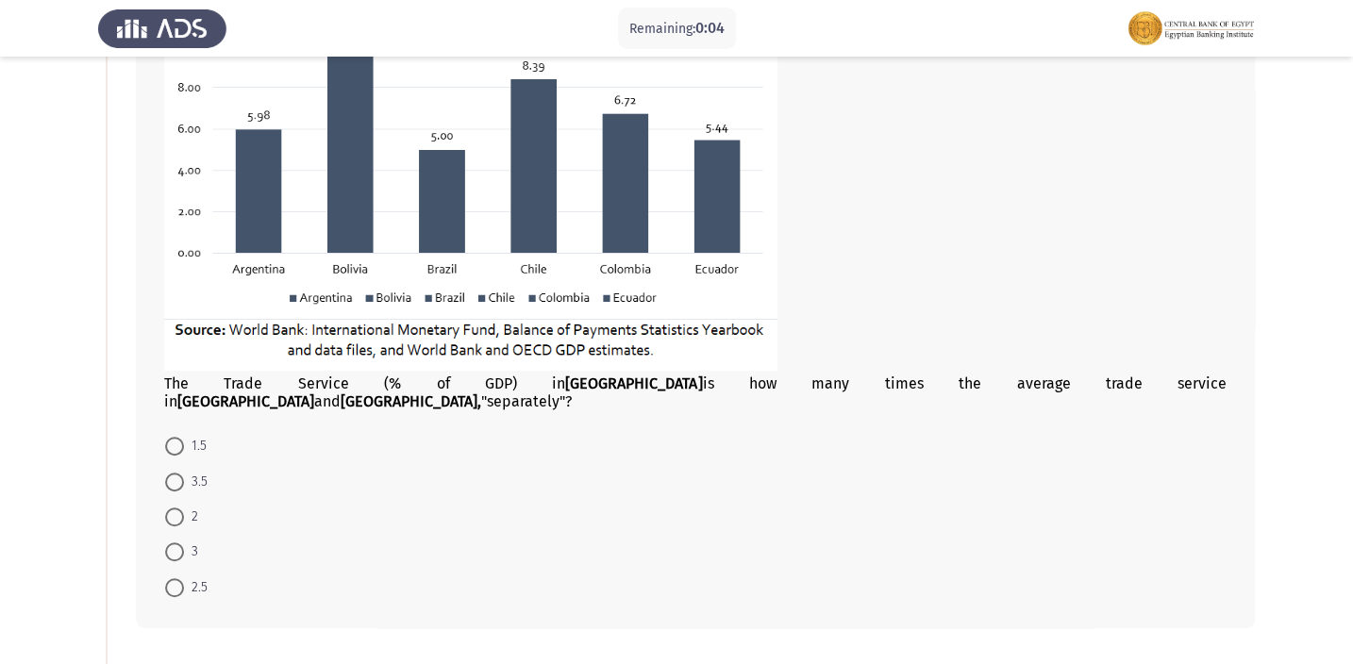
scroll to position [343, 0]
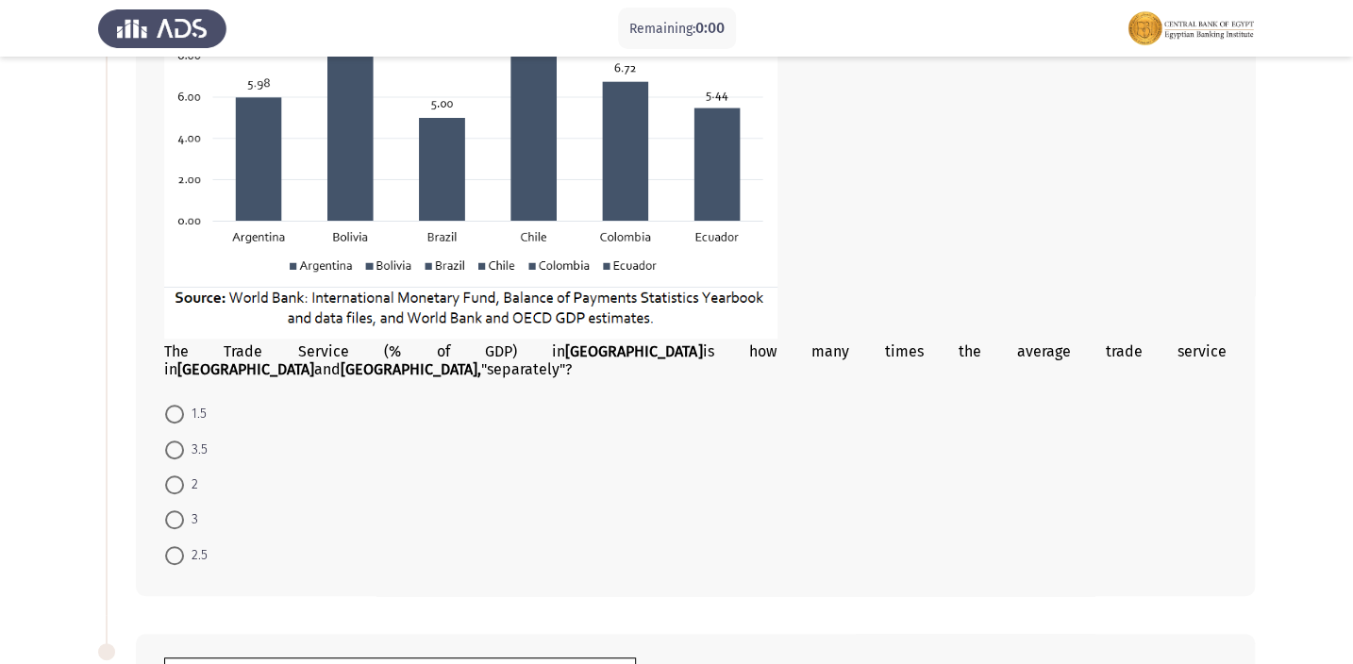
click at [177, 546] on span at bounding box center [174, 555] width 19 height 19
click at [177, 546] on input "2.5" at bounding box center [174, 555] width 19 height 19
radio input "true"
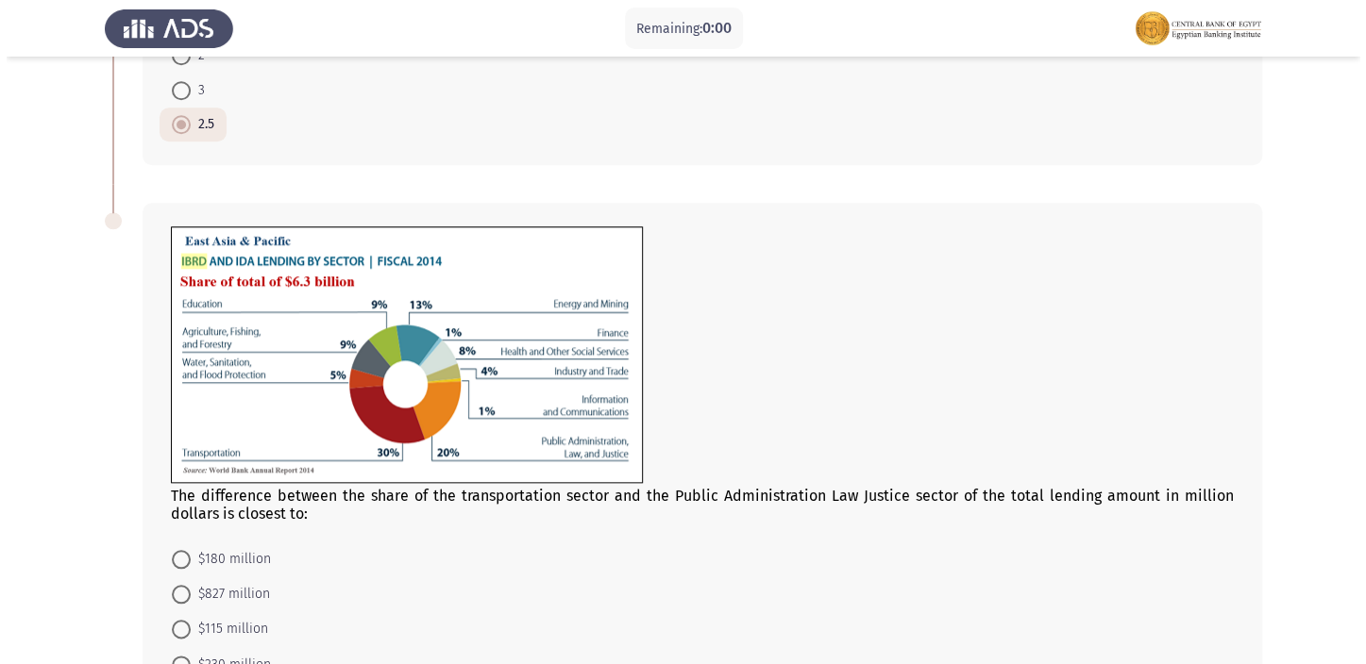
scroll to position [0, 0]
